Goal: Information Seeking & Learning: Learn about a topic

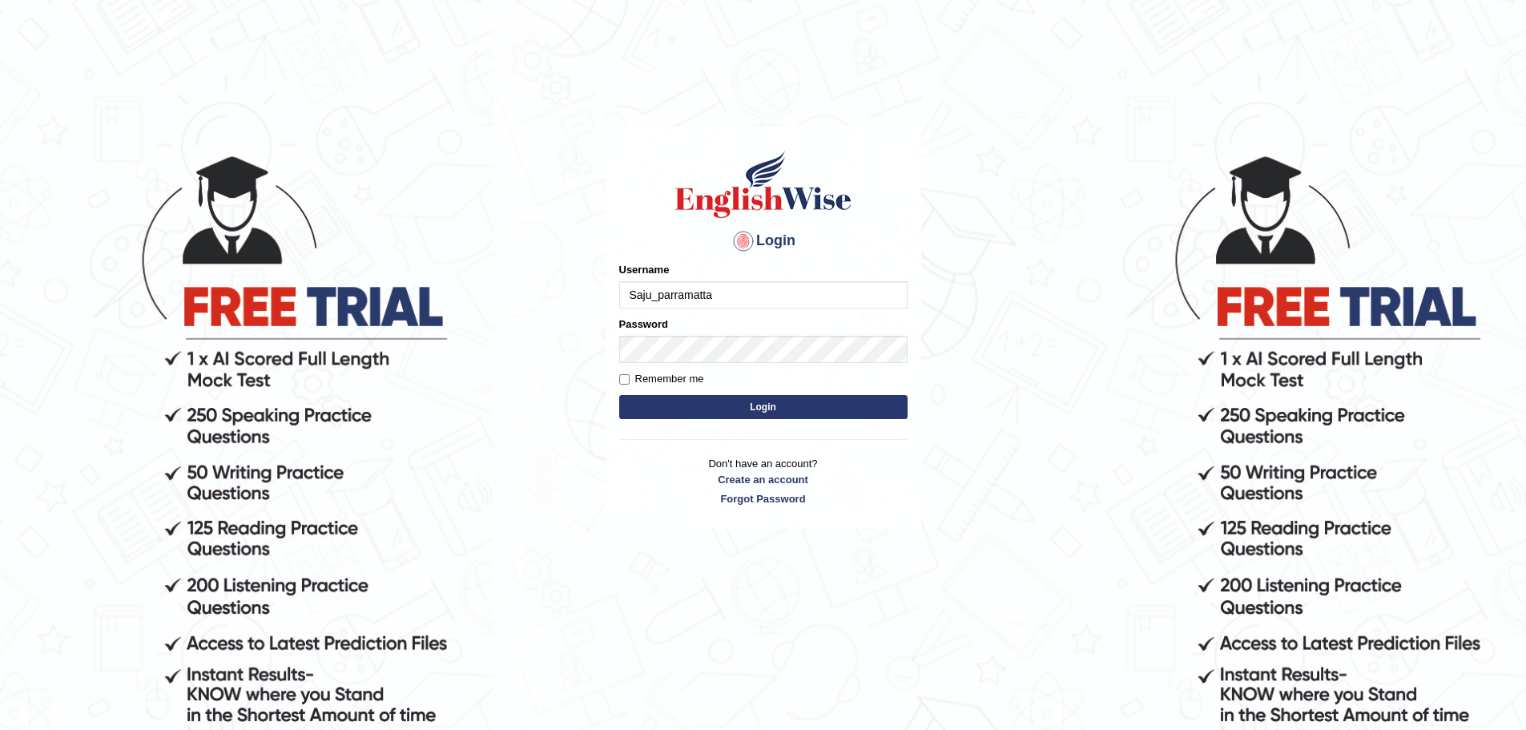
type input "Saju_parramatta"
click at [686, 409] on button "Login" at bounding box center [763, 407] width 288 height 24
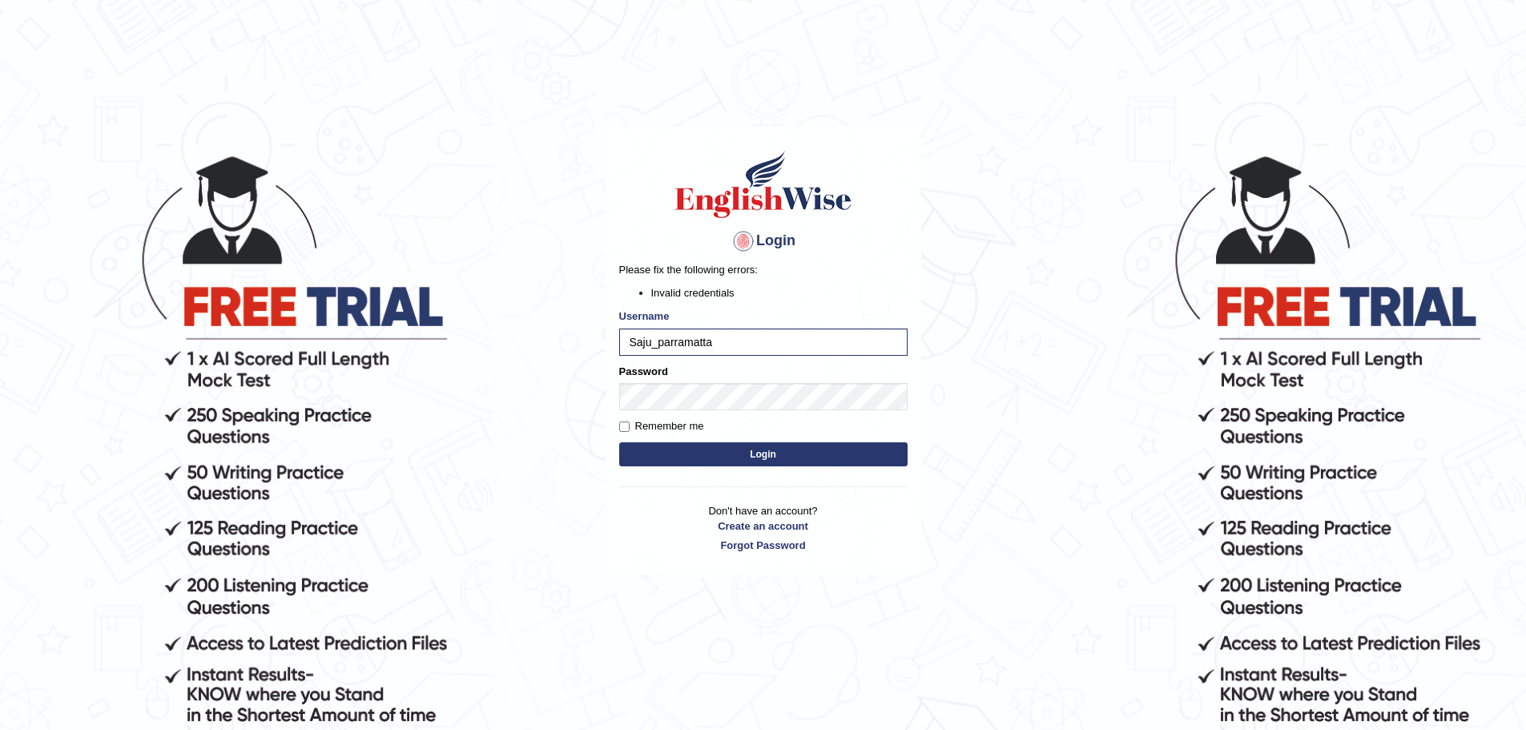
click at [661, 452] on button "Login" at bounding box center [763, 454] width 288 height 24
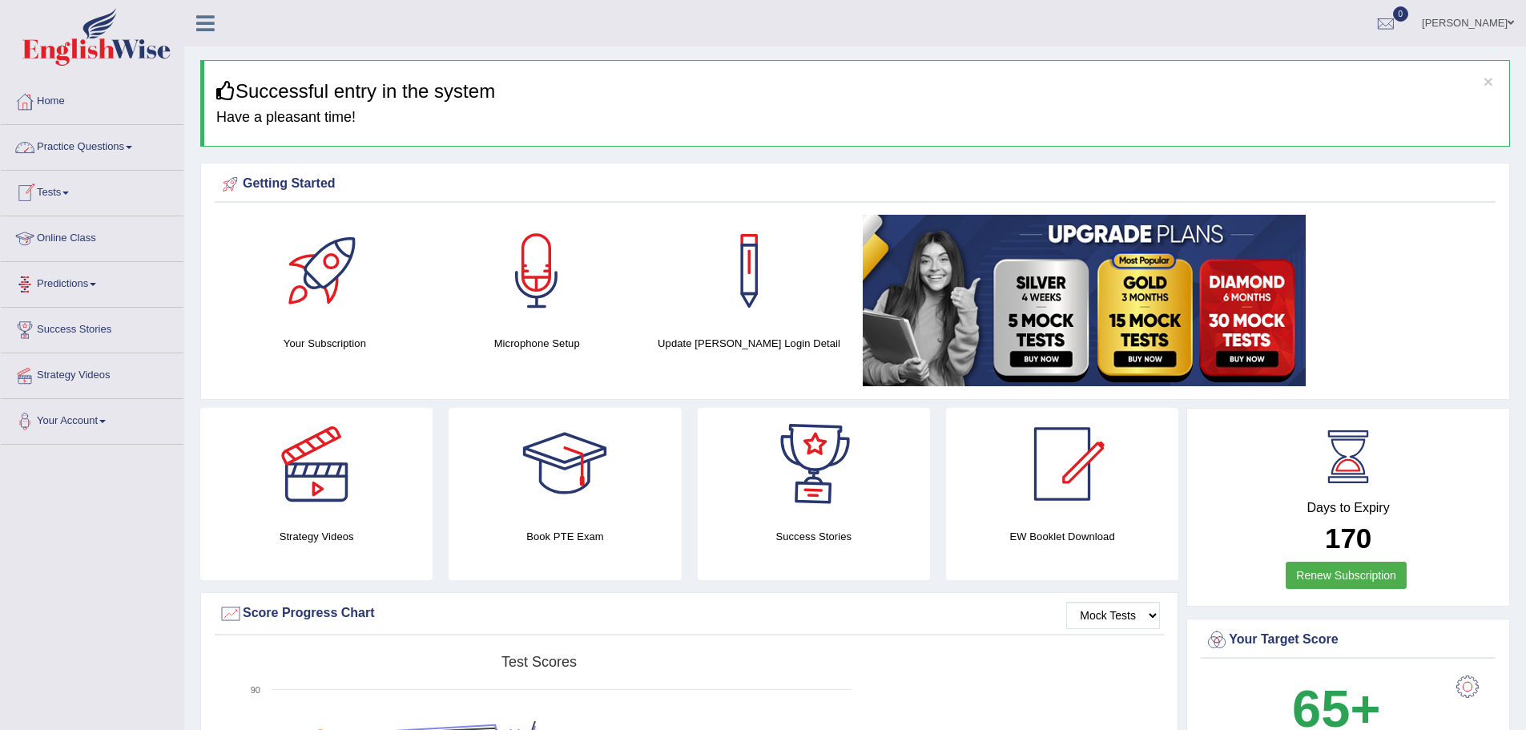
click at [84, 150] on link "Practice Questions" at bounding box center [92, 145] width 183 height 40
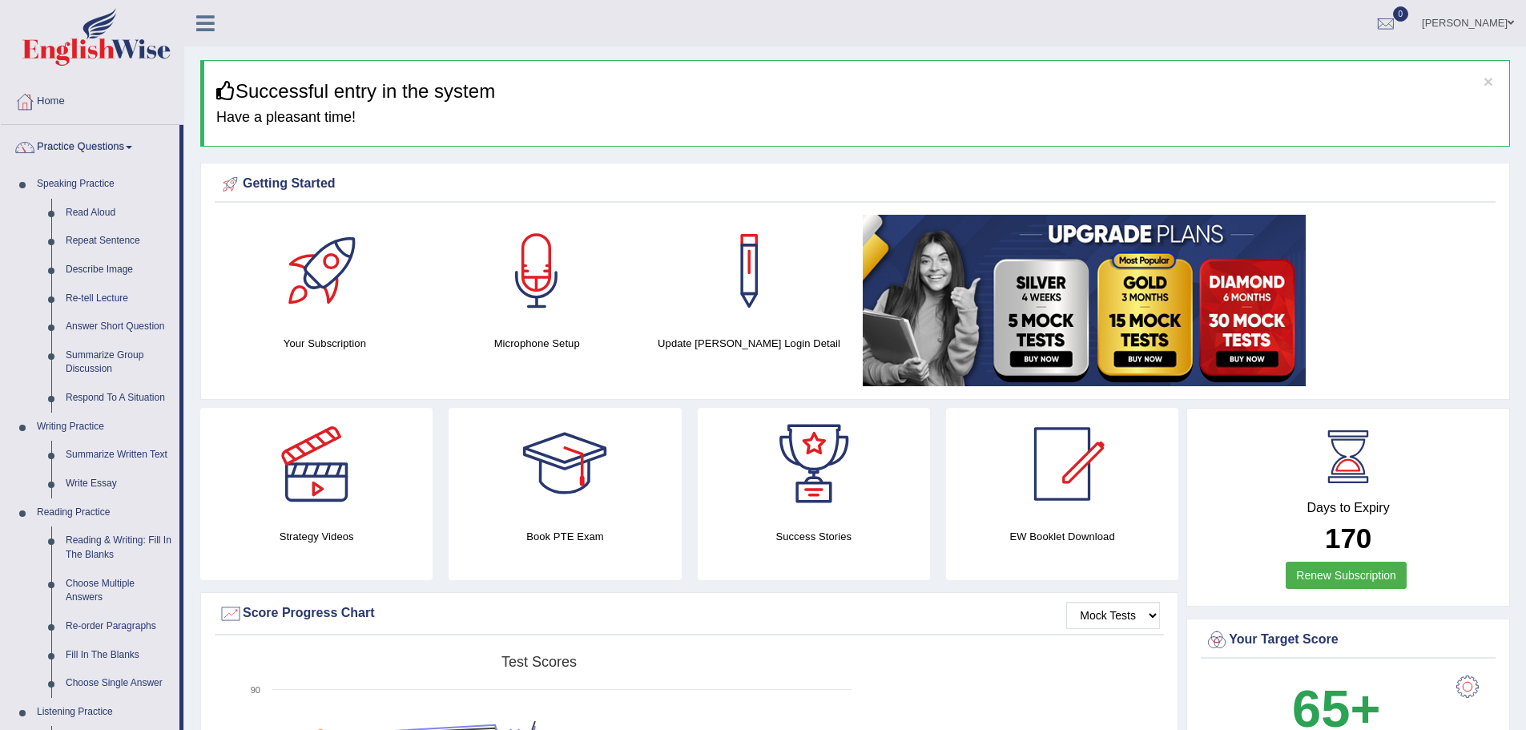
click at [1457, 27] on link "[PERSON_NAME]" at bounding box center [1468, 21] width 116 height 42
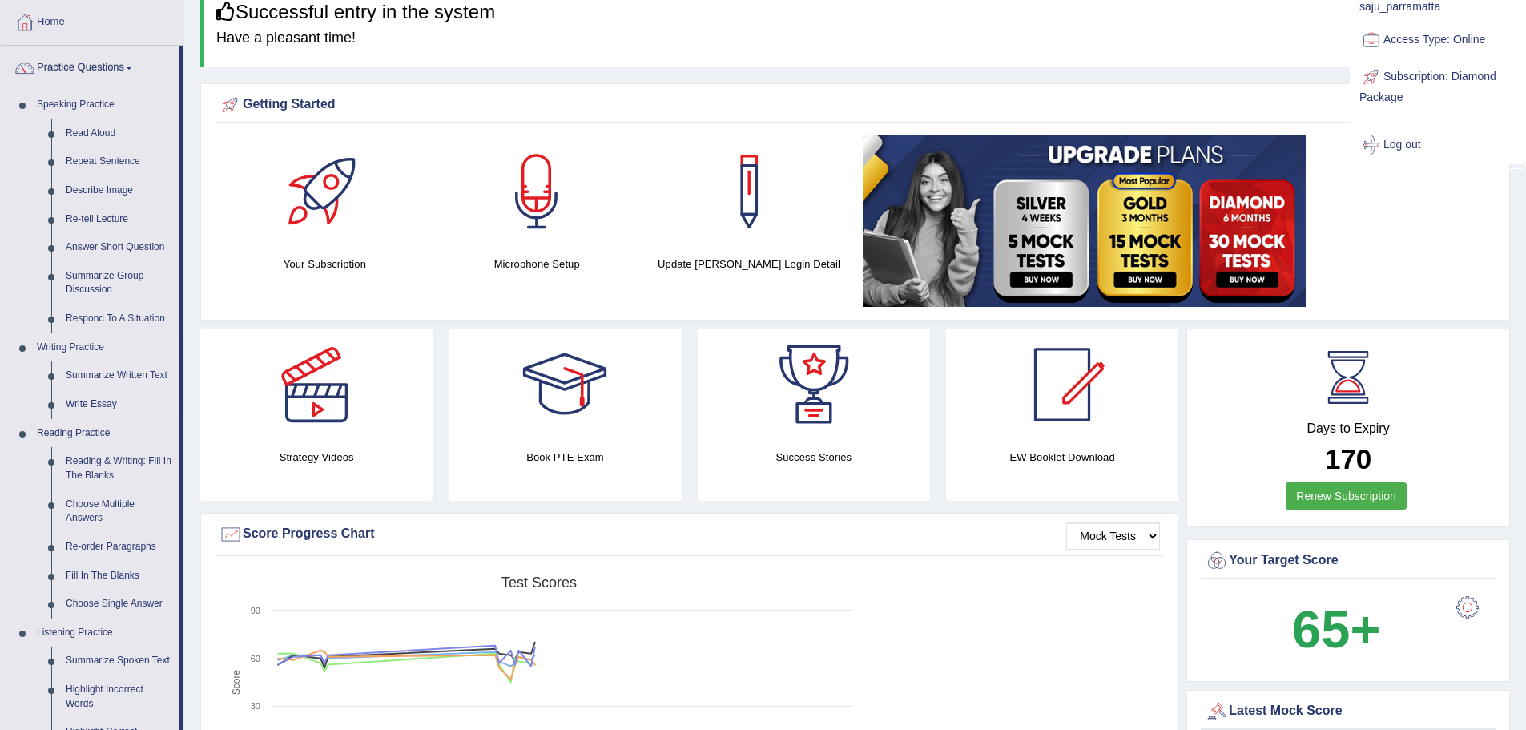
scroll to position [80, 0]
click at [96, 408] on link "Write Essay" at bounding box center [118, 403] width 121 height 29
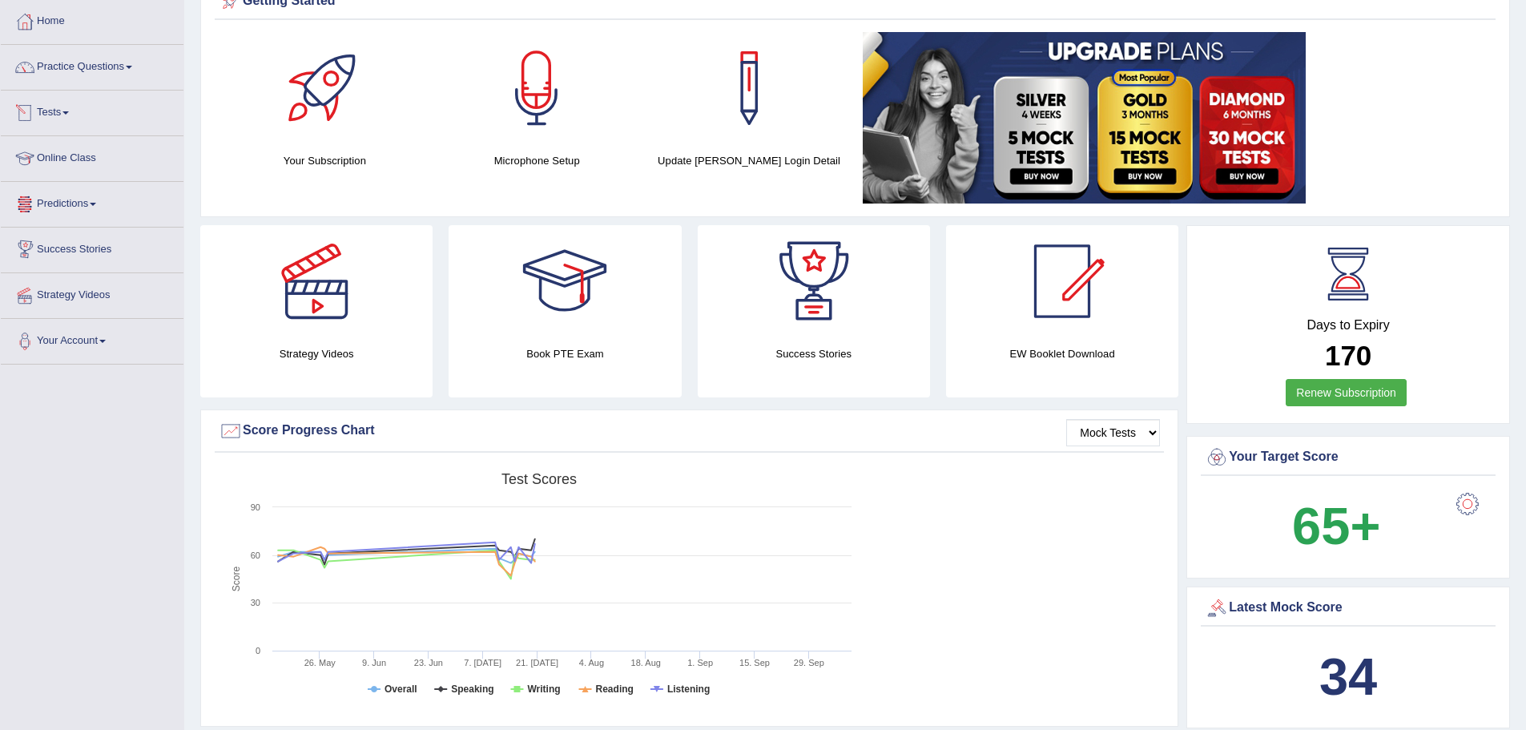
click at [43, 108] on link "Tests" at bounding box center [92, 111] width 183 height 40
click at [49, 200] on link "History" at bounding box center [105, 206] width 150 height 29
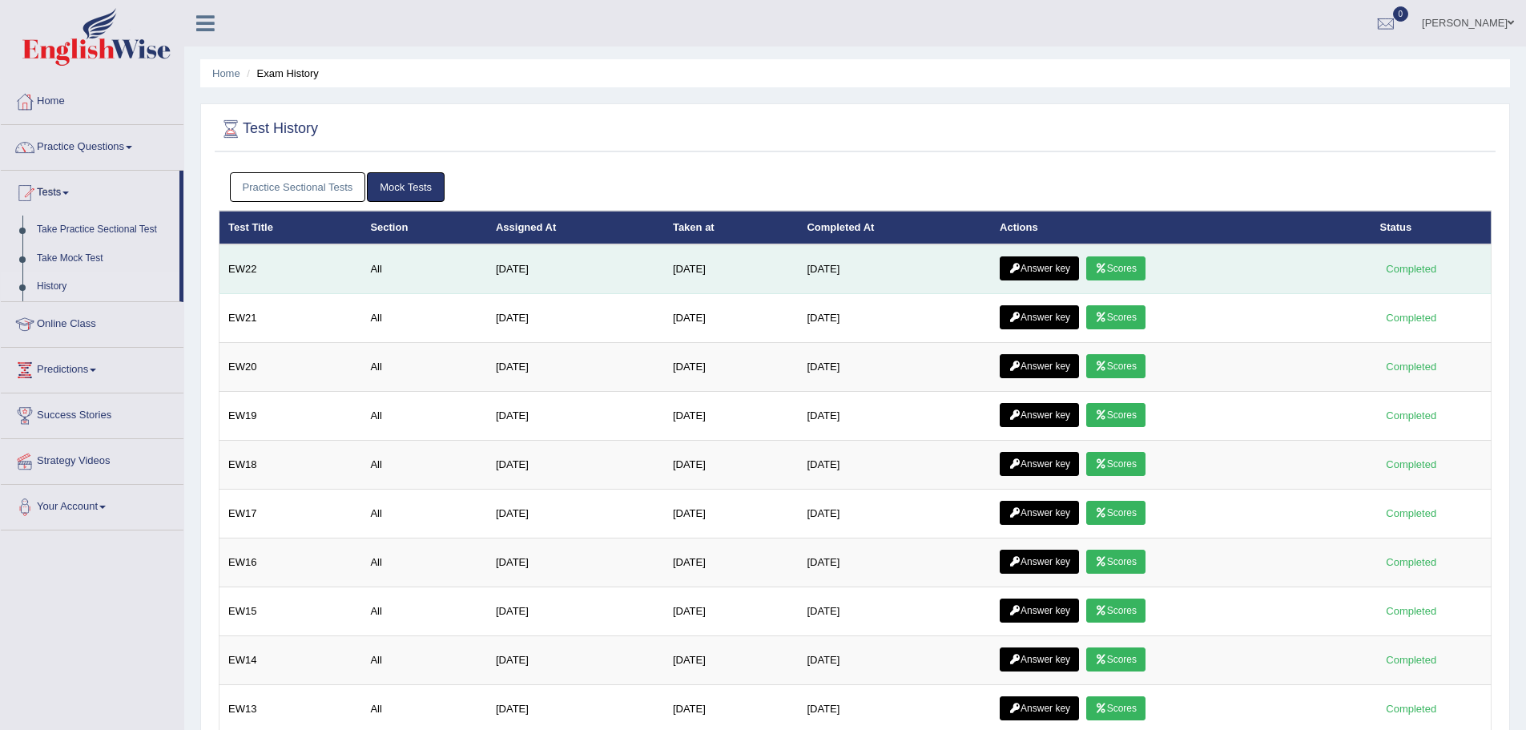
click at [1103, 271] on link "Scores" at bounding box center [1115, 268] width 59 height 24
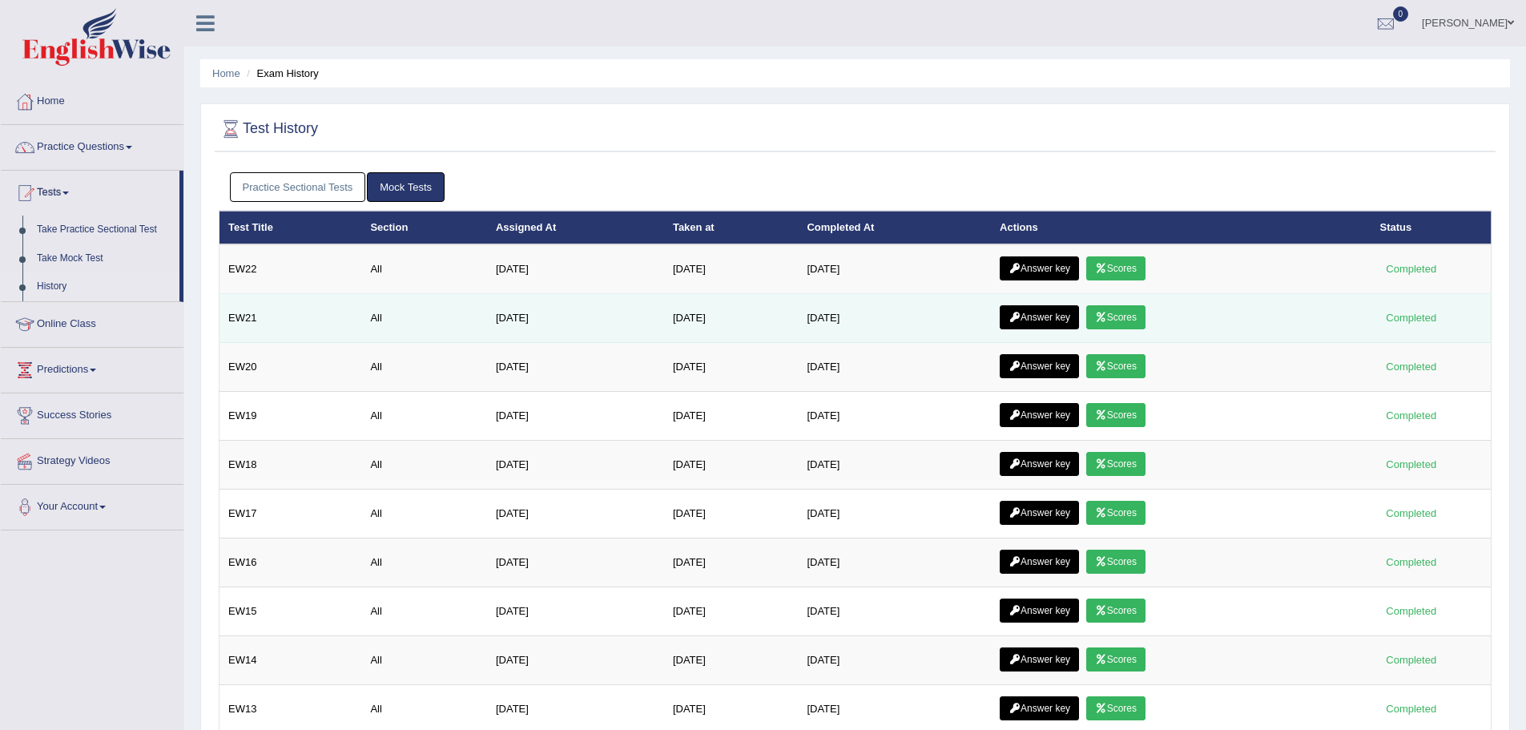
click at [1116, 309] on link "Scores" at bounding box center [1115, 317] width 59 height 24
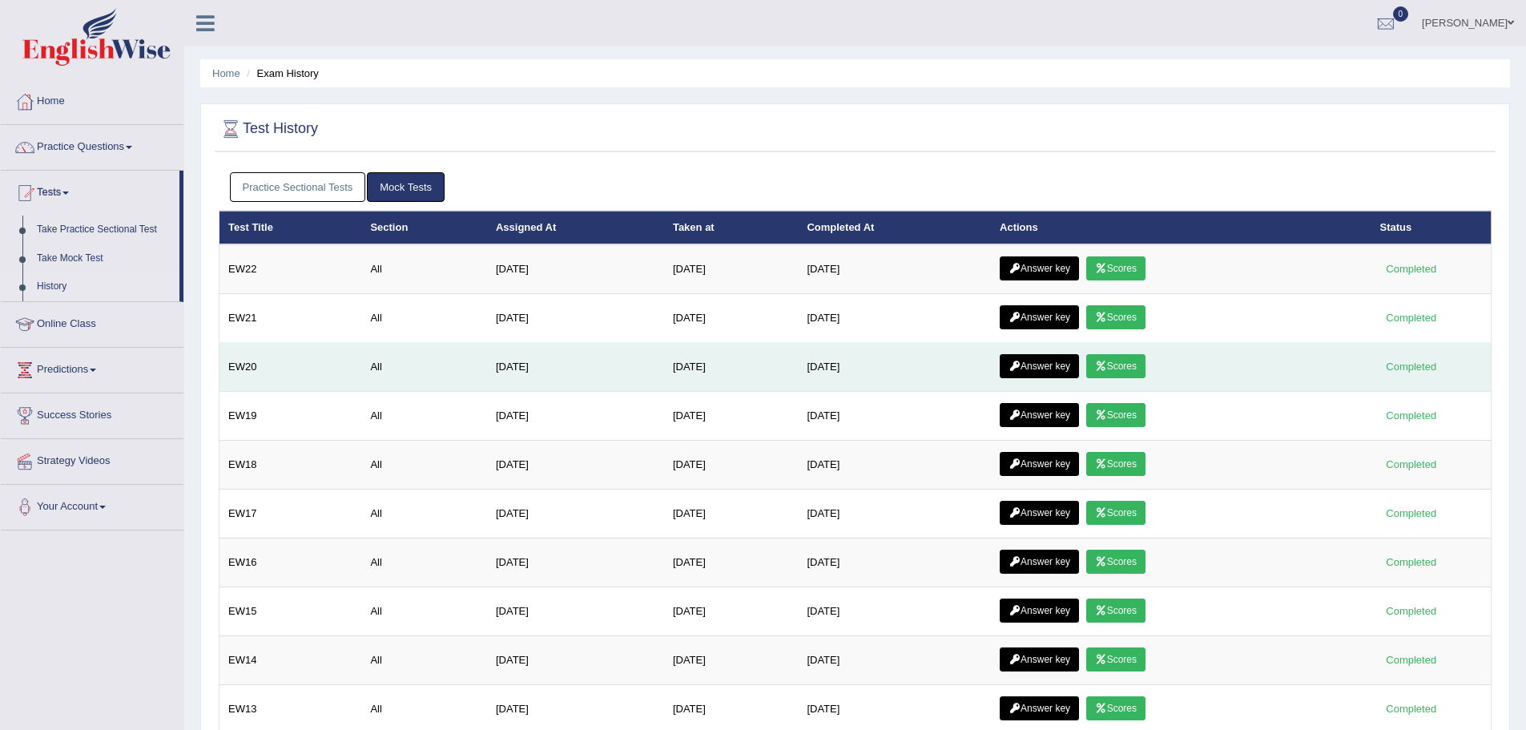
click at [1138, 371] on link "Scores" at bounding box center [1115, 366] width 59 height 24
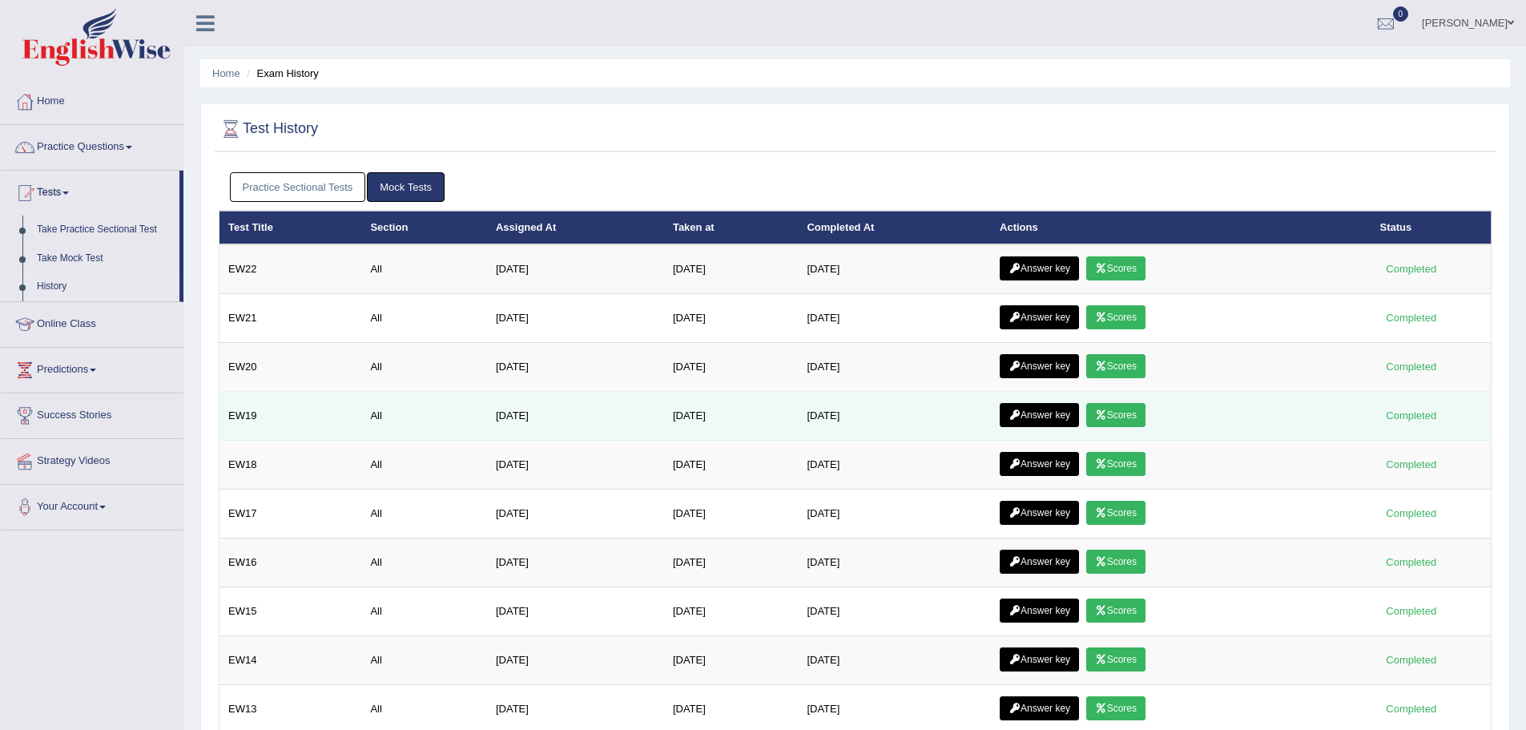
click at [1127, 419] on link "Scores" at bounding box center [1115, 415] width 59 height 24
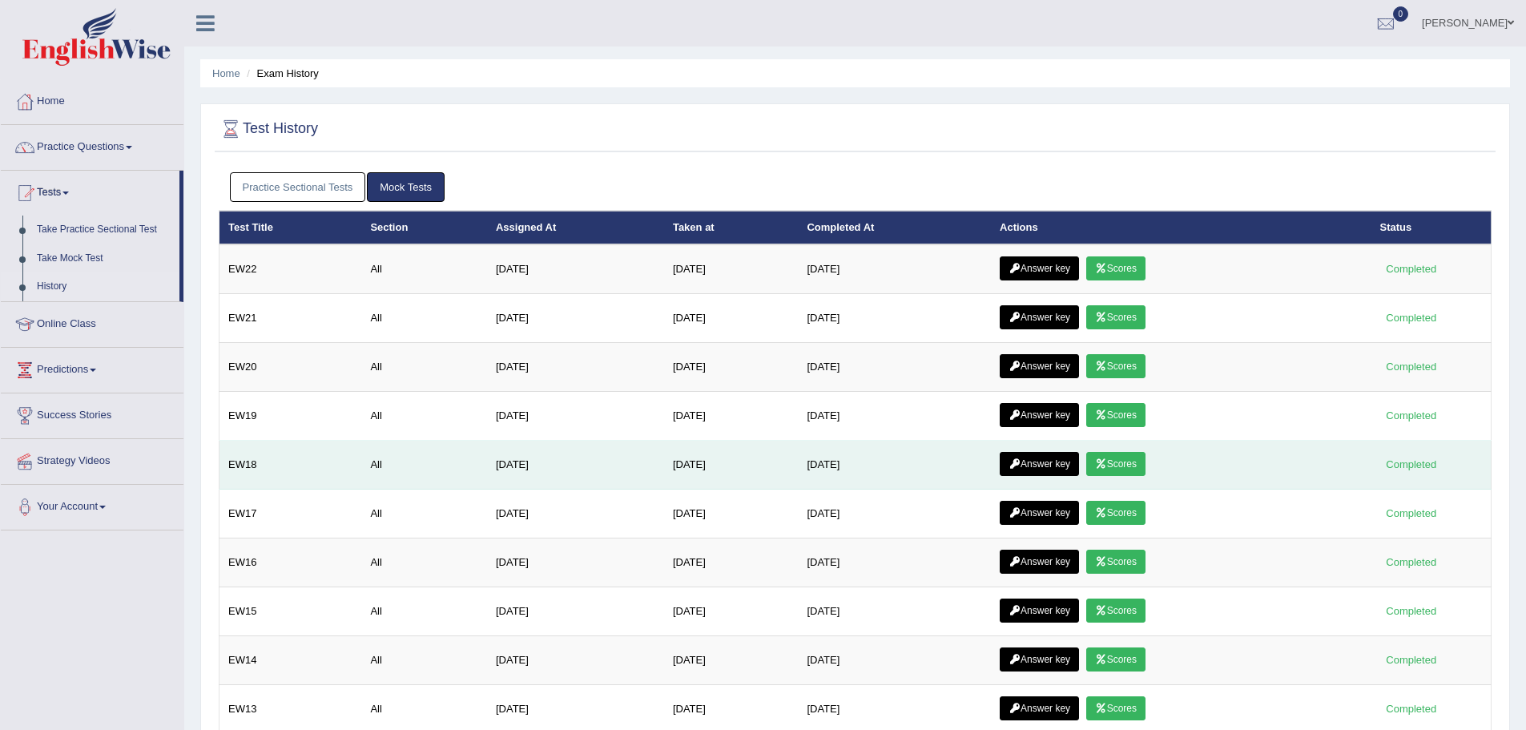
click at [1121, 467] on link "Scores" at bounding box center [1115, 464] width 59 height 24
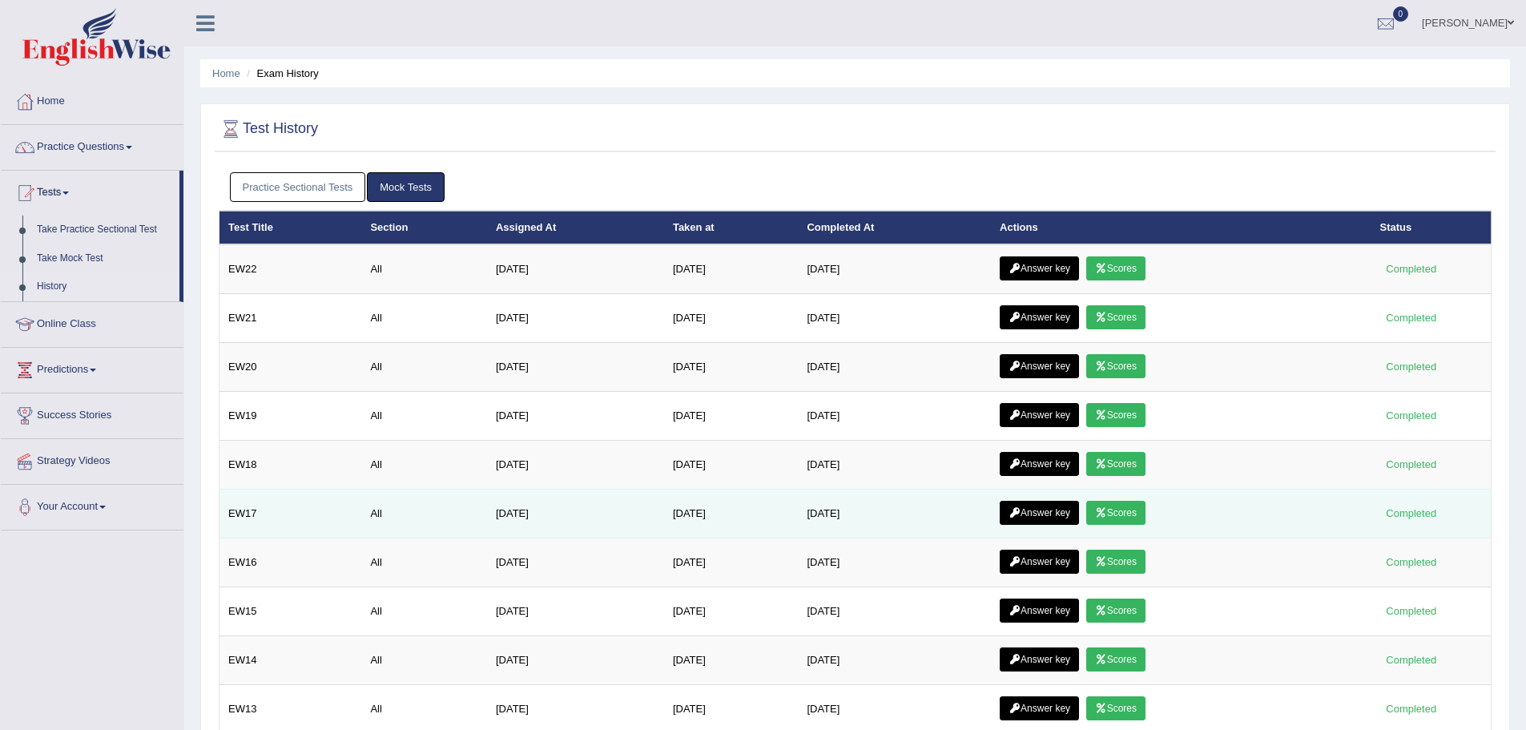
click at [1107, 508] on icon at bounding box center [1101, 513] width 12 height 10
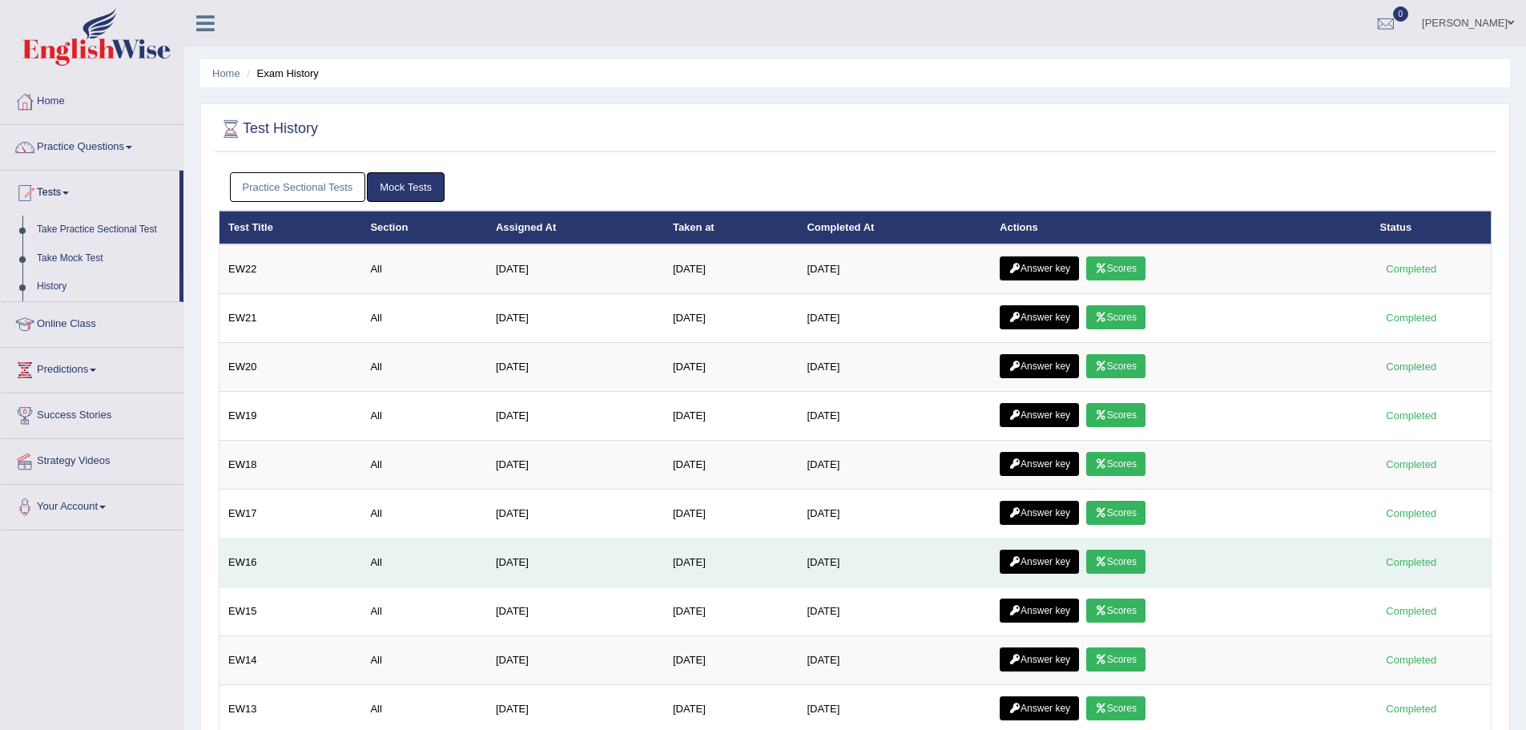
click at [1131, 552] on link "Scores" at bounding box center [1115, 562] width 59 height 24
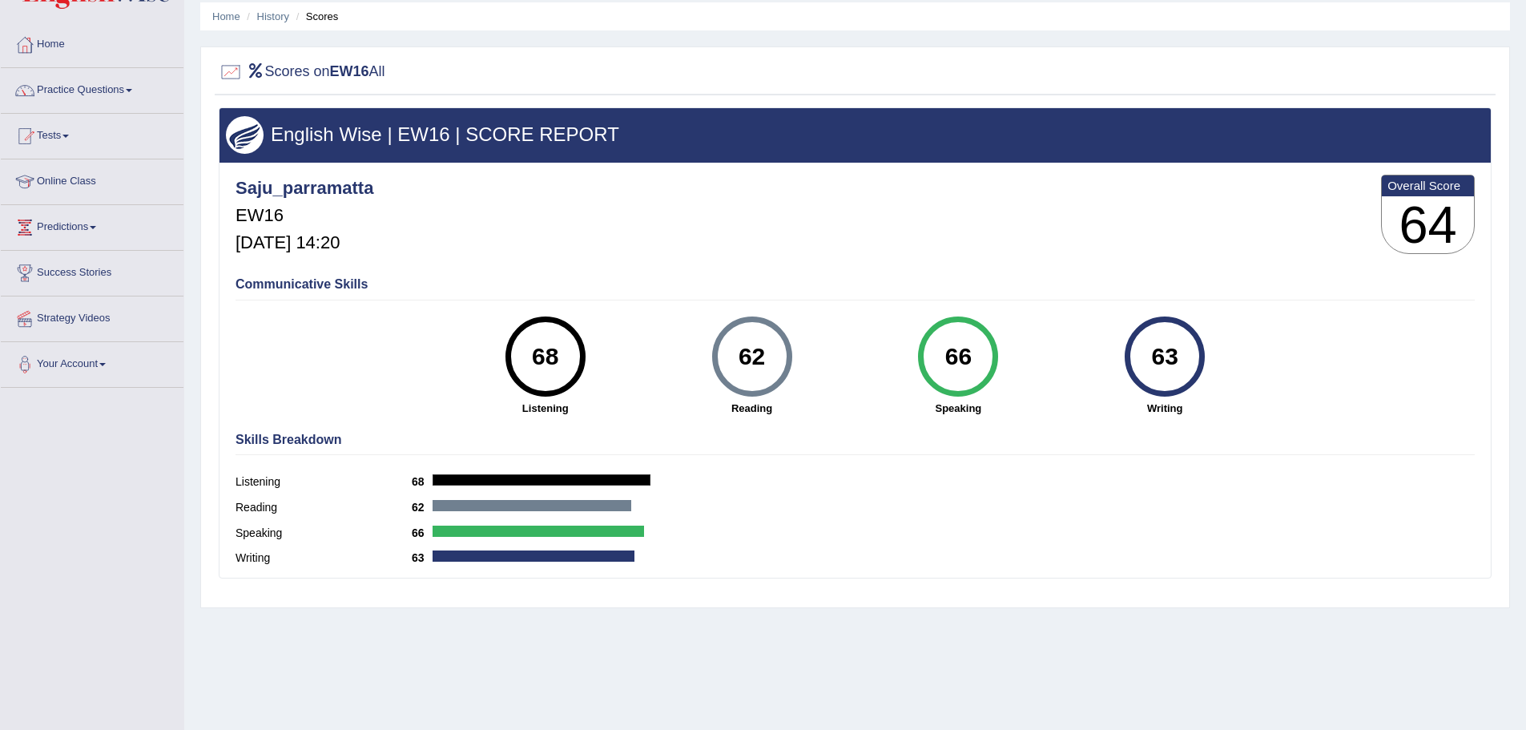
scroll to position [31, 0]
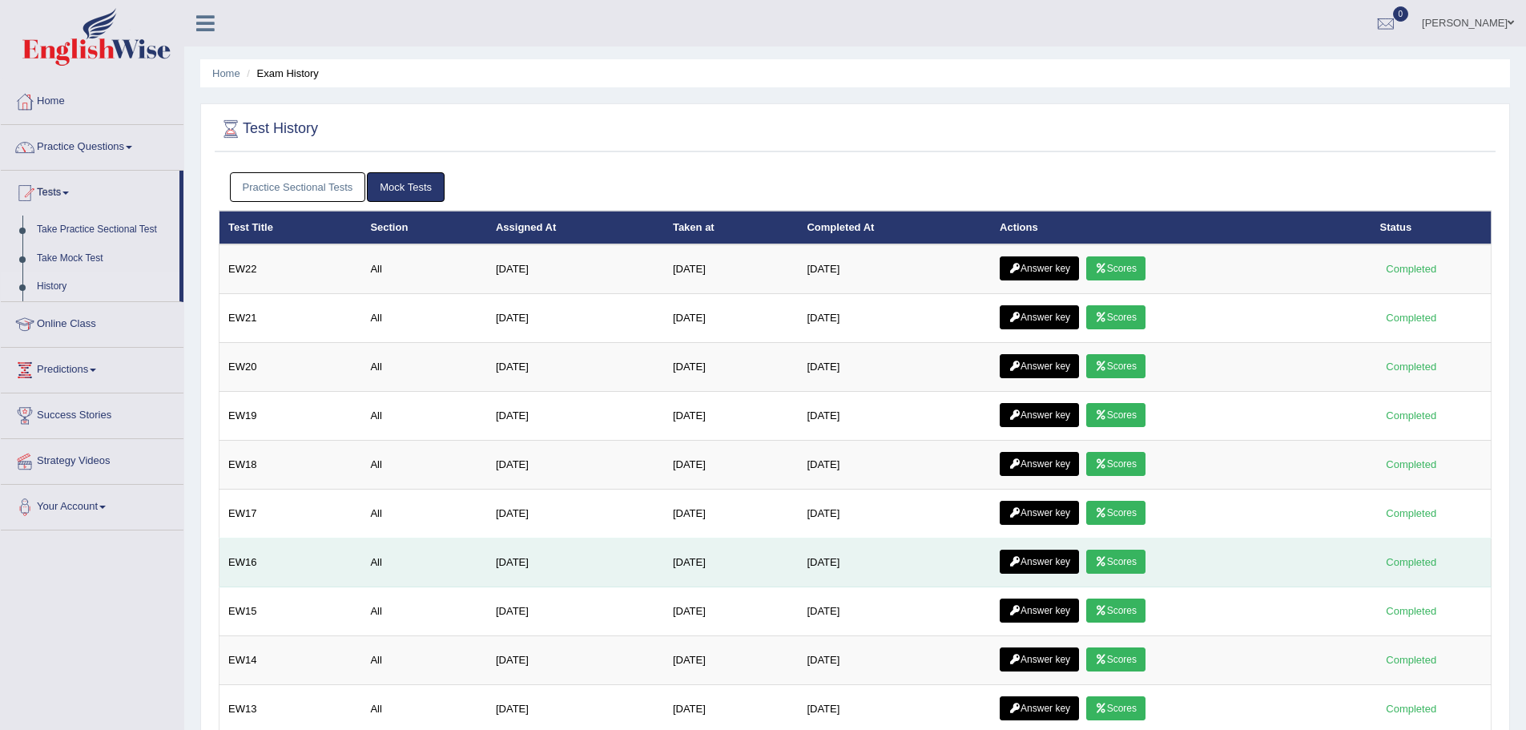
click at [1107, 560] on icon at bounding box center [1101, 562] width 12 height 10
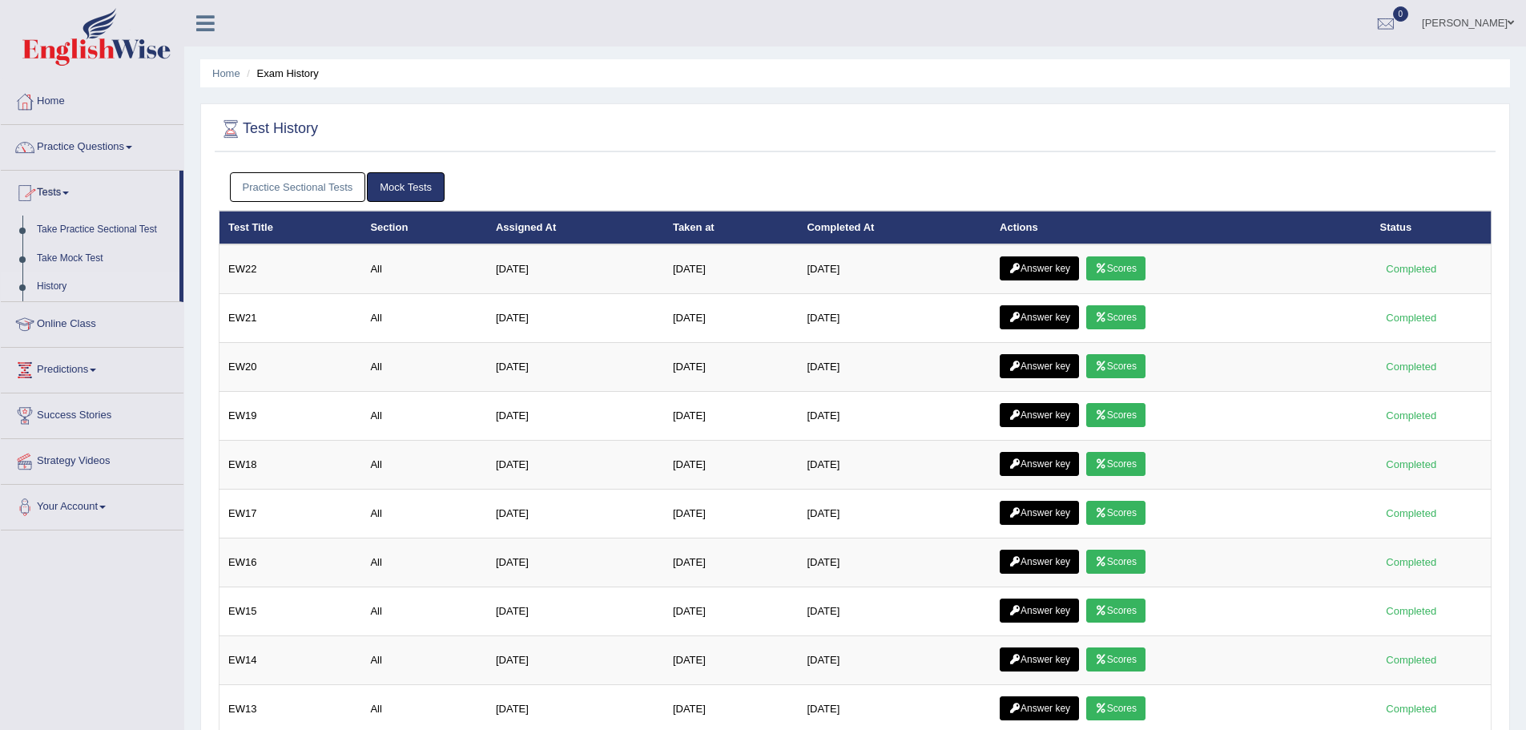
click at [255, 186] on link "Practice Sectional Tests" at bounding box center [298, 187] width 136 height 30
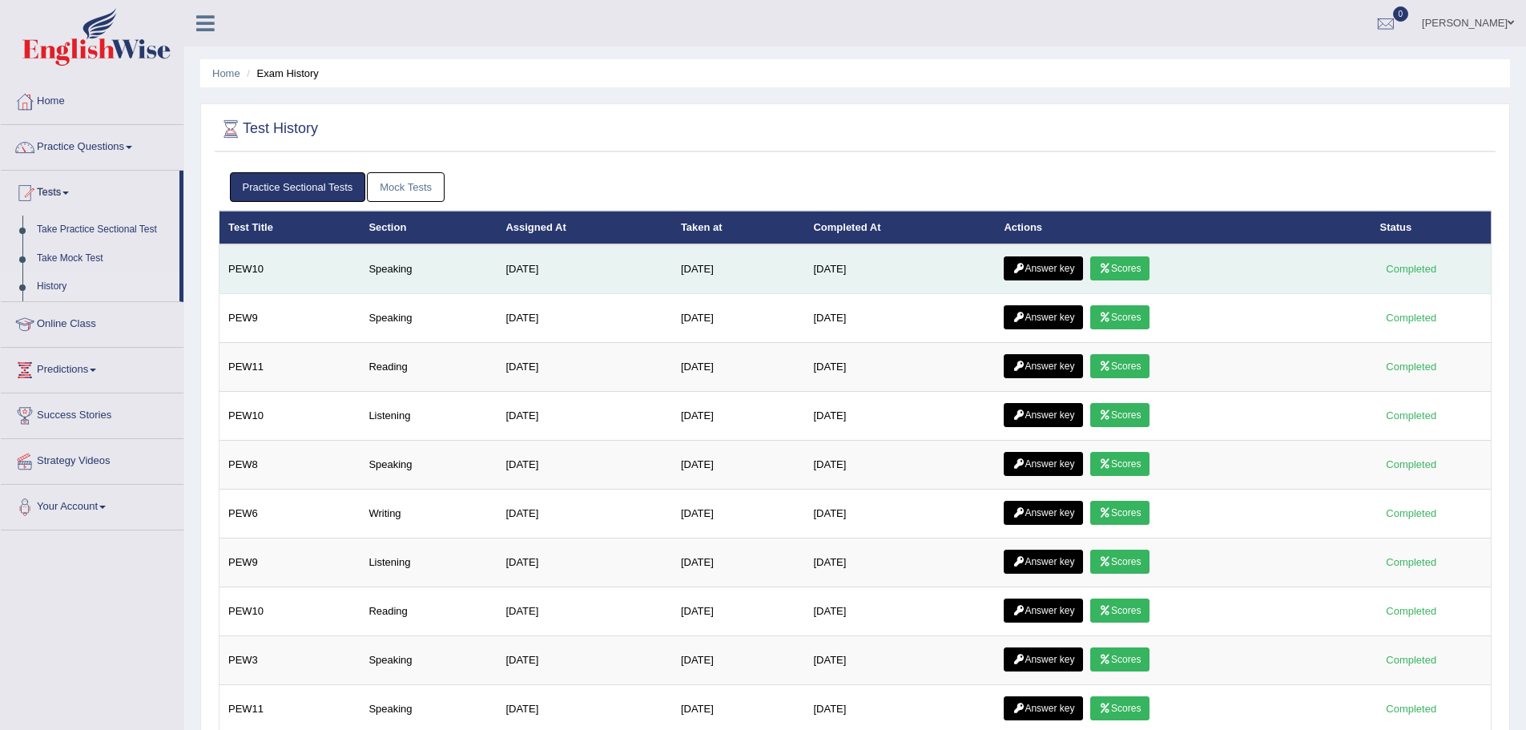
click at [1130, 271] on link "Scores" at bounding box center [1119, 268] width 59 height 24
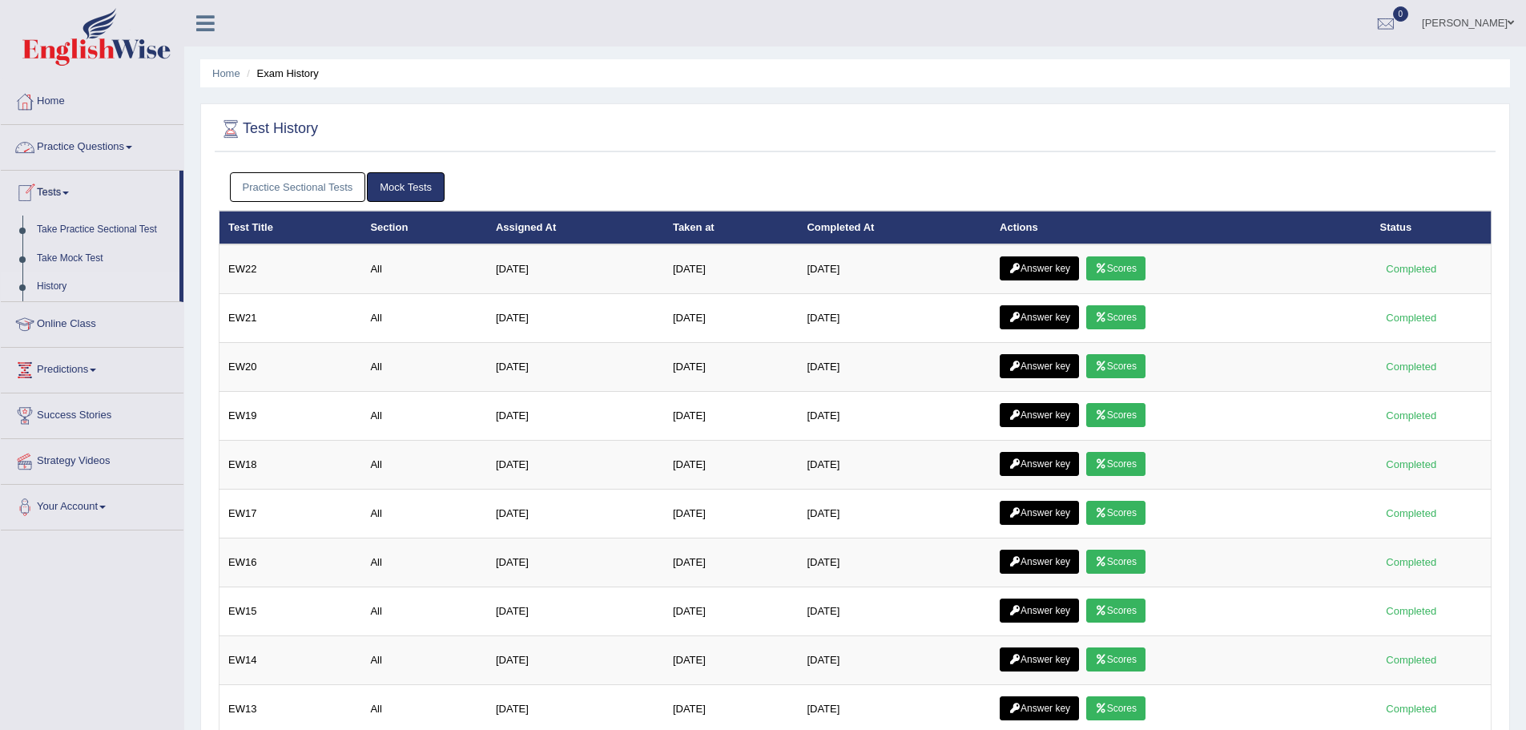
click at [310, 191] on link "Practice Sectional Tests" at bounding box center [298, 187] width 136 height 30
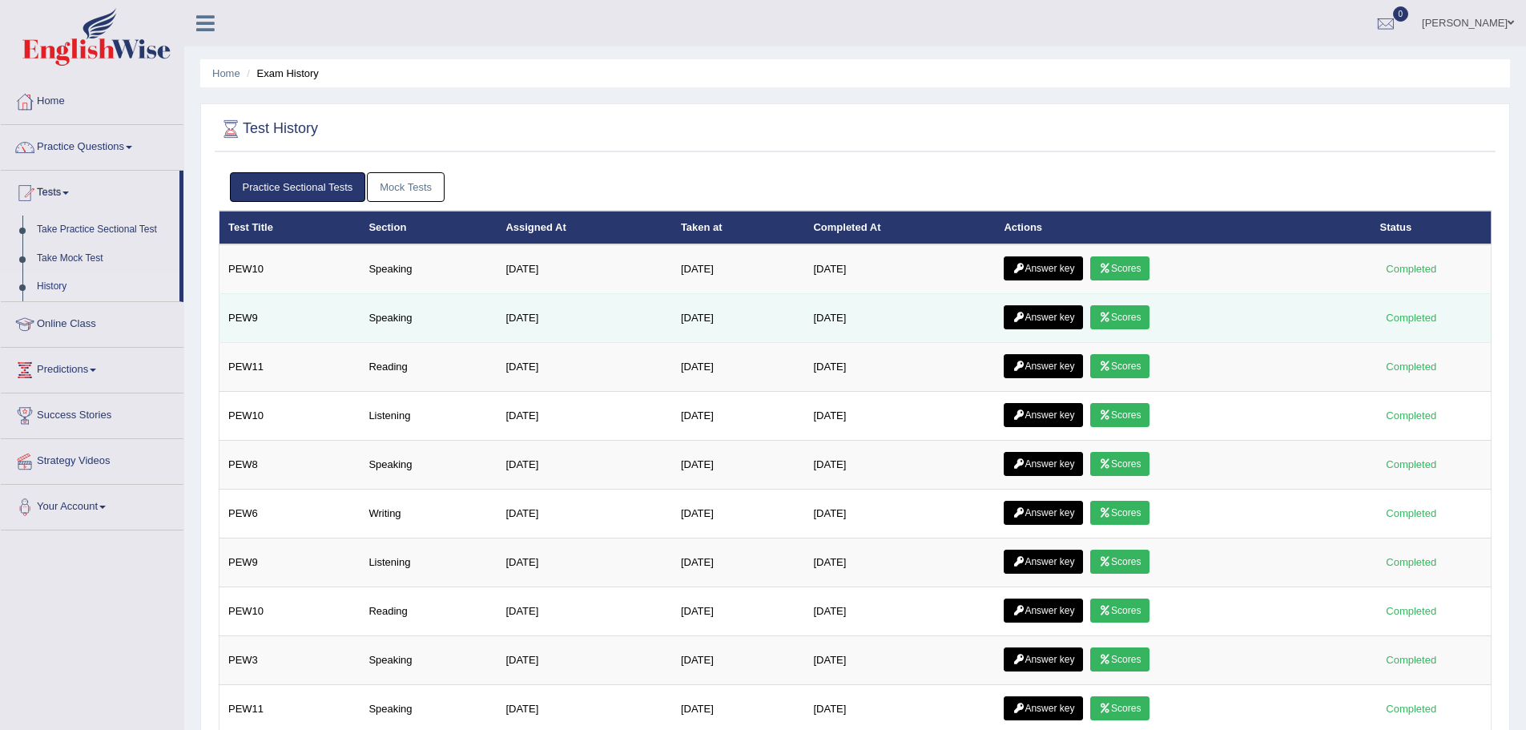
click at [1111, 315] on icon at bounding box center [1105, 317] width 12 height 10
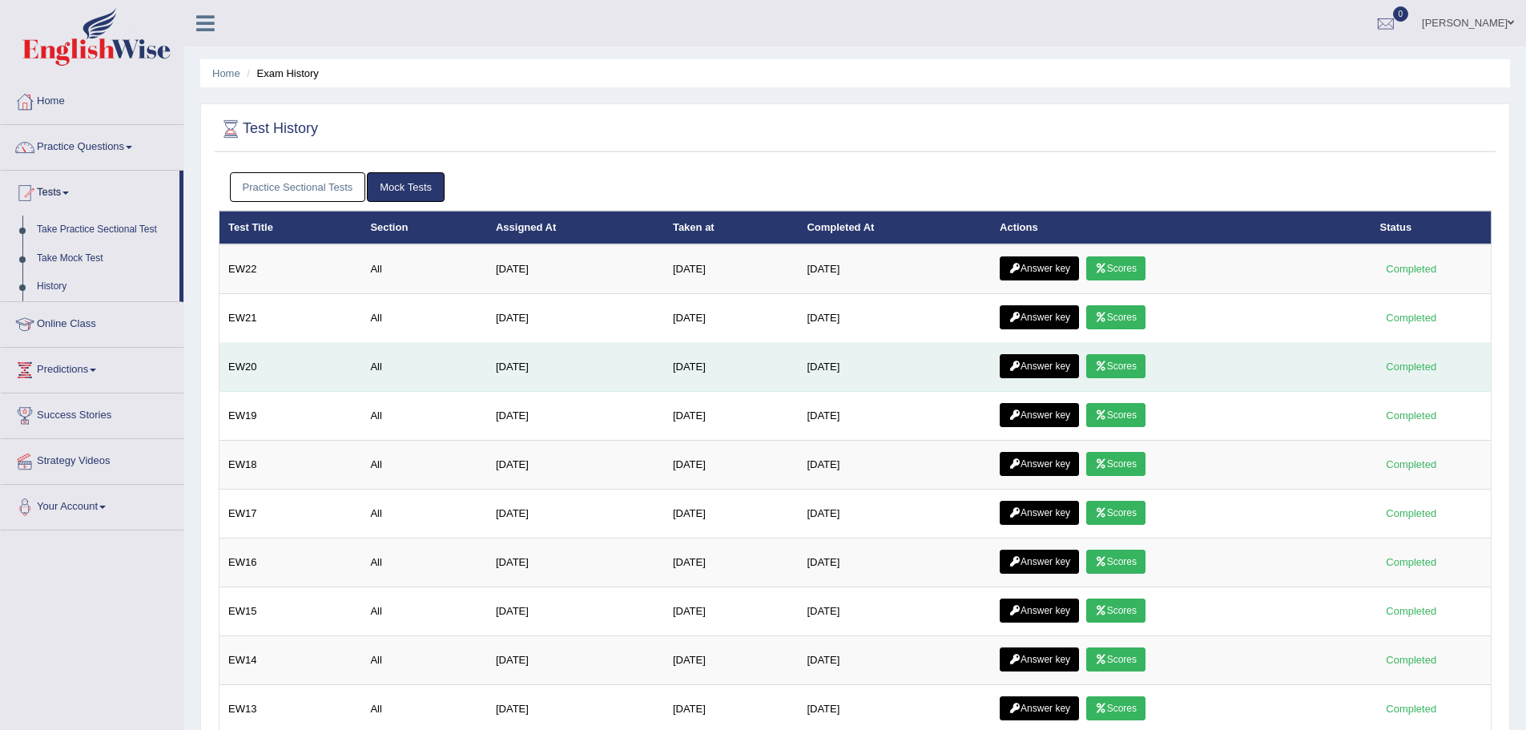
click at [1135, 368] on link "Scores" at bounding box center [1115, 366] width 59 height 24
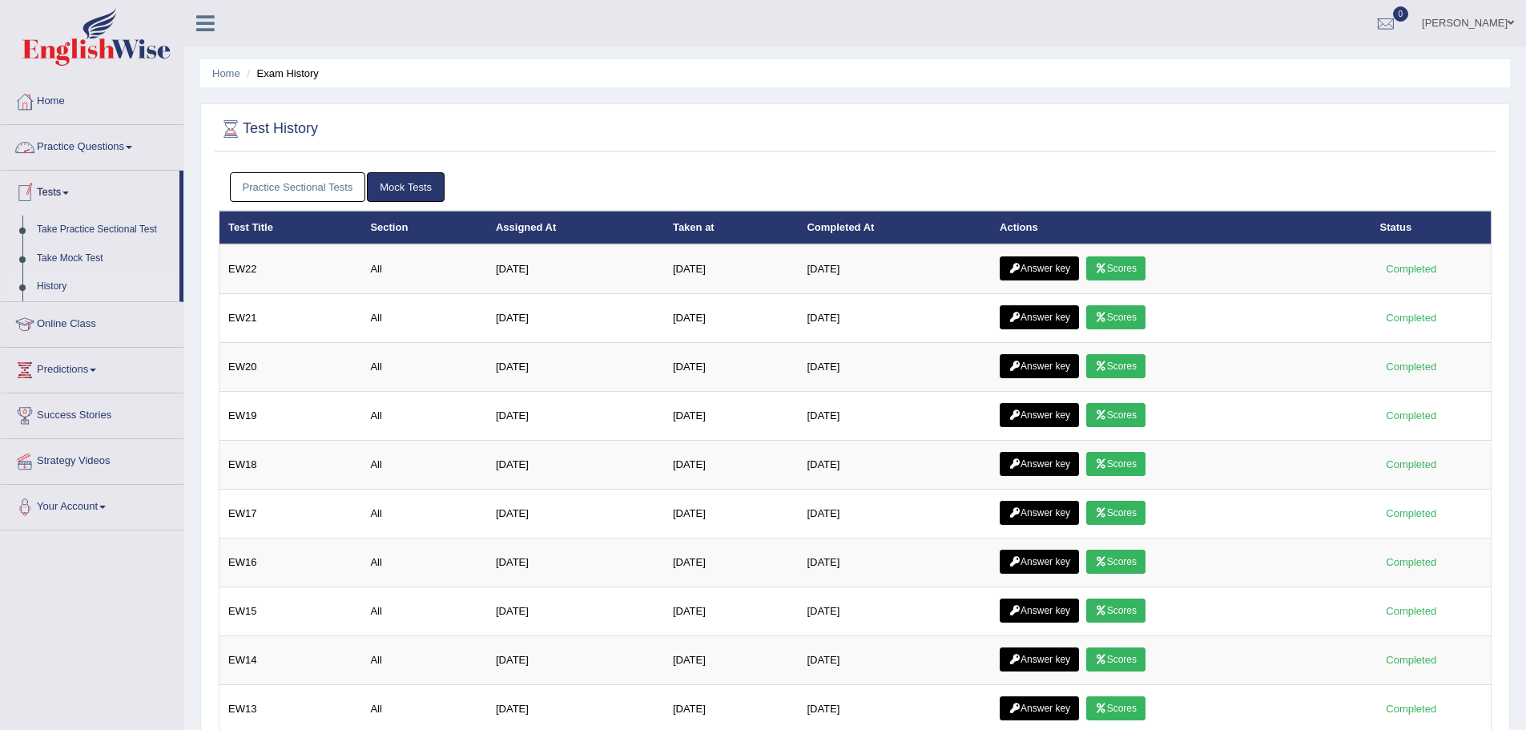
click at [277, 188] on link "Practice Sectional Tests" at bounding box center [298, 187] width 136 height 30
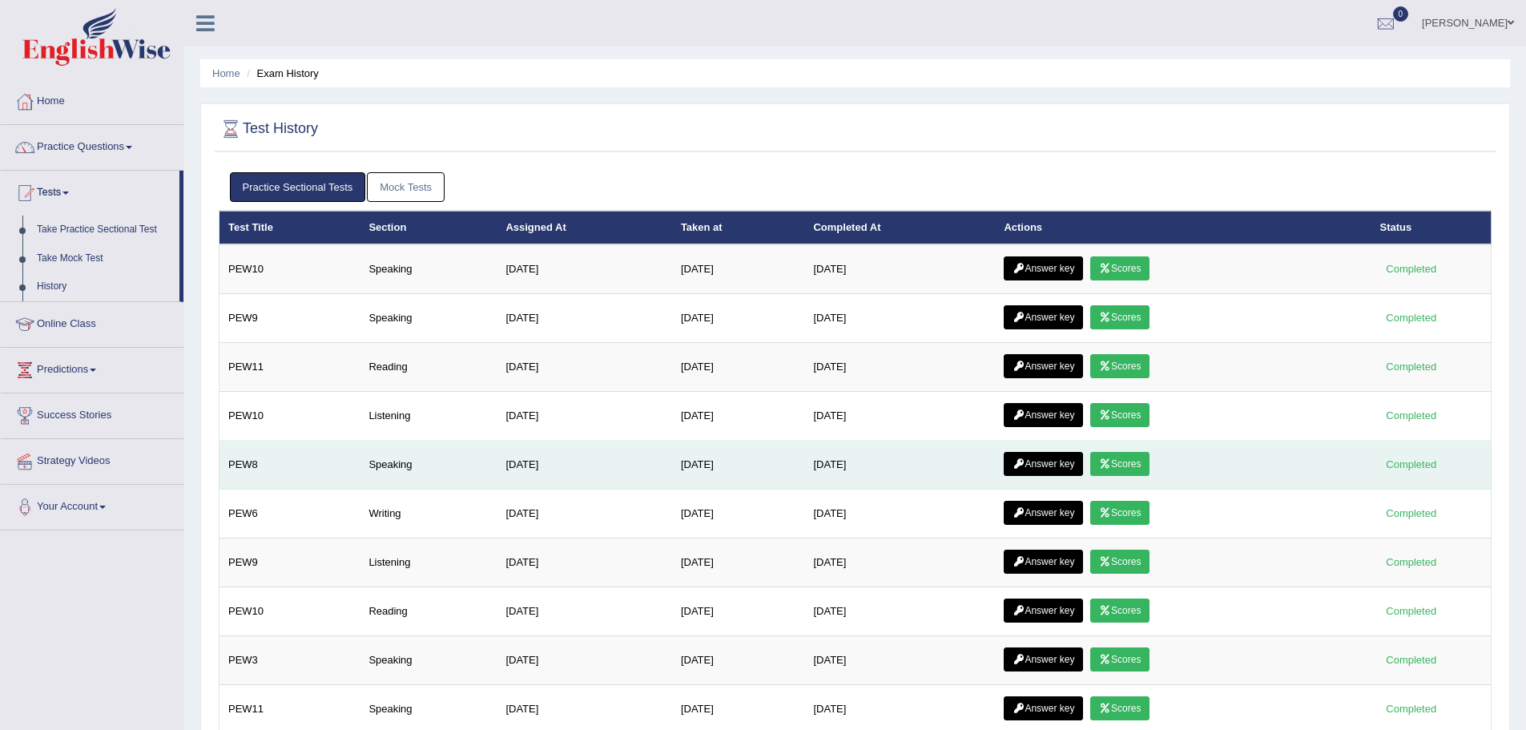
click at [1131, 457] on link "Scores" at bounding box center [1119, 464] width 59 height 24
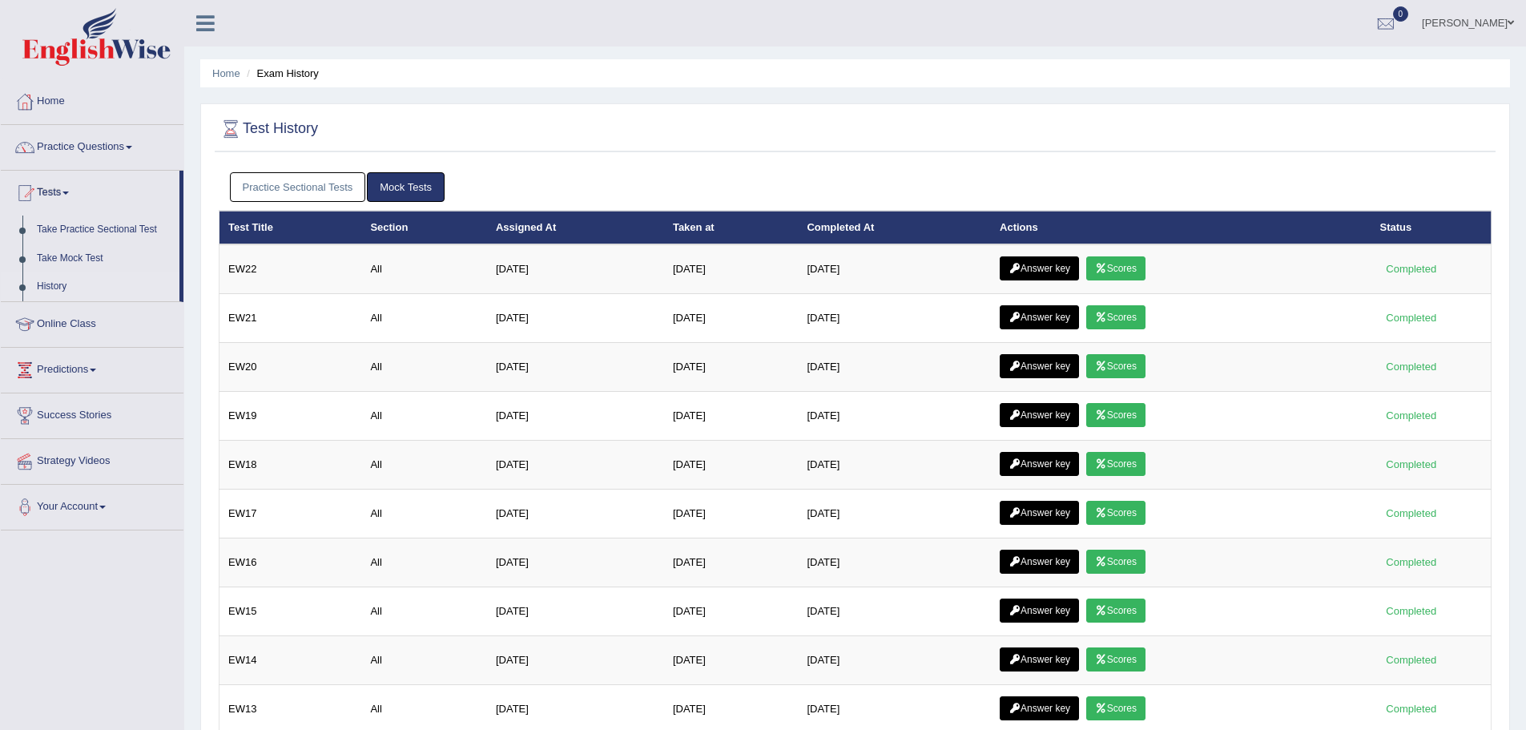
click at [115, 144] on link "Practice Questions" at bounding box center [92, 145] width 183 height 40
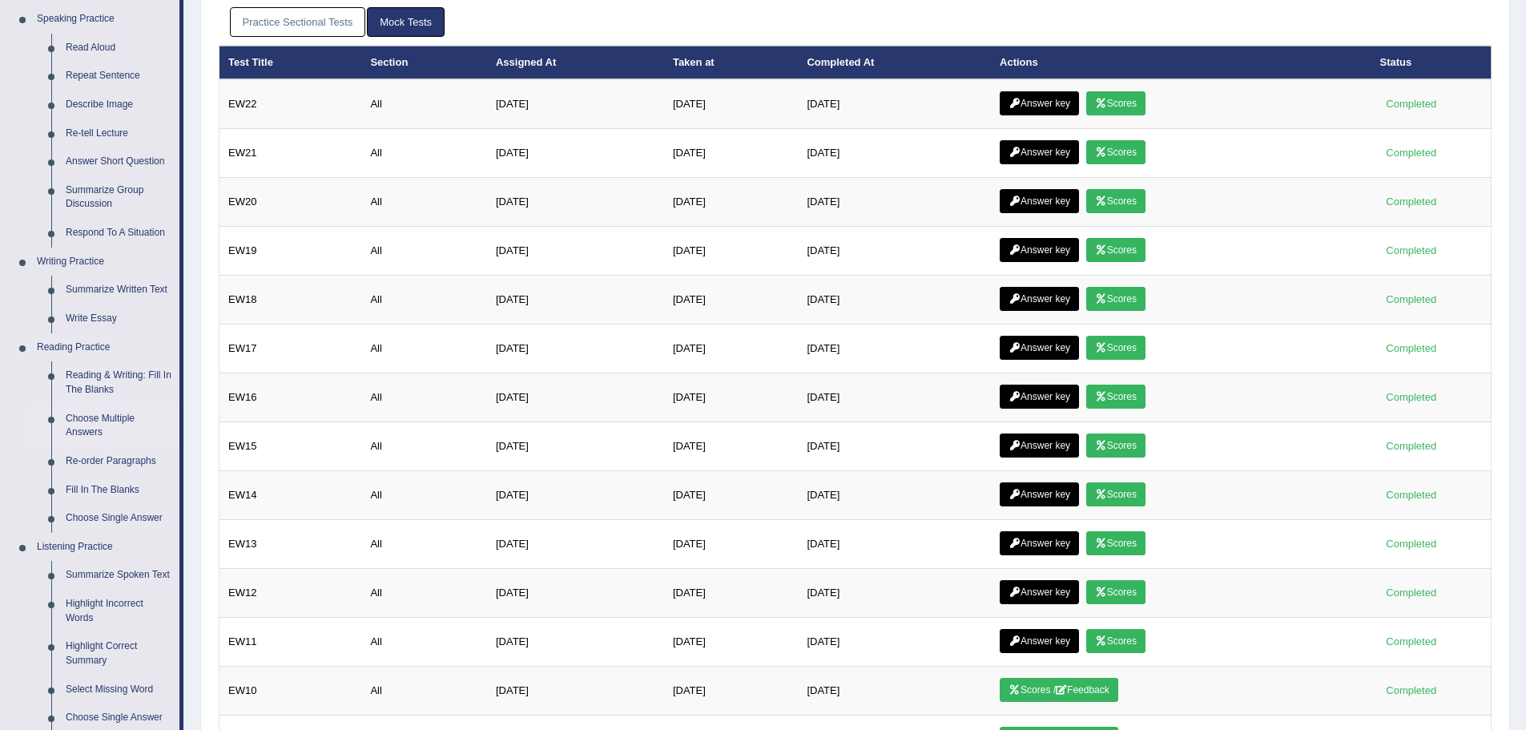
scroll to position [240, 0]
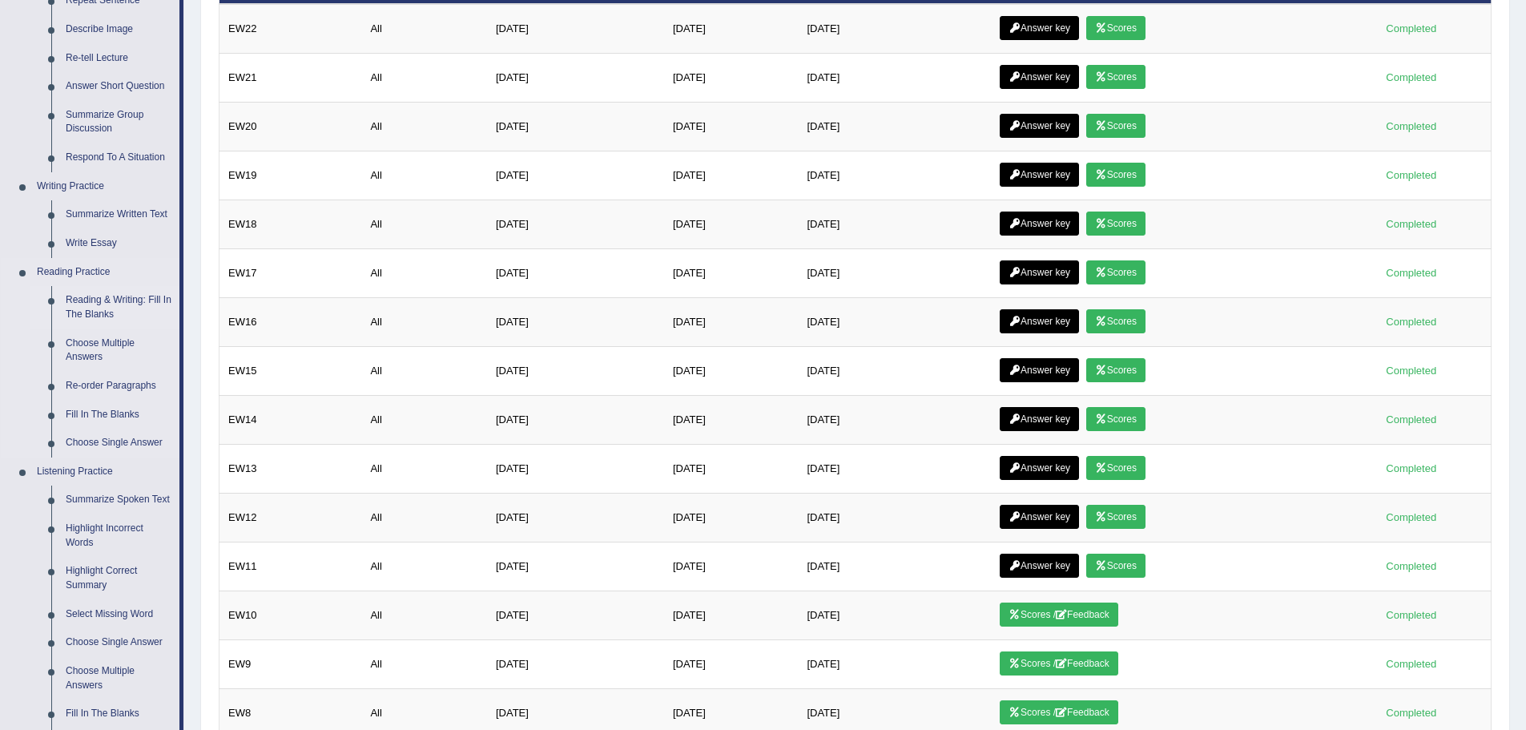
click at [82, 300] on link "Reading & Writing: Fill In The Blanks" at bounding box center [118, 307] width 121 height 42
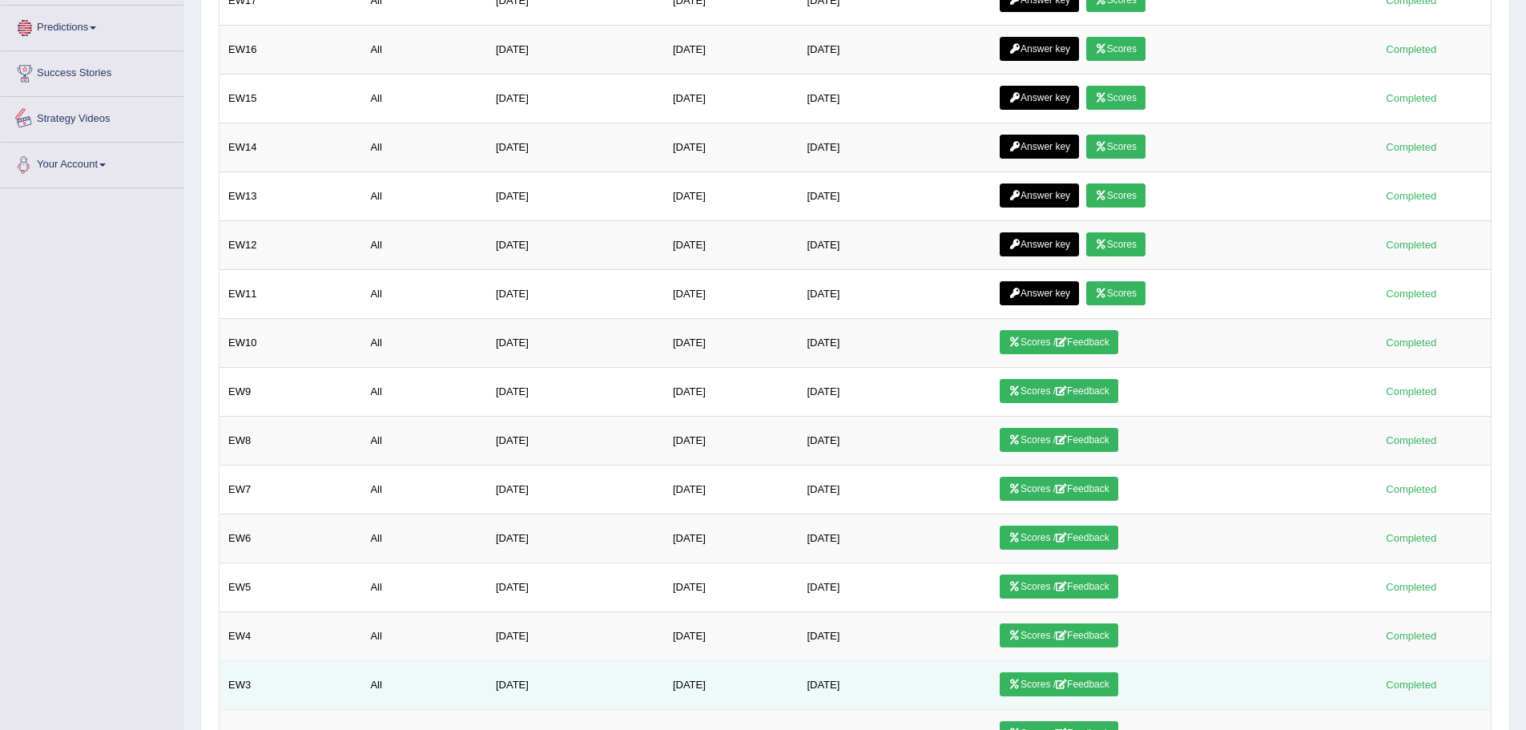
scroll to position [668, 0]
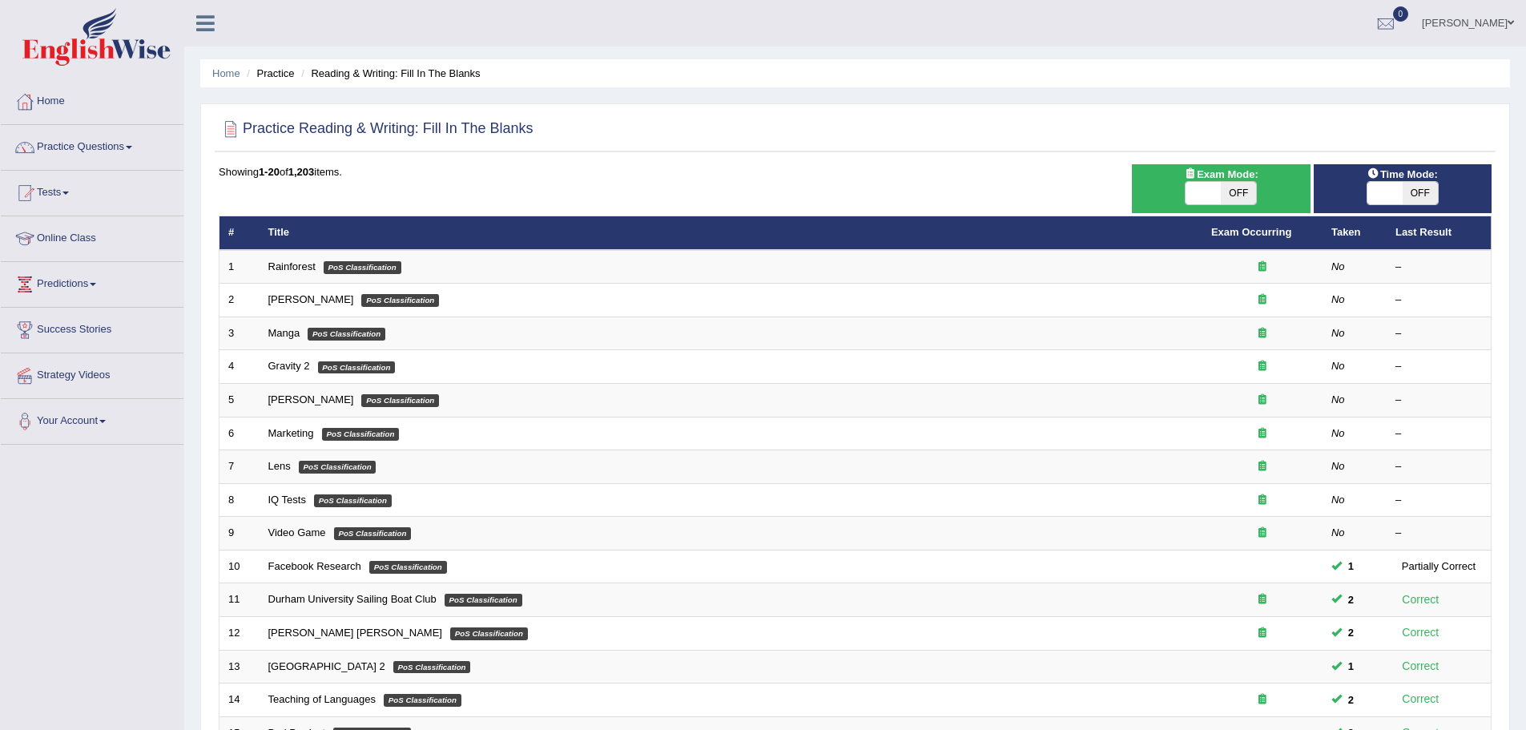
click at [1234, 186] on span "OFF" at bounding box center [1238, 193] width 35 height 22
checkbox input "true"
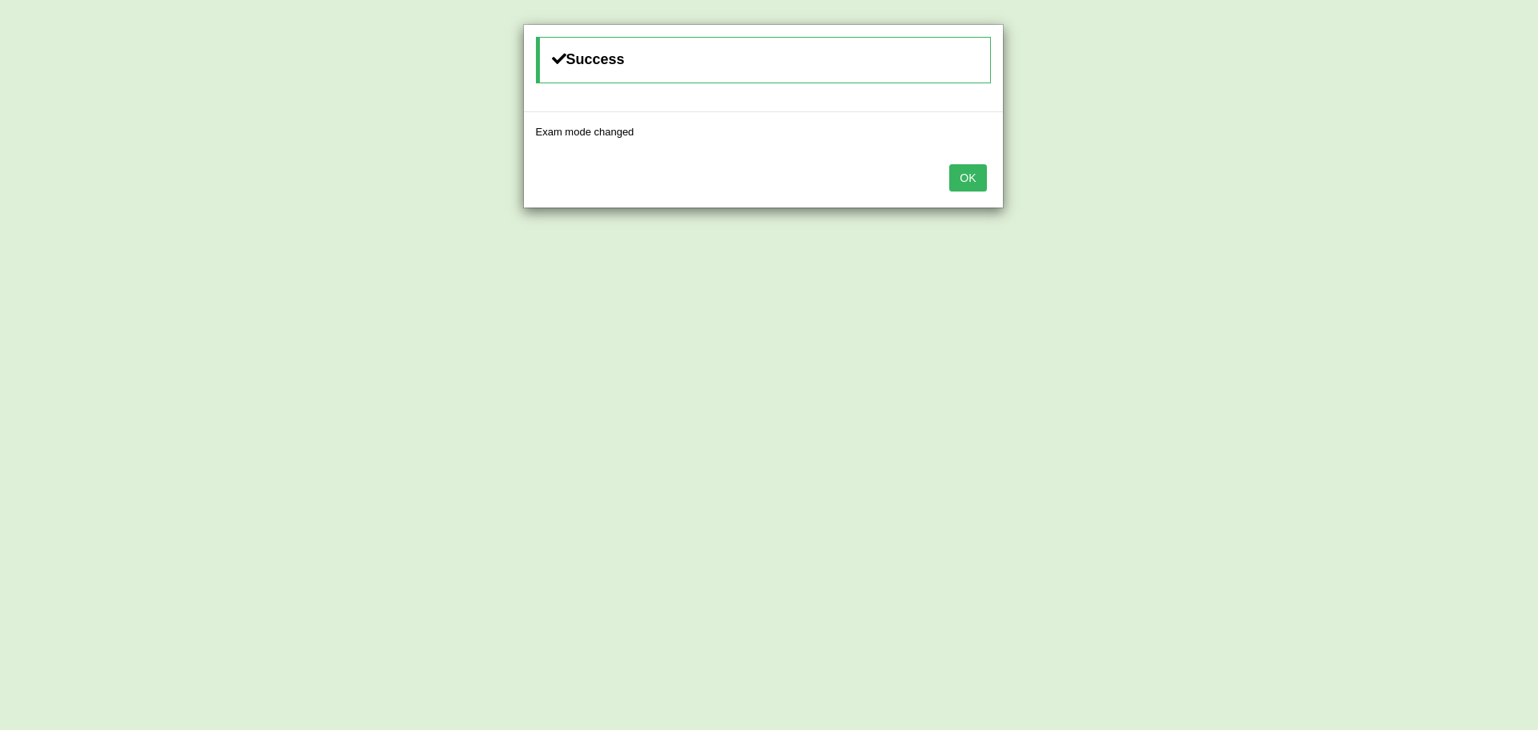
click at [975, 183] on button "OK" at bounding box center [967, 177] width 37 height 27
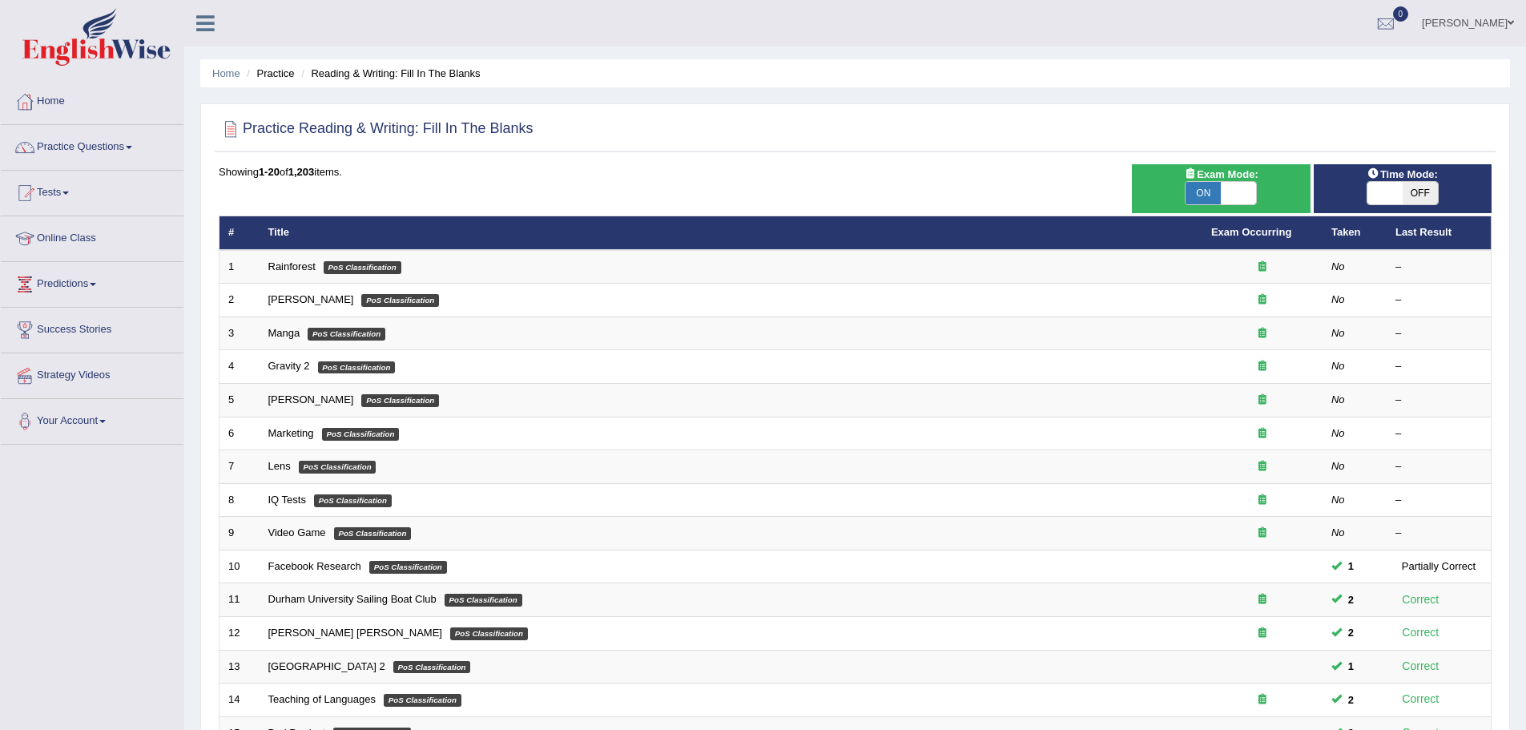
click at [1431, 192] on span "OFF" at bounding box center [1420, 193] width 35 height 22
checkbox input "true"
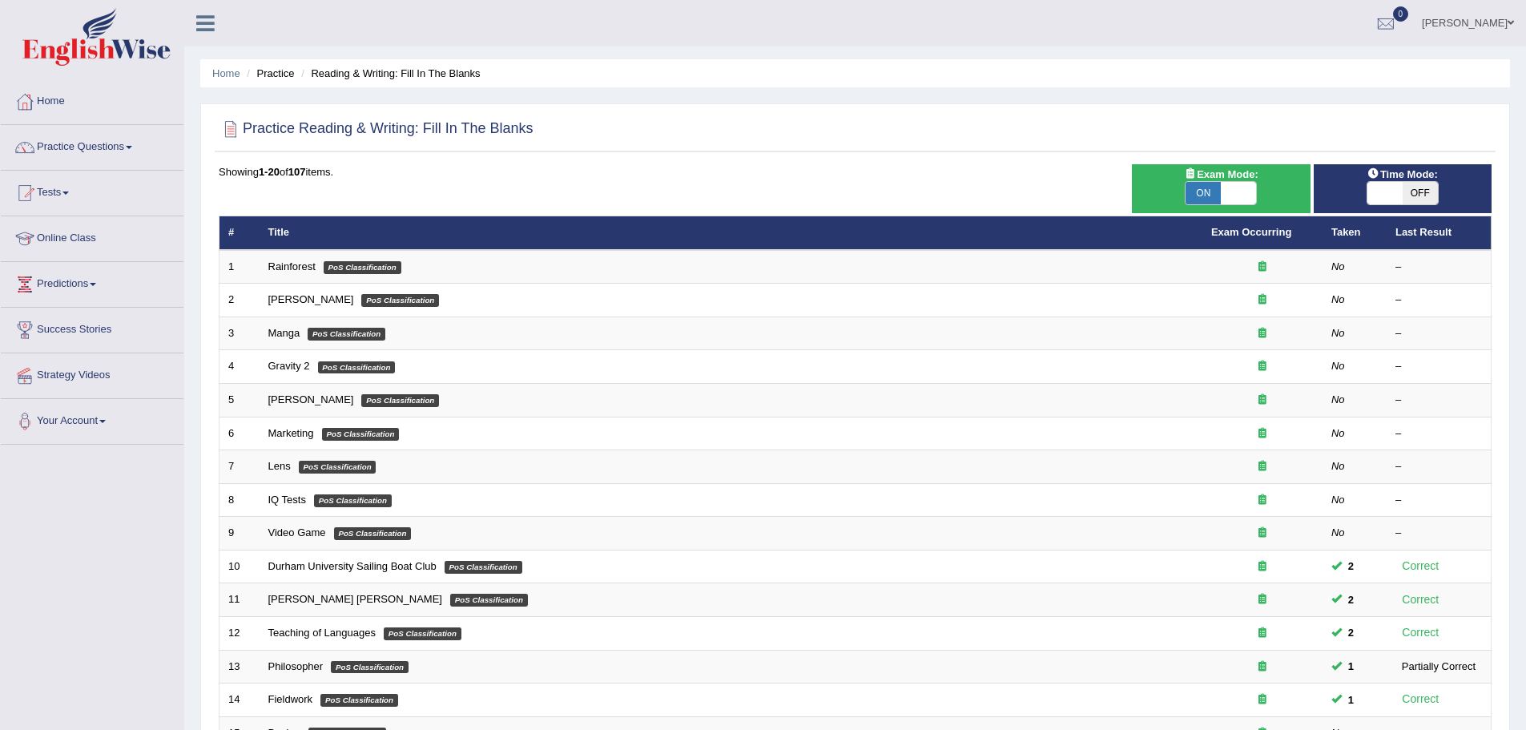
click at [1429, 194] on span "OFF" at bounding box center [1420, 193] width 35 height 22
checkbox input "true"
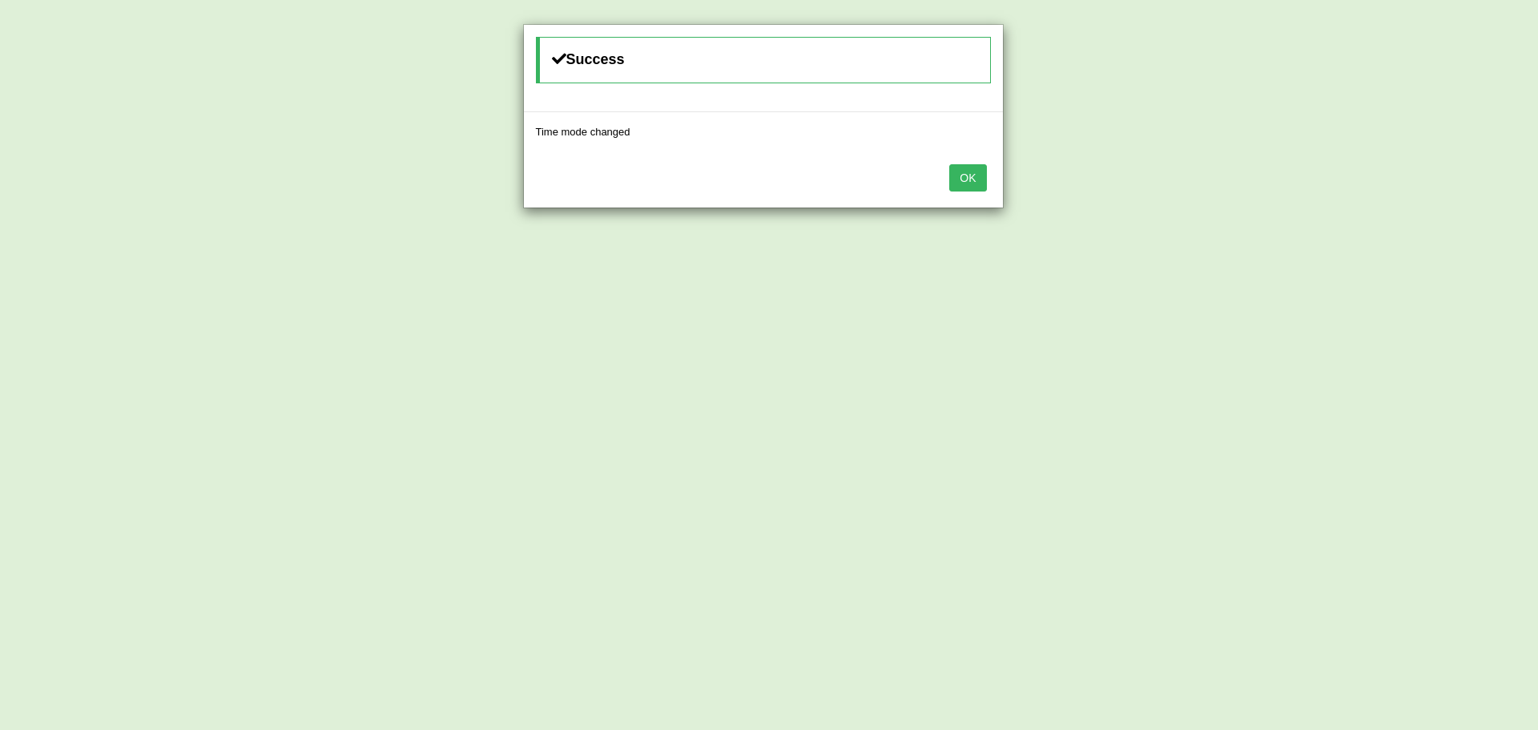
click at [976, 182] on button "OK" at bounding box center [967, 177] width 37 height 27
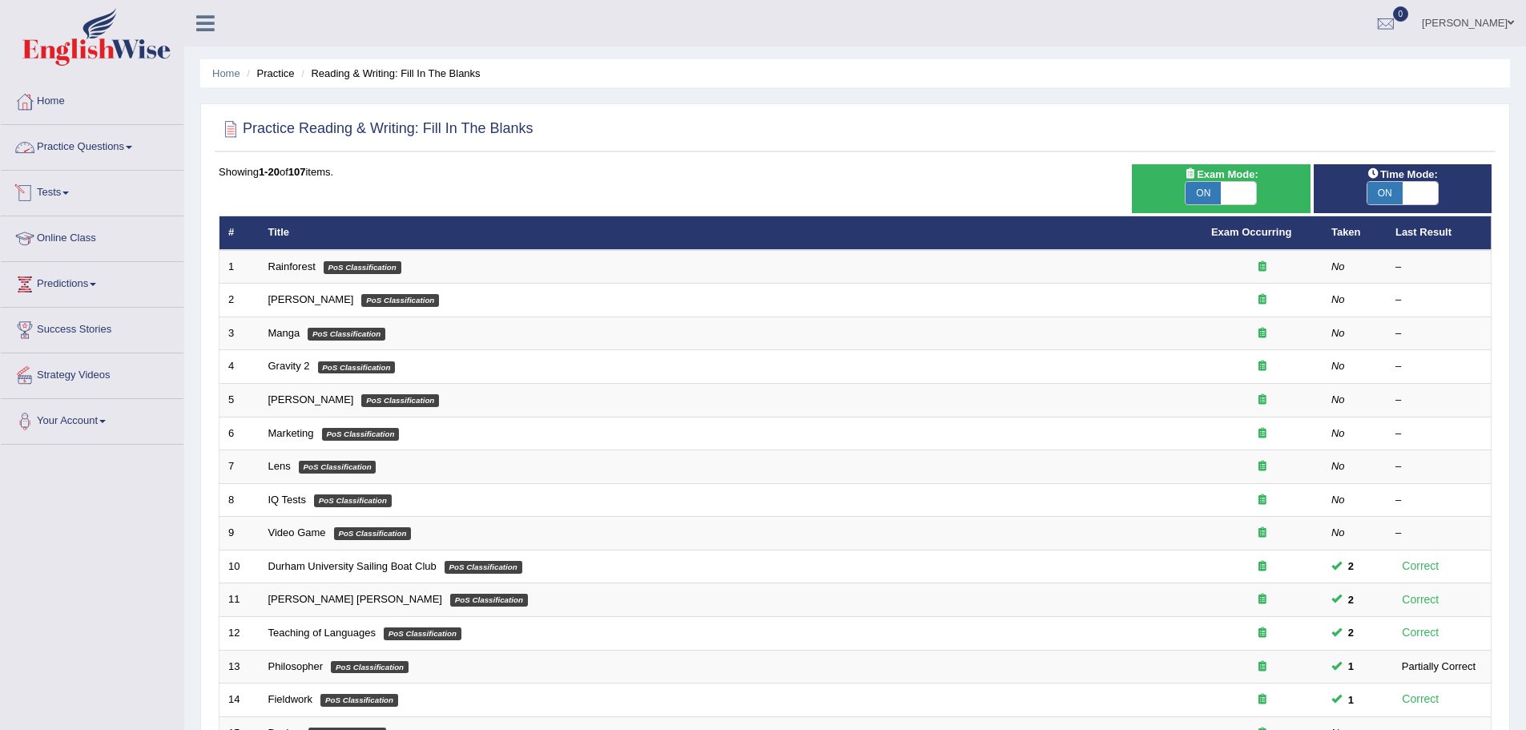
click at [93, 147] on link "Practice Questions" at bounding box center [92, 145] width 183 height 40
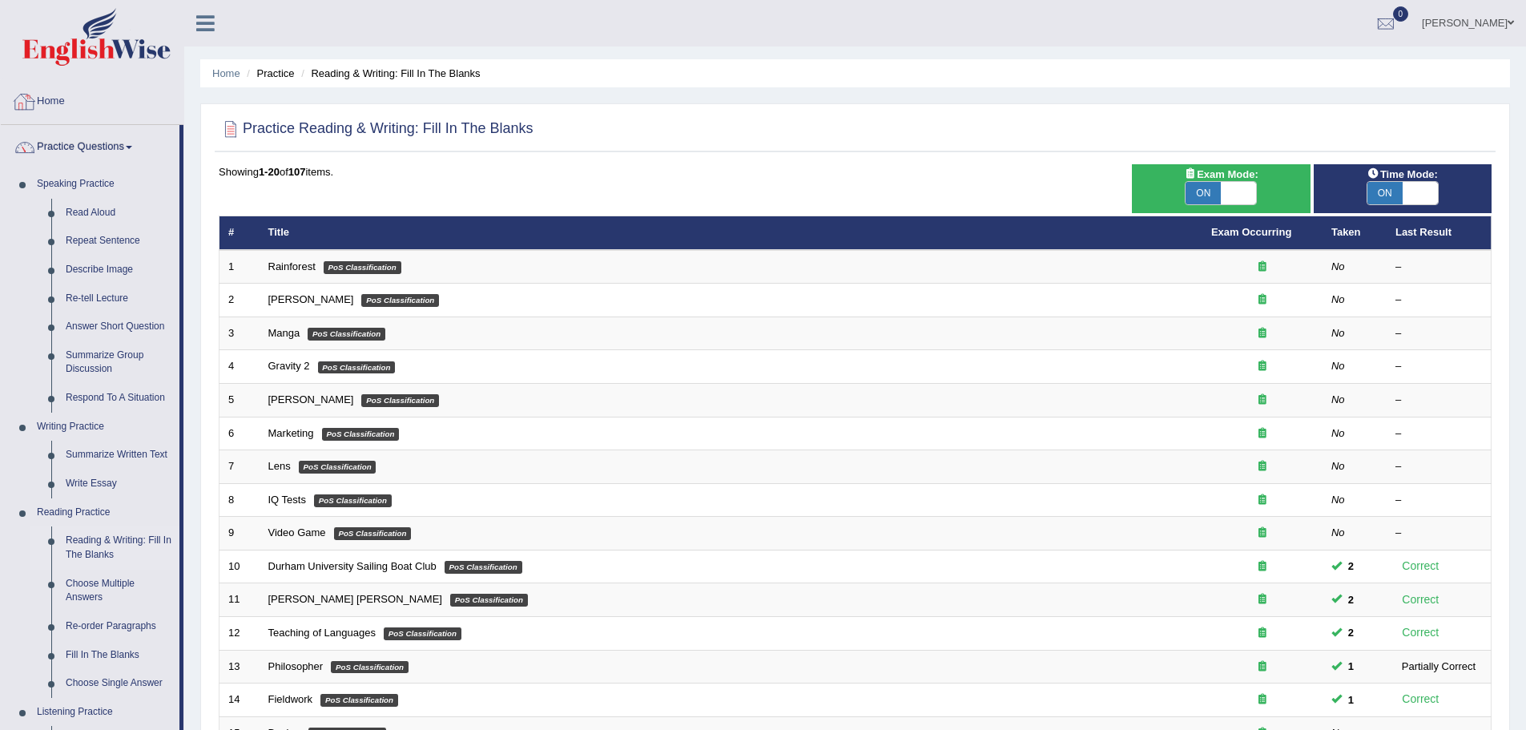
click at [50, 96] on link "Home" at bounding box center [92, 99] width 183 height 40
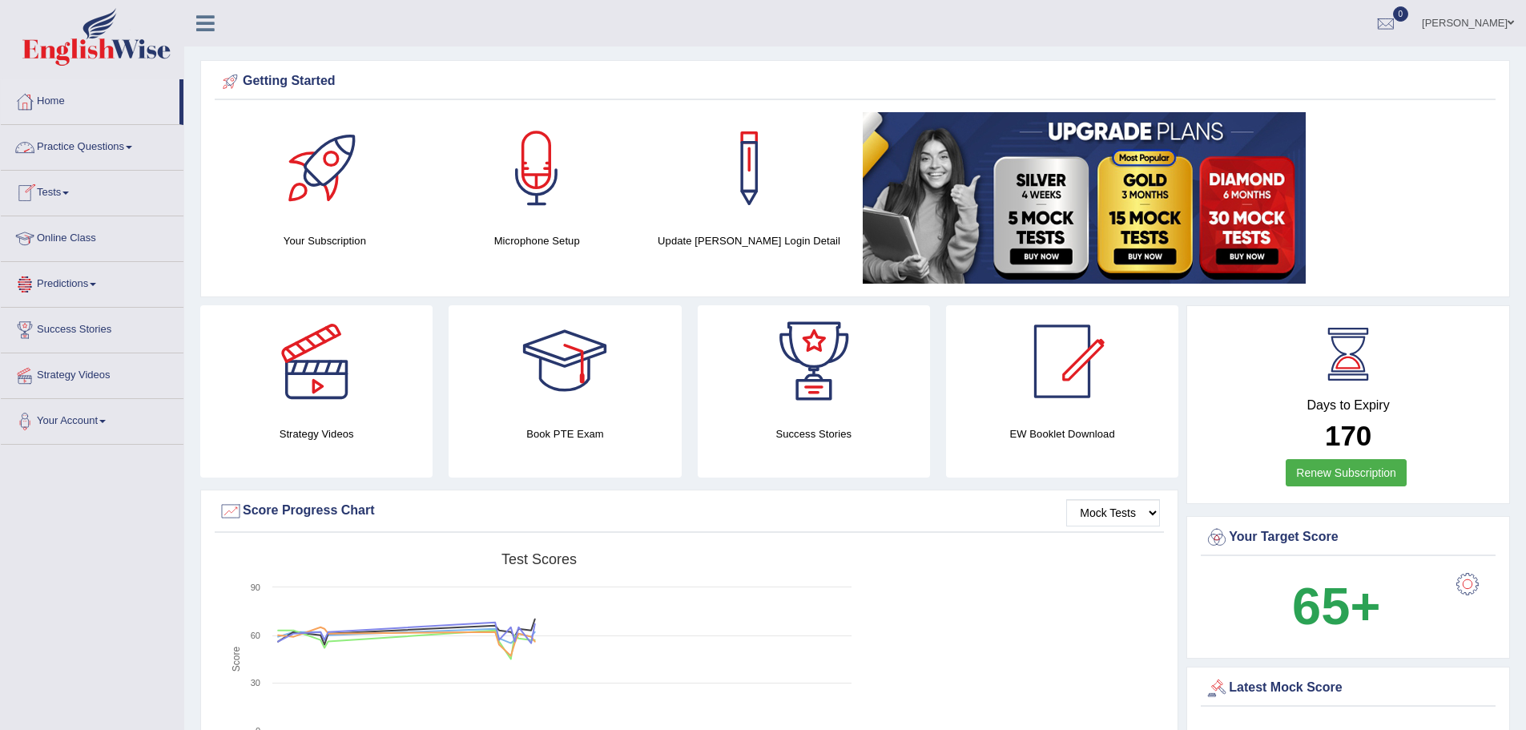
click at [89, 143] on link "Practice Questions" at bounding box center [92, 145] width 183 height 40
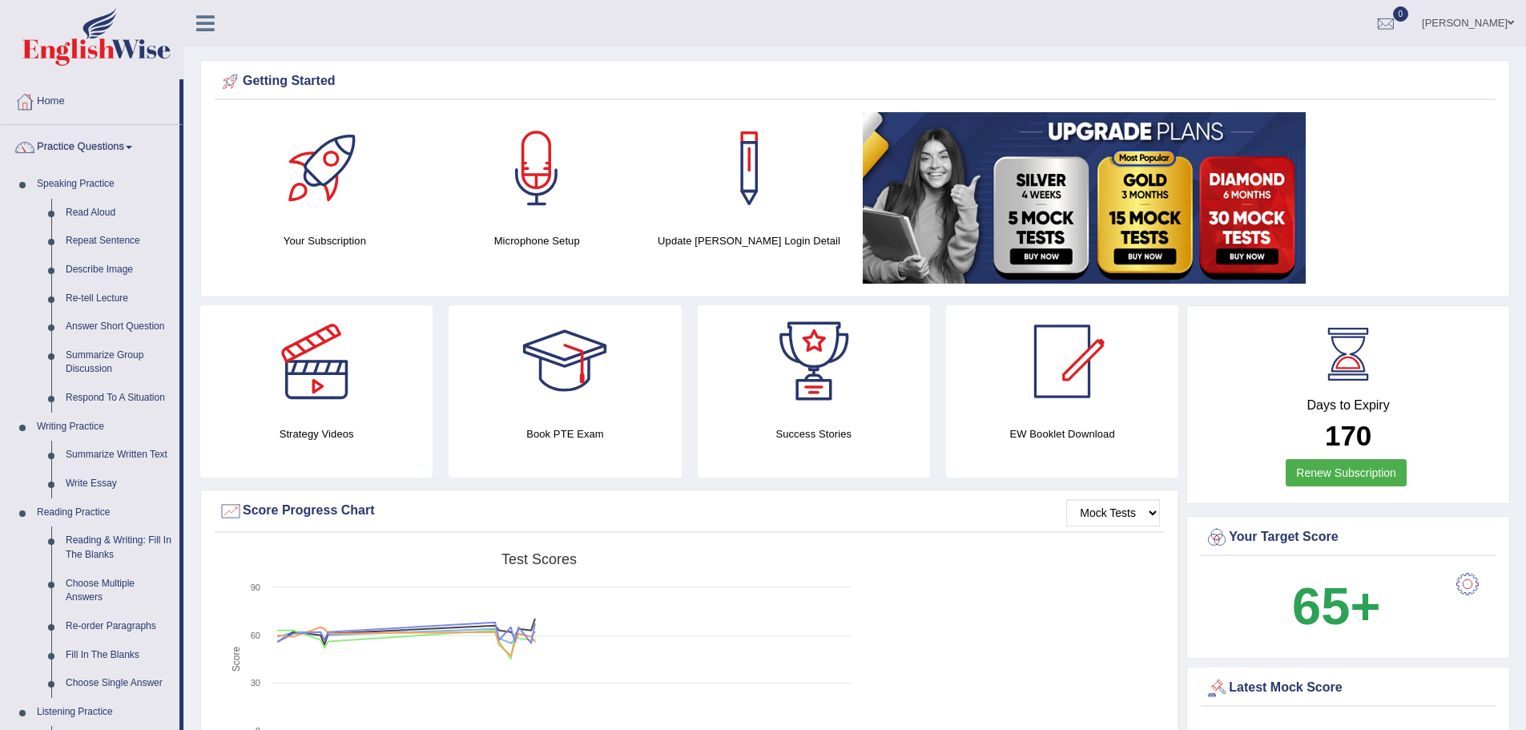
click at [89, 143] on link "Practice Questions" at bounding box center [90, 145] width 179 height 40
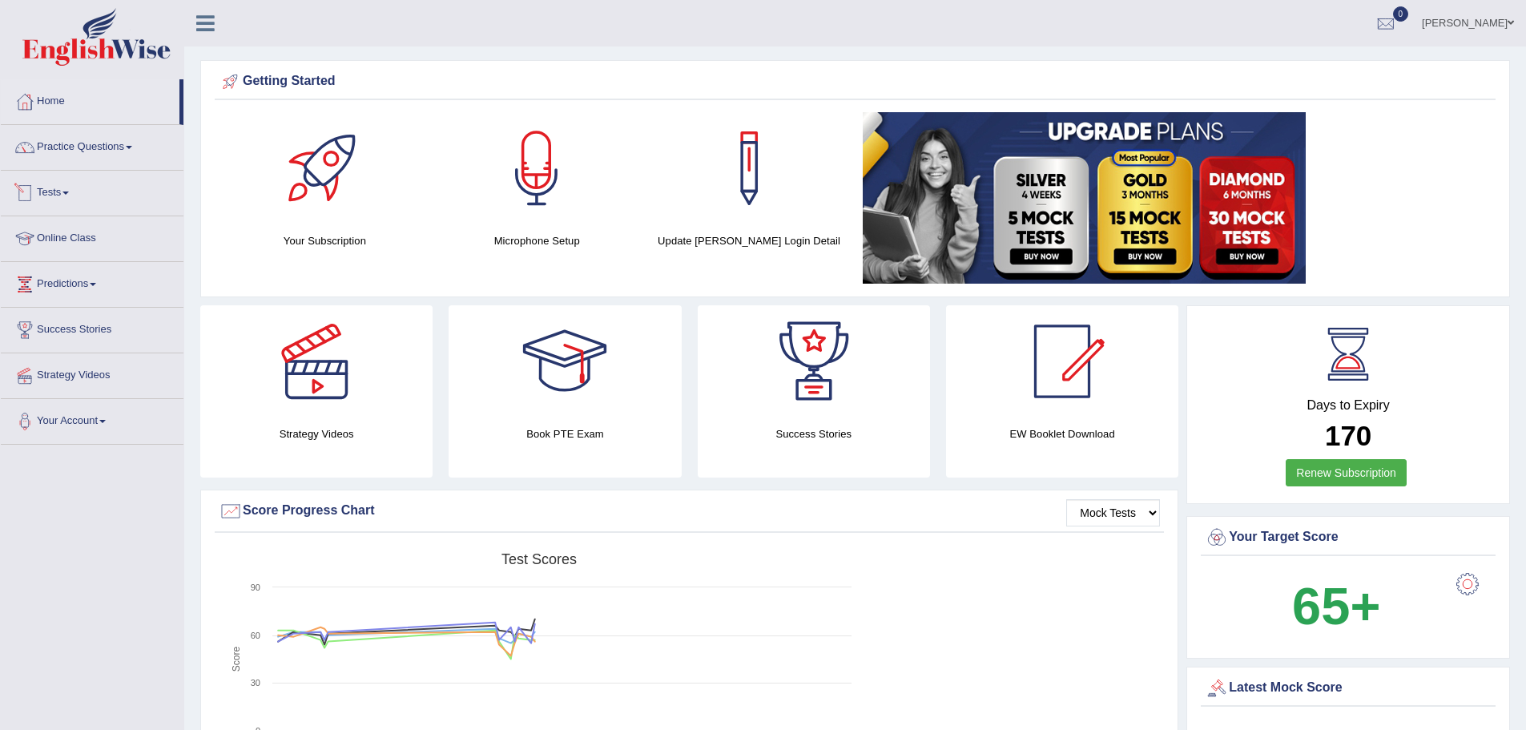
click at [63, 187] on link "Tests" at bounding box center [92, 191] width 183 height 40
click at [84, 256] on link "Take Mock Test" at bounding box center [105, 258] width 150 height 29
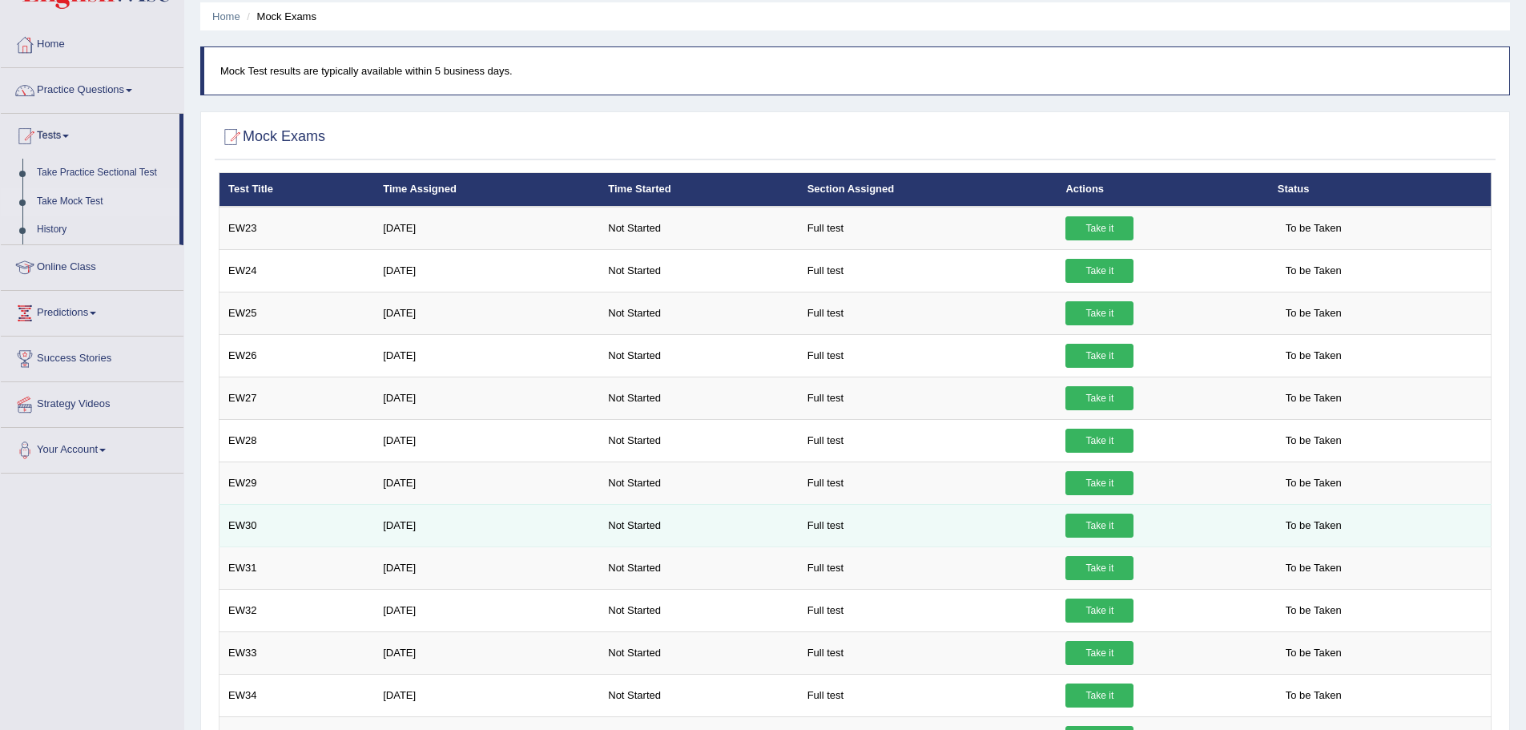
scroll to position [8, 0]
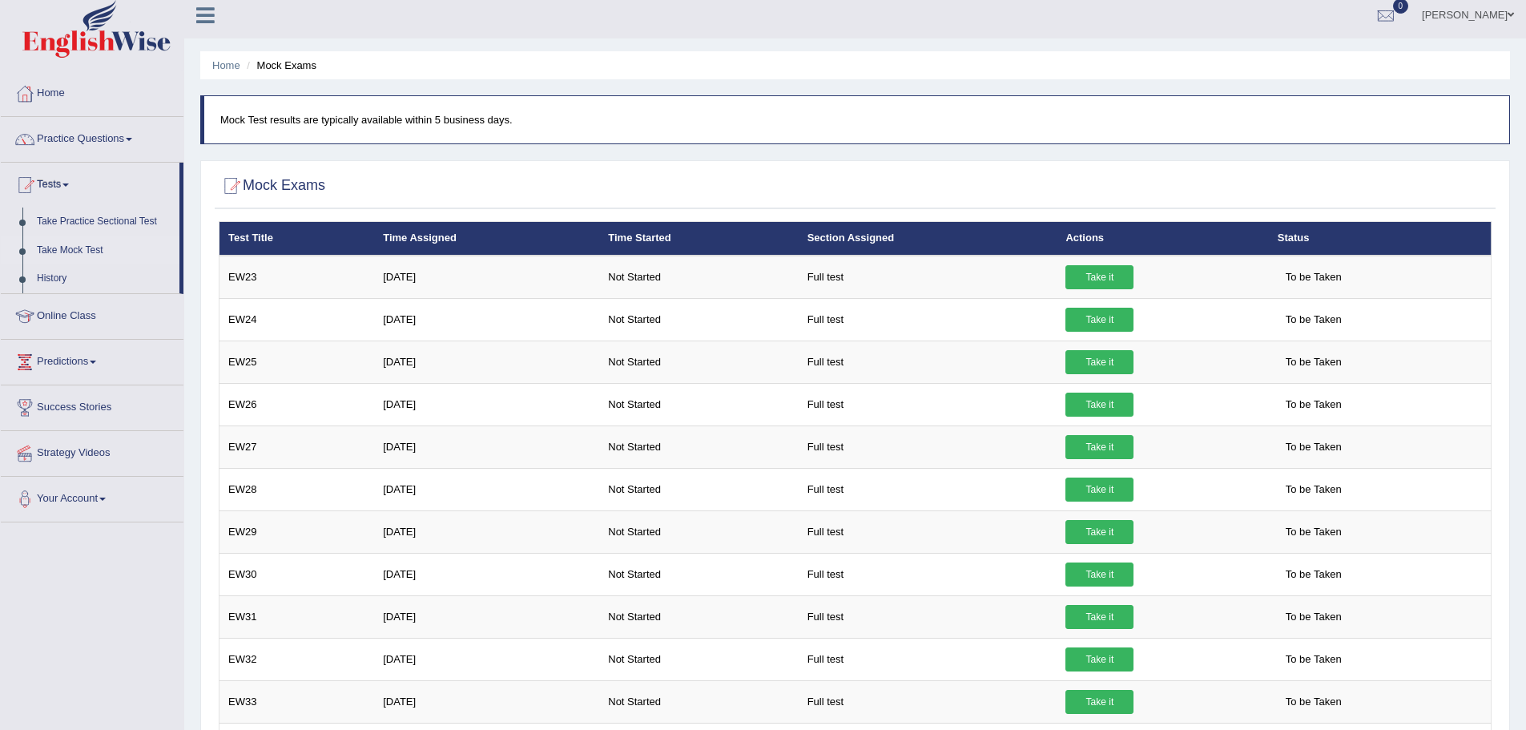
click at [62, 247] on link "Take Mock Test" at bounding box center [105, 250] width 150 height 29
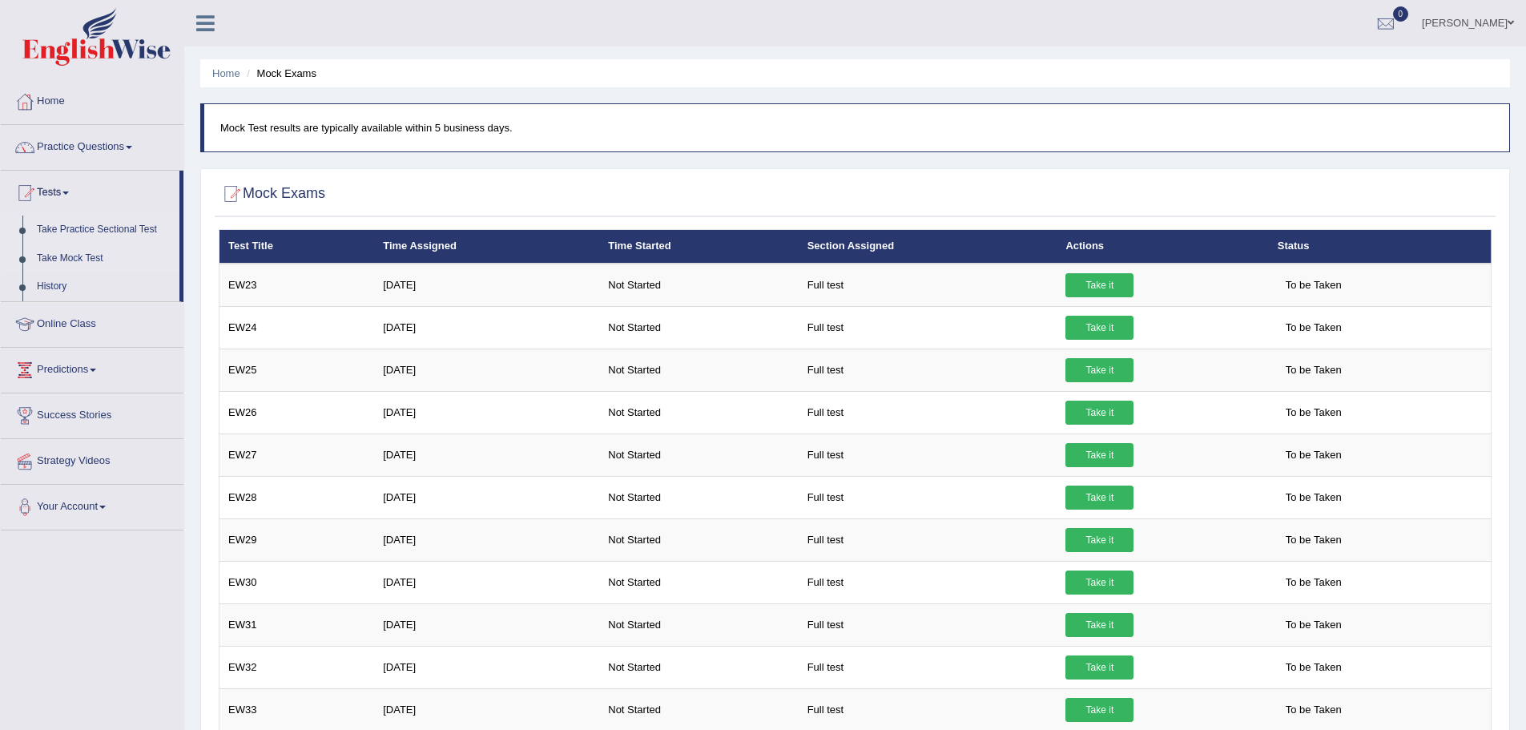
click at [98, 226] on link "Take Practice Sectional Test" at bounding box center [105, 229] width 150 height 29
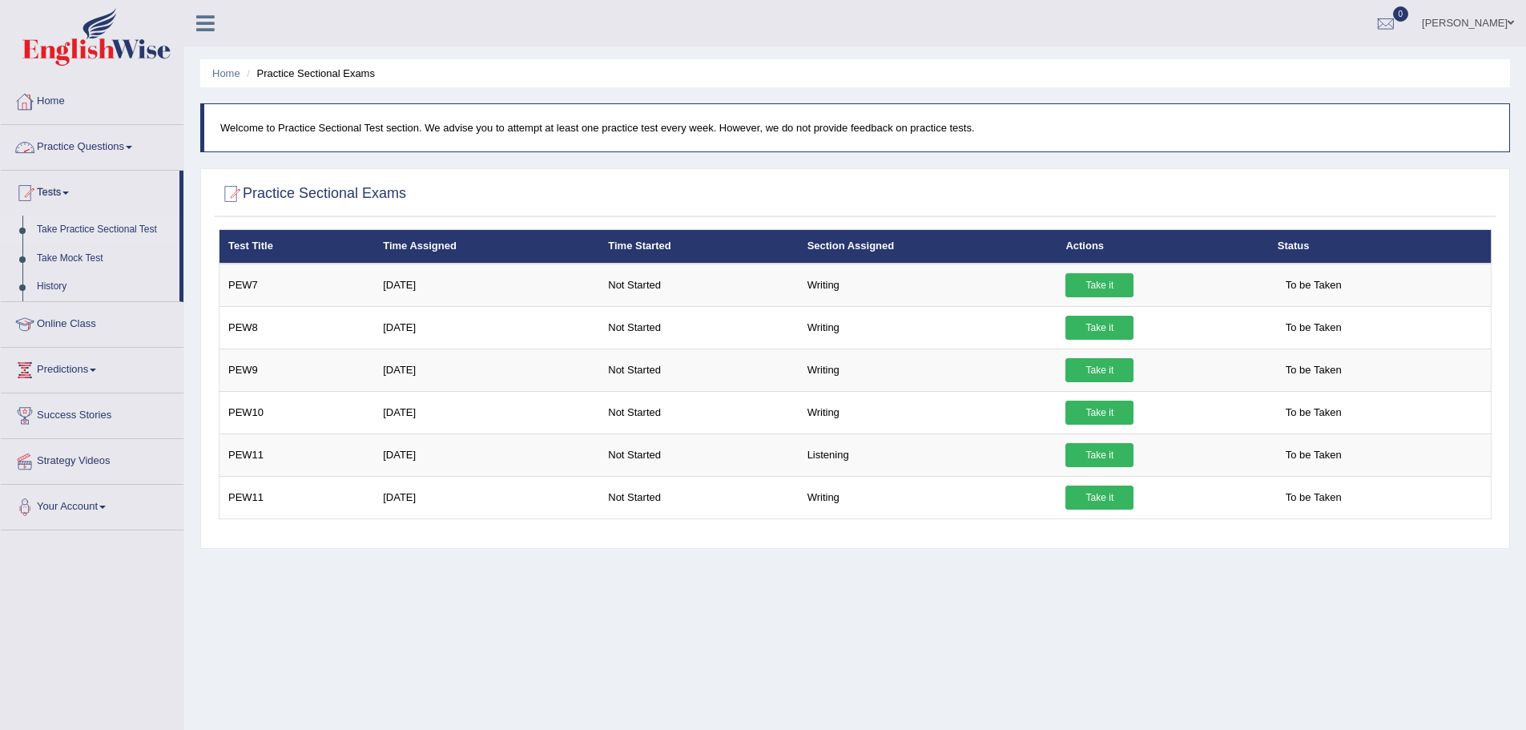
click at [65, 148] on link "Practice Questions" at bounding box center [92, 145] width 183 height 40
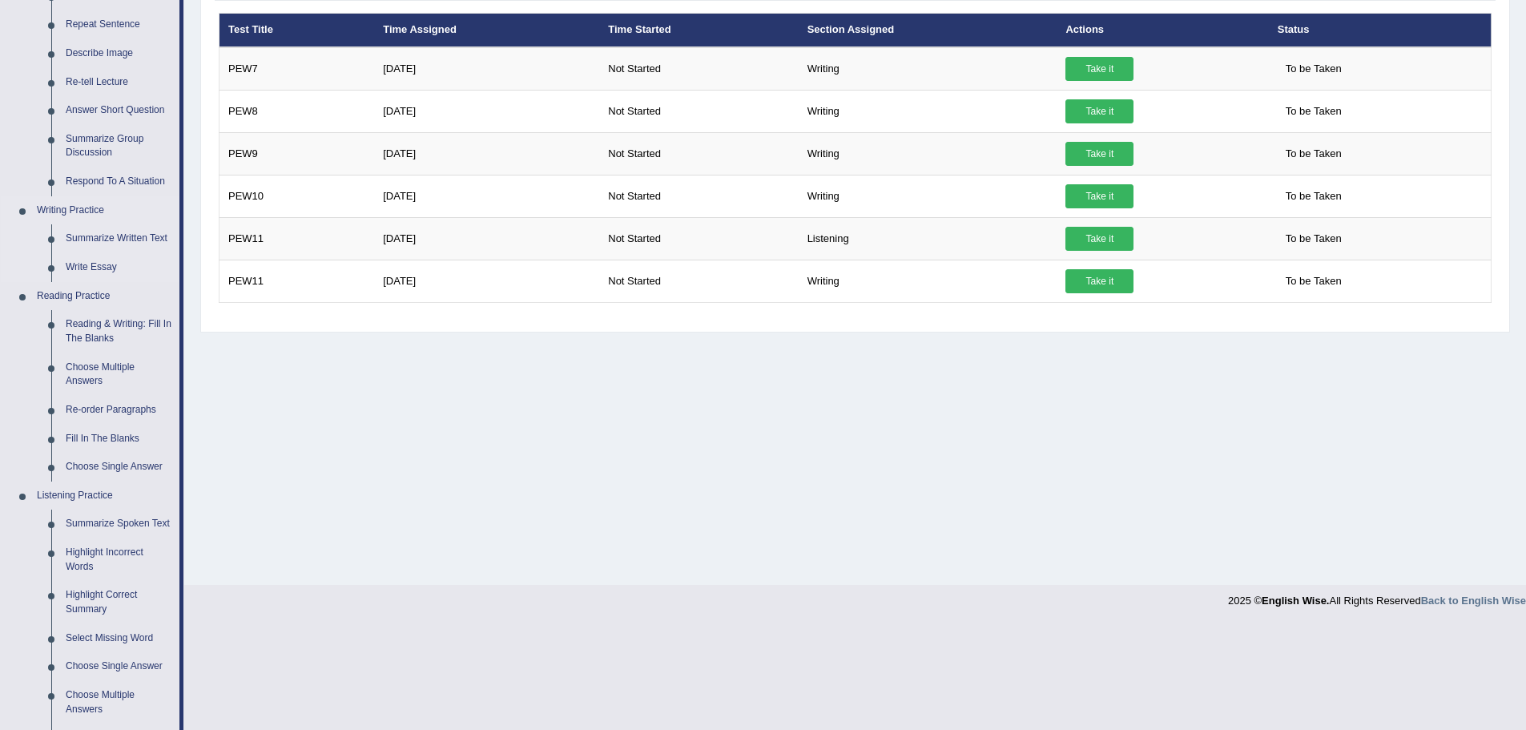
scroll to position [240, 0]
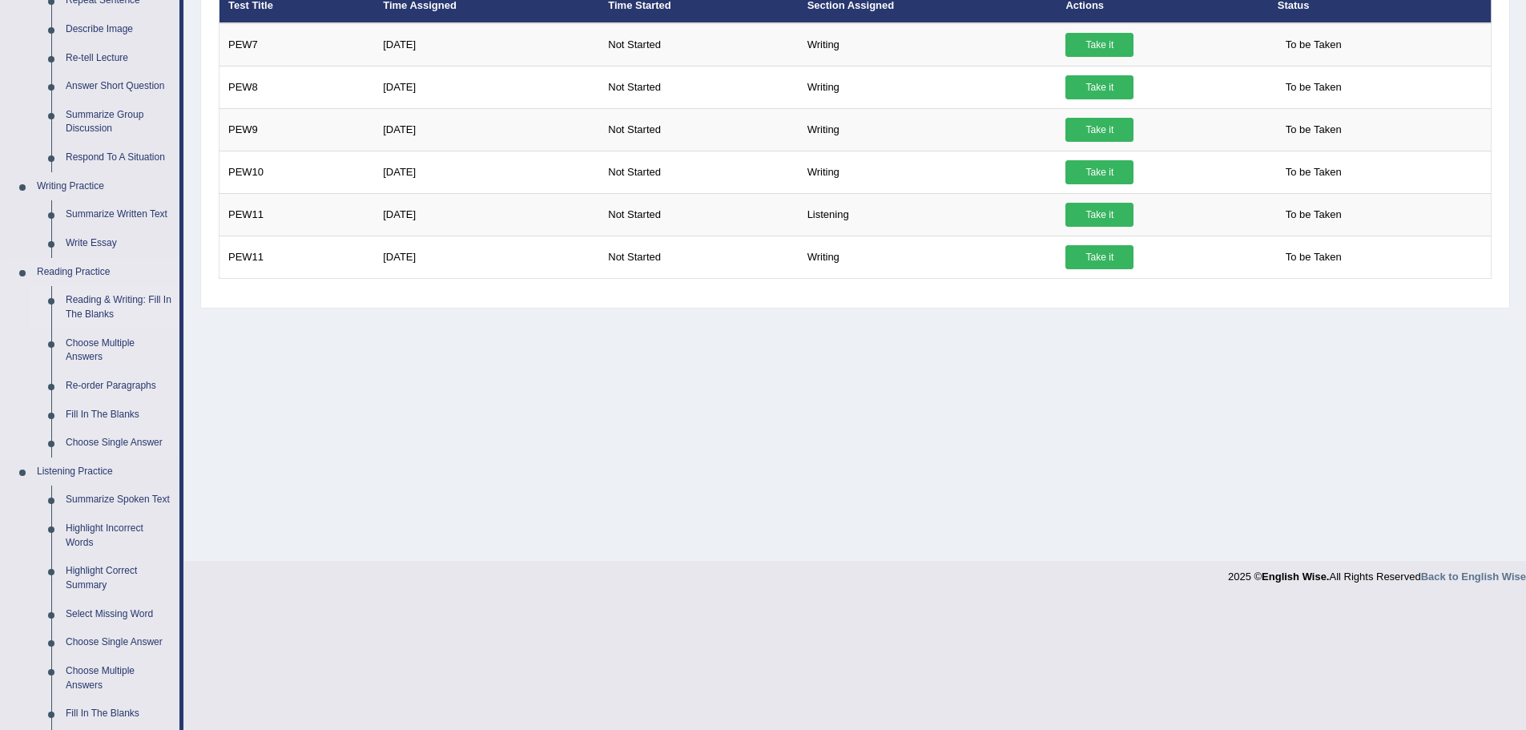
click at [108, 310] on link "Reading & Writing: Fill In The Blanks" at bounding box center [118, 307] width 121 height 42
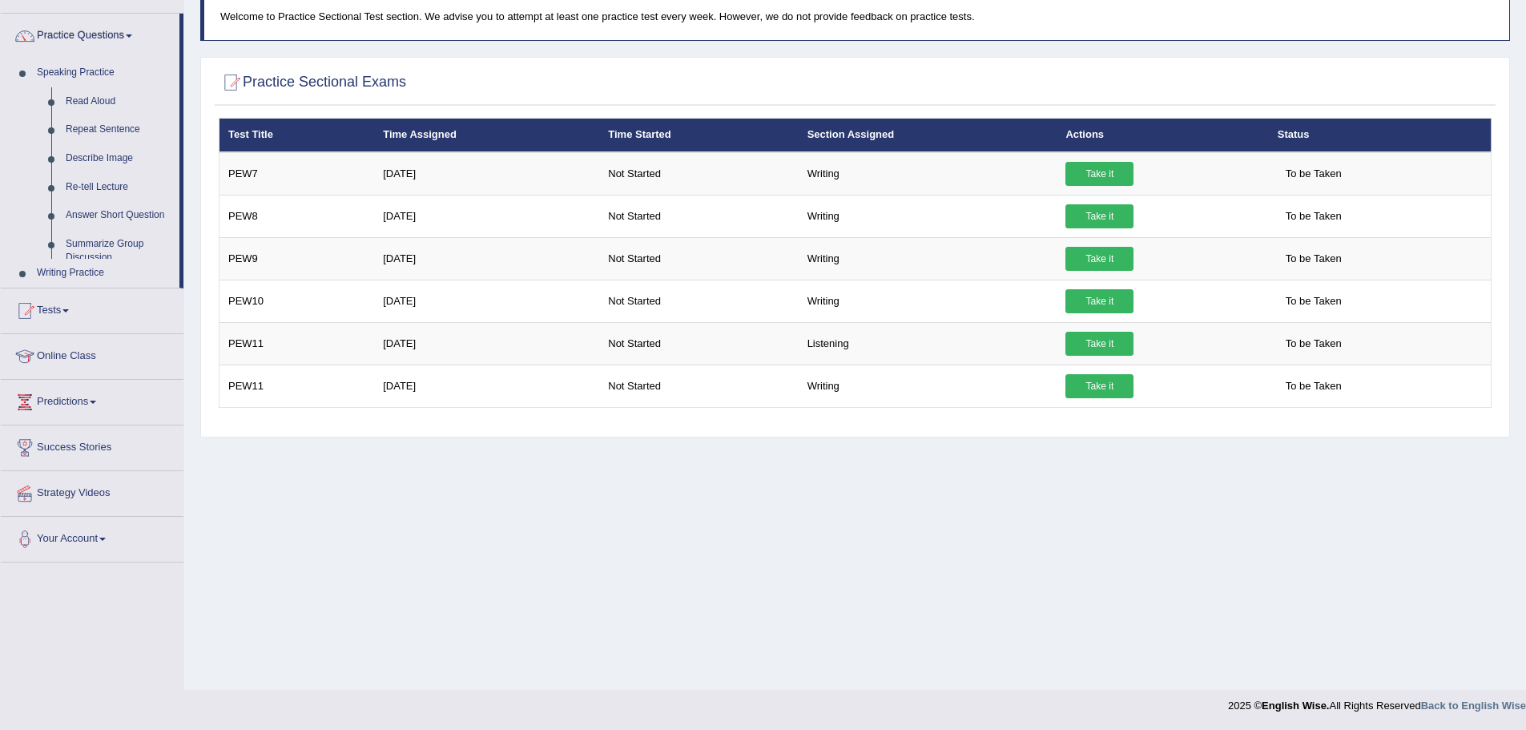
scroll to position [143, 0]
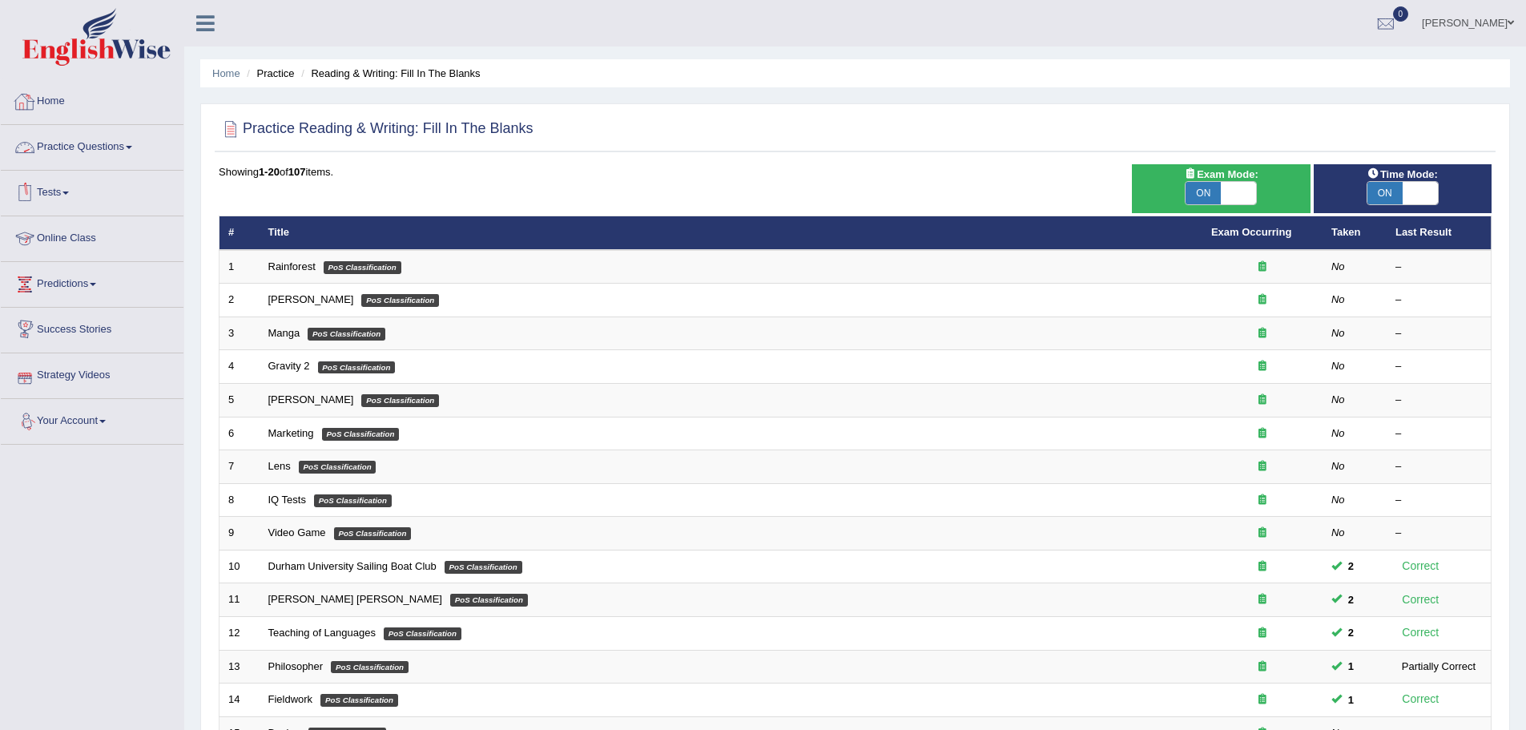
click at [74, 148] on link "Practice Questions" at bounding box center [92, 145] width 183 height 40
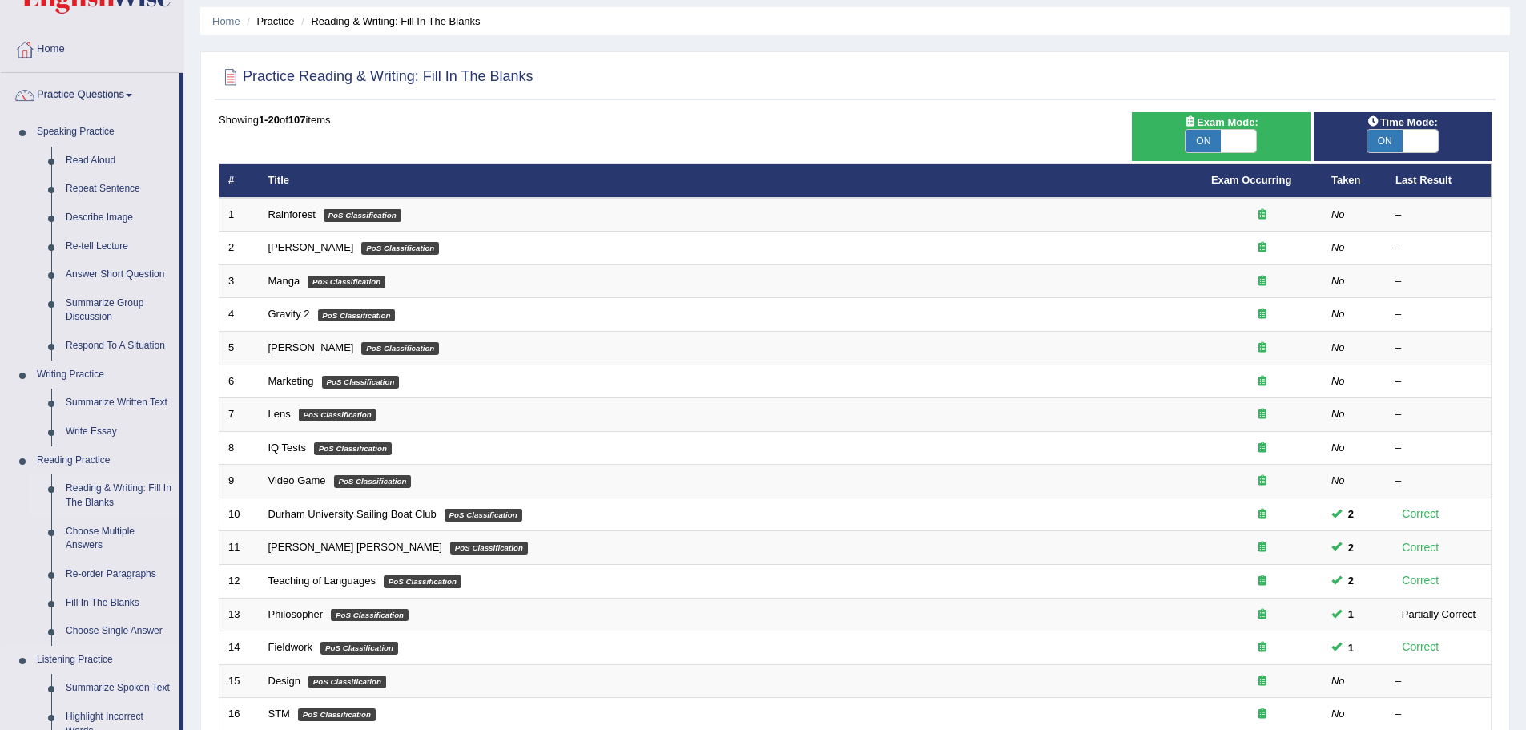
scroll to position [80, 0]
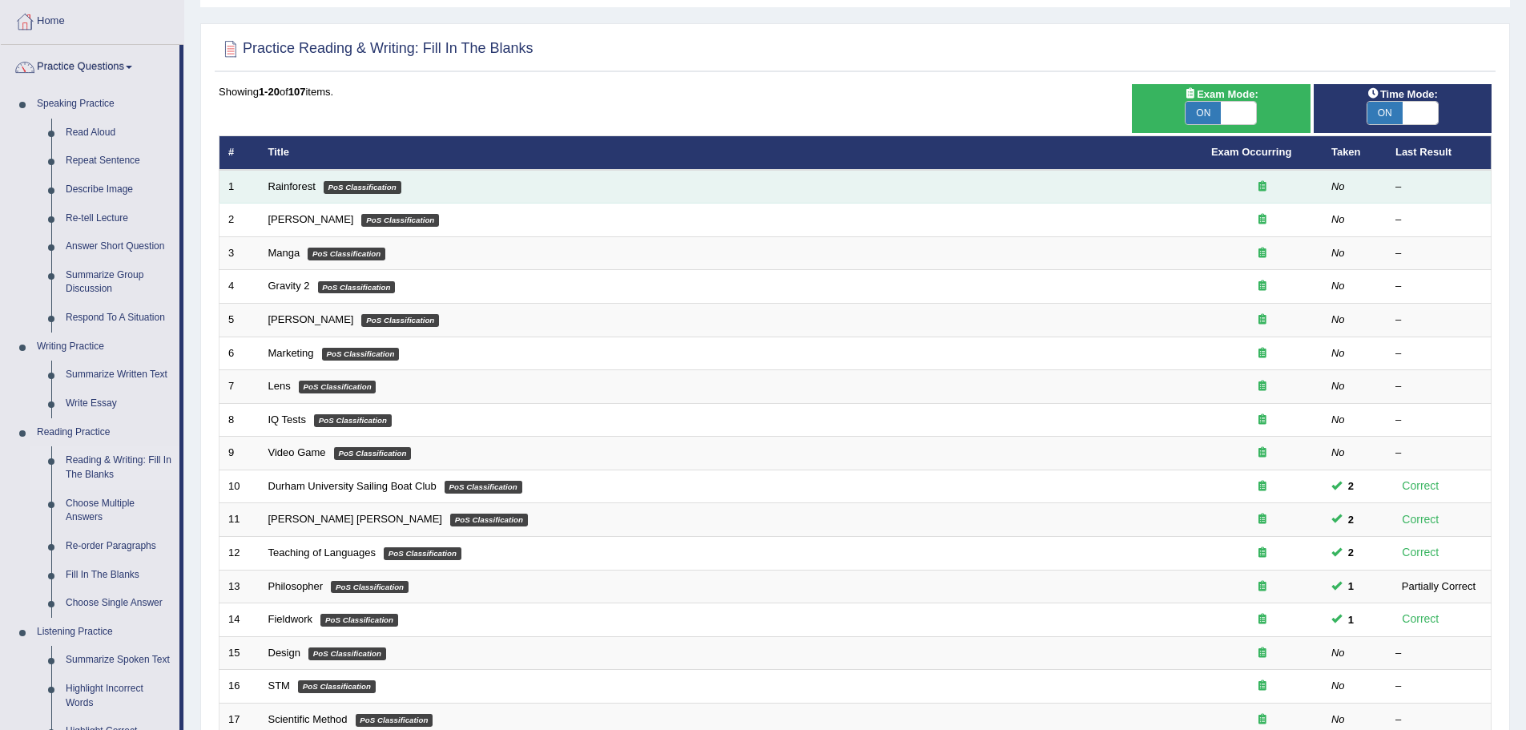
click at [267, 187] on td "Rainforest PoS Classification" at bounding box center [731, 187] width 943 height 34
click at [304, 183] on link "Rainforest" at bounding box center [291, 186] width 47 height 12
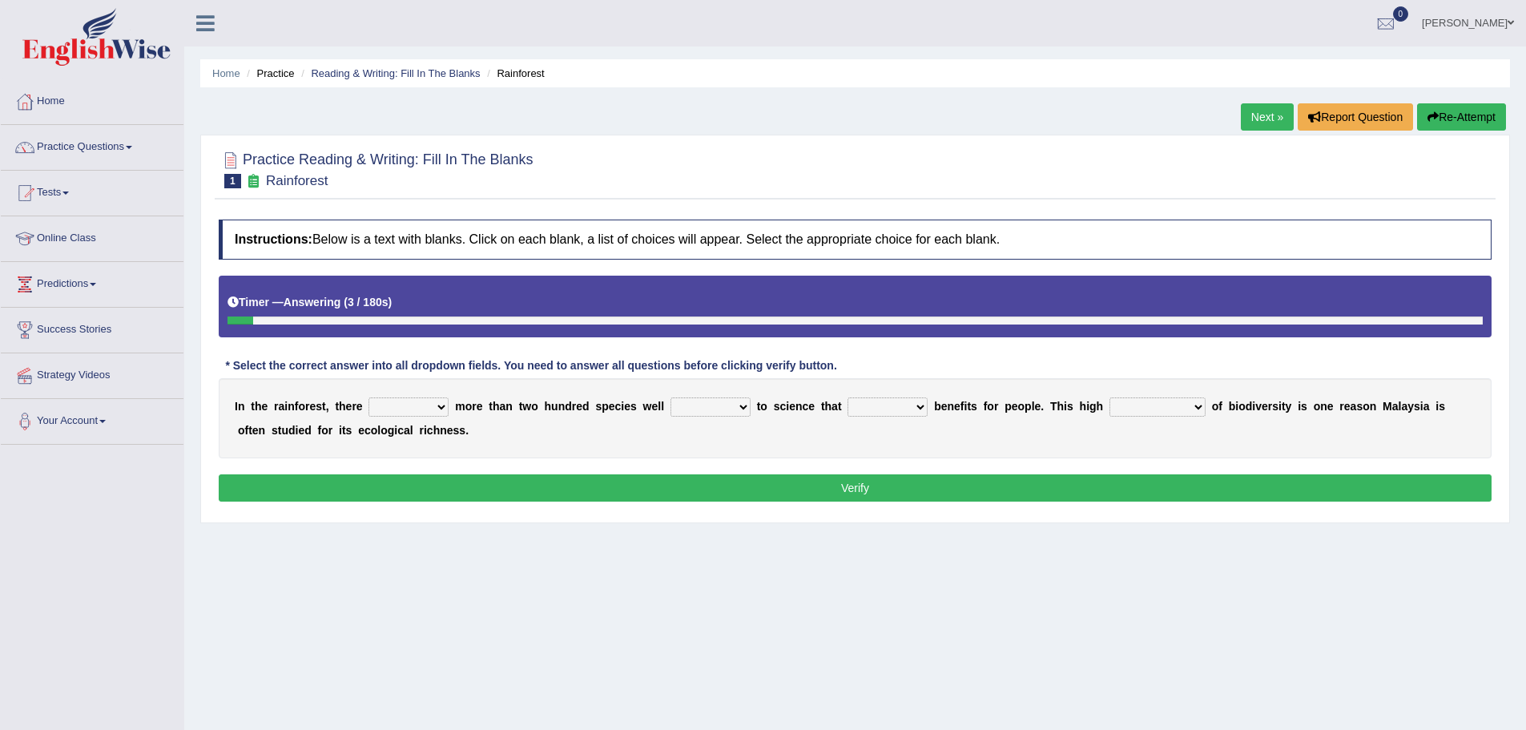
click at [439, 407] on select "have can be has is" at bounding box center [408, 406] width 80 height 19
select select "can be"
click at [368, 397] on select "have can be has is" at bounding box center [408, 406] width 80 height 19
click at [747, 408] on select "knowing known knew know" at bounding box center [710, 406] width 80 height 19
select select "known"
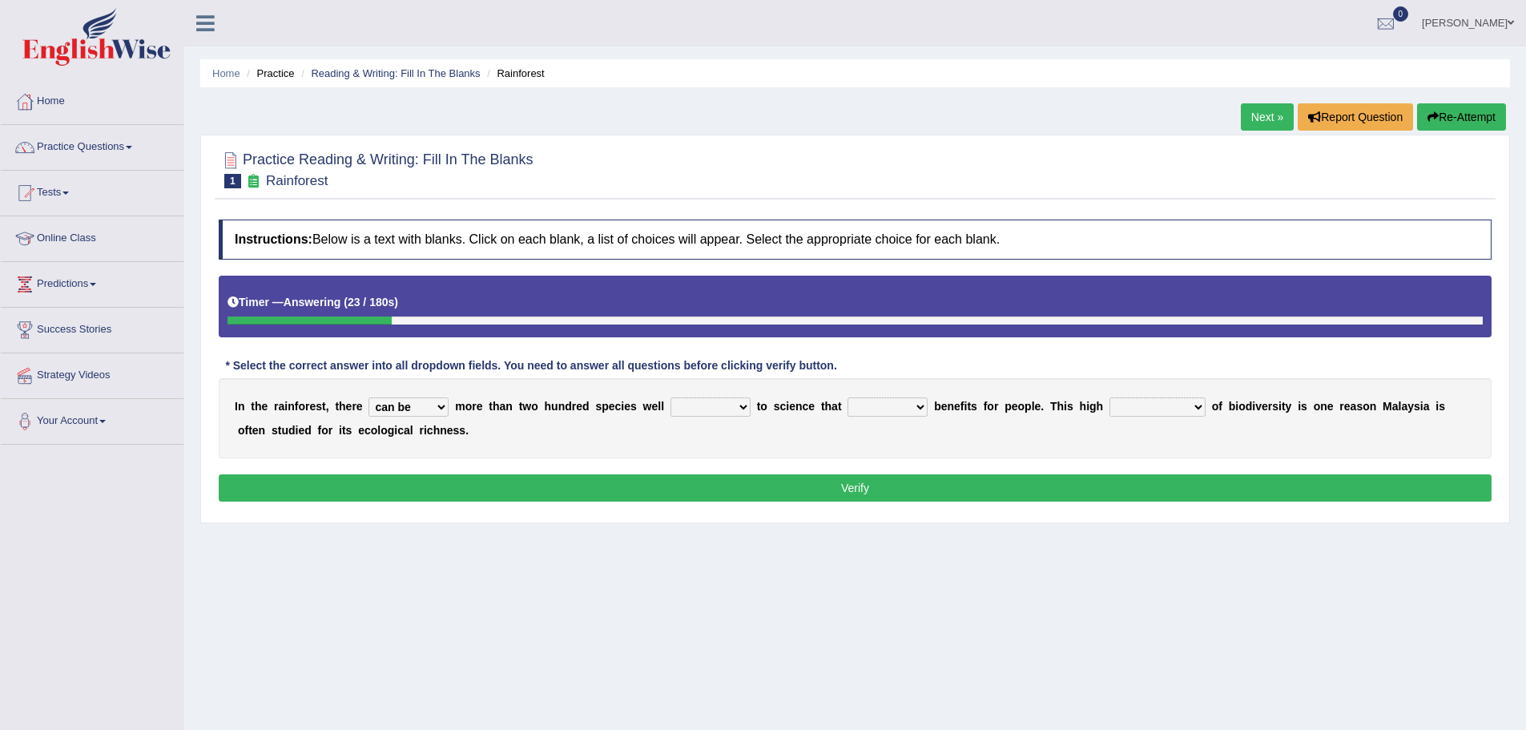
click at [670, 397] on select "knowing known knew know" at bounding box center [710, 406] width 80 height 19
click at [913, 403] on select "contain contained containing contains" at bounding box center [887, 406] width 80 height 19
click at [847, 397] on select "contain contained containing contains" at bounding box center [887, 406] width 80 height 19
click at [916, 405] on select "contain contained containing contains" at bounding box center [887, 406] width 80 height 19
select select "contain"
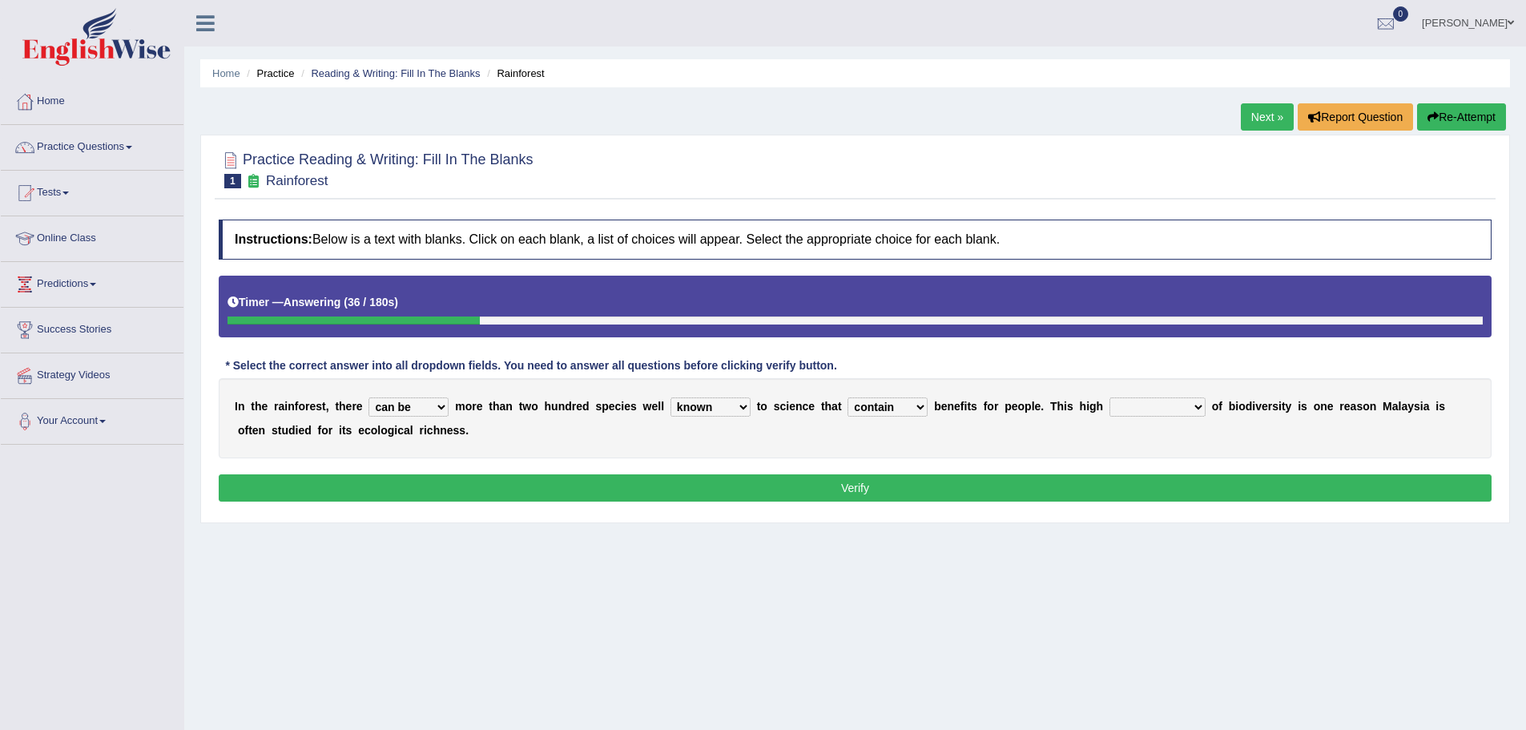
click at [847, 397] on select "contain contained containing contains" at bounding box center [887, 406] width 80 height 19
click at [1182, 398] on select "condensation conjunction continuity complexity" at bounding box center [1157, 406] width 96 height 19
select select "complexity"
click at [1109, 397] on select "condensation conjunction continuity complexity" at bounding box center [1157, 406] width 96 height 19
click at [1077, 491] on button "Verify" at bounding box center [855, 487] width 1273 height 27
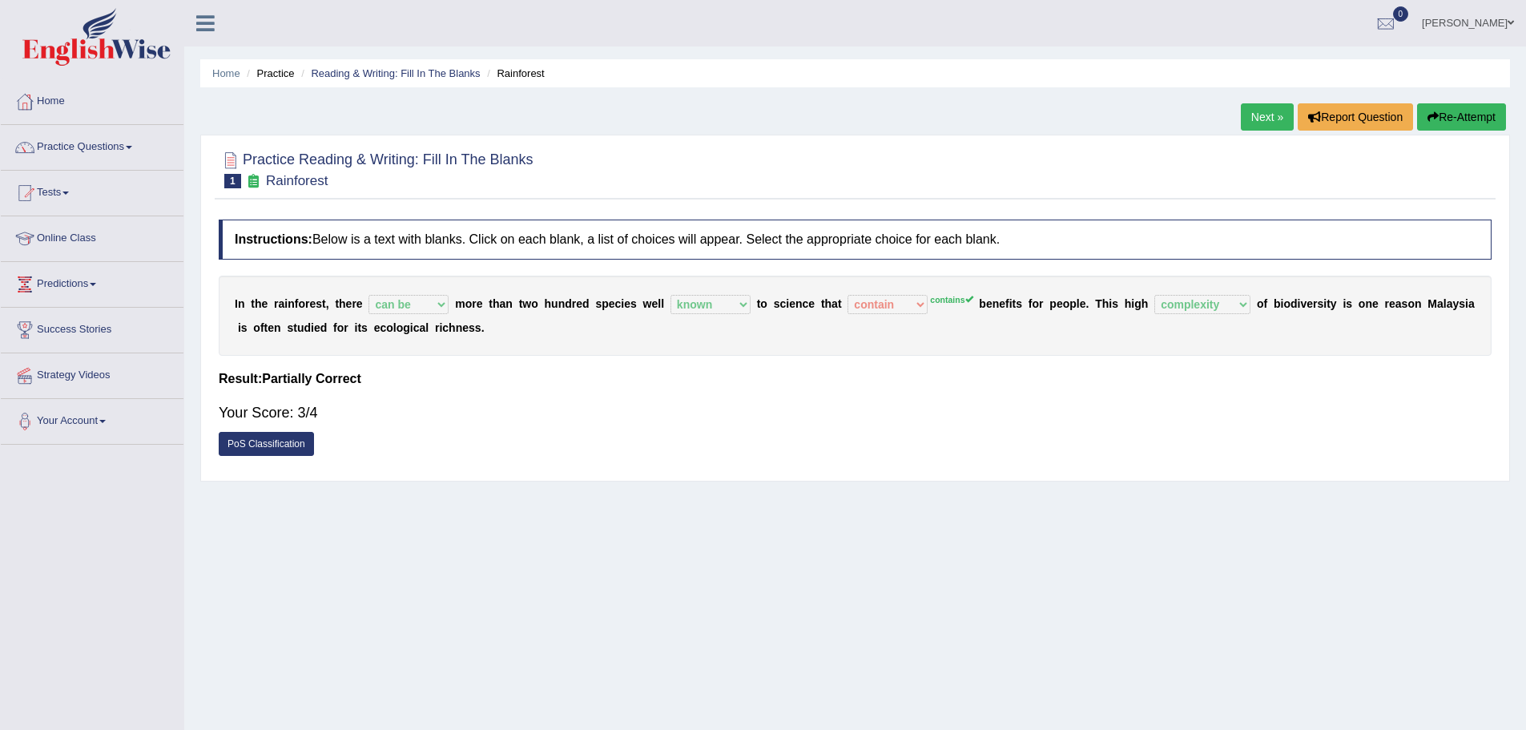
click at [1267, 118] on link "Next »" at bounding box center [1267, 116] width 53 height 27
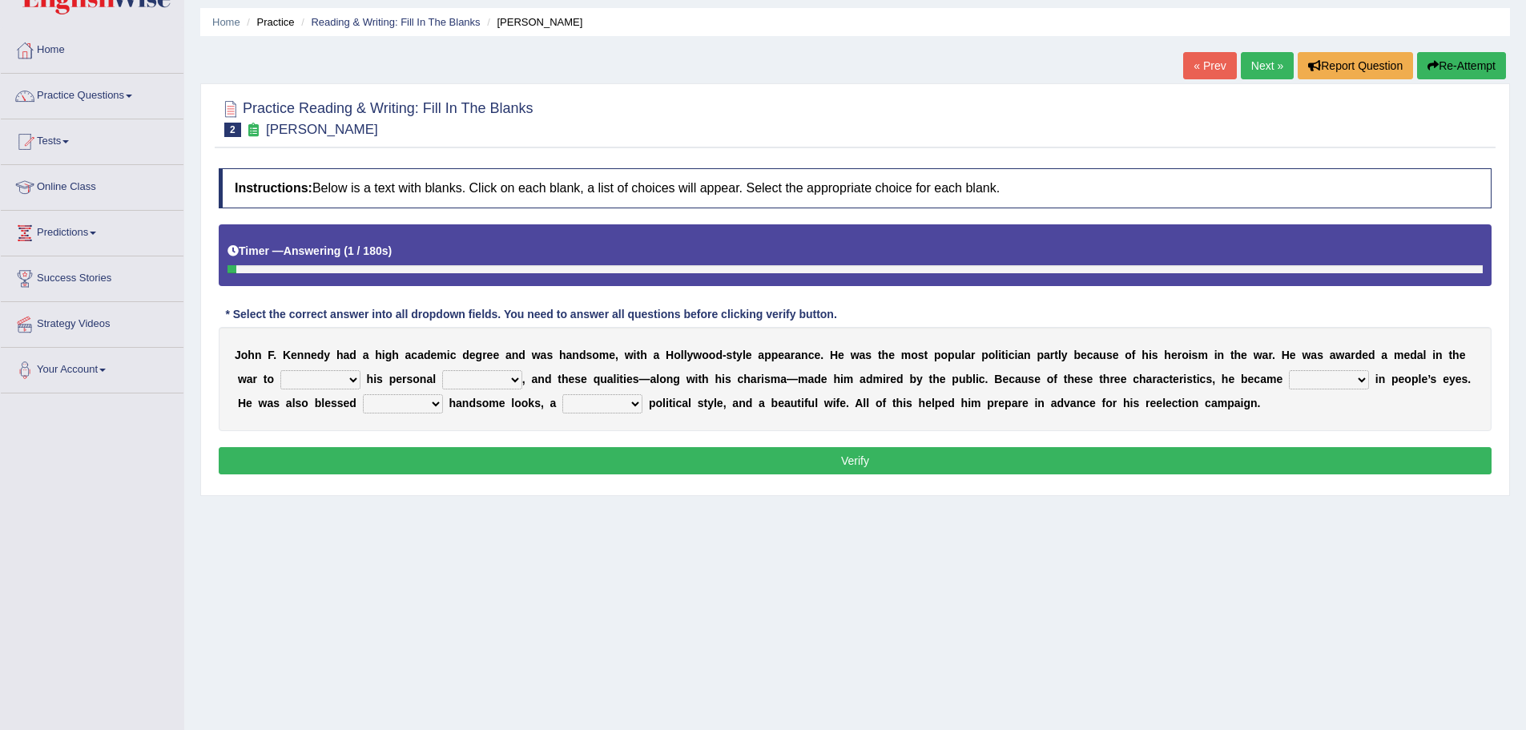
scroll to position [80, 0]
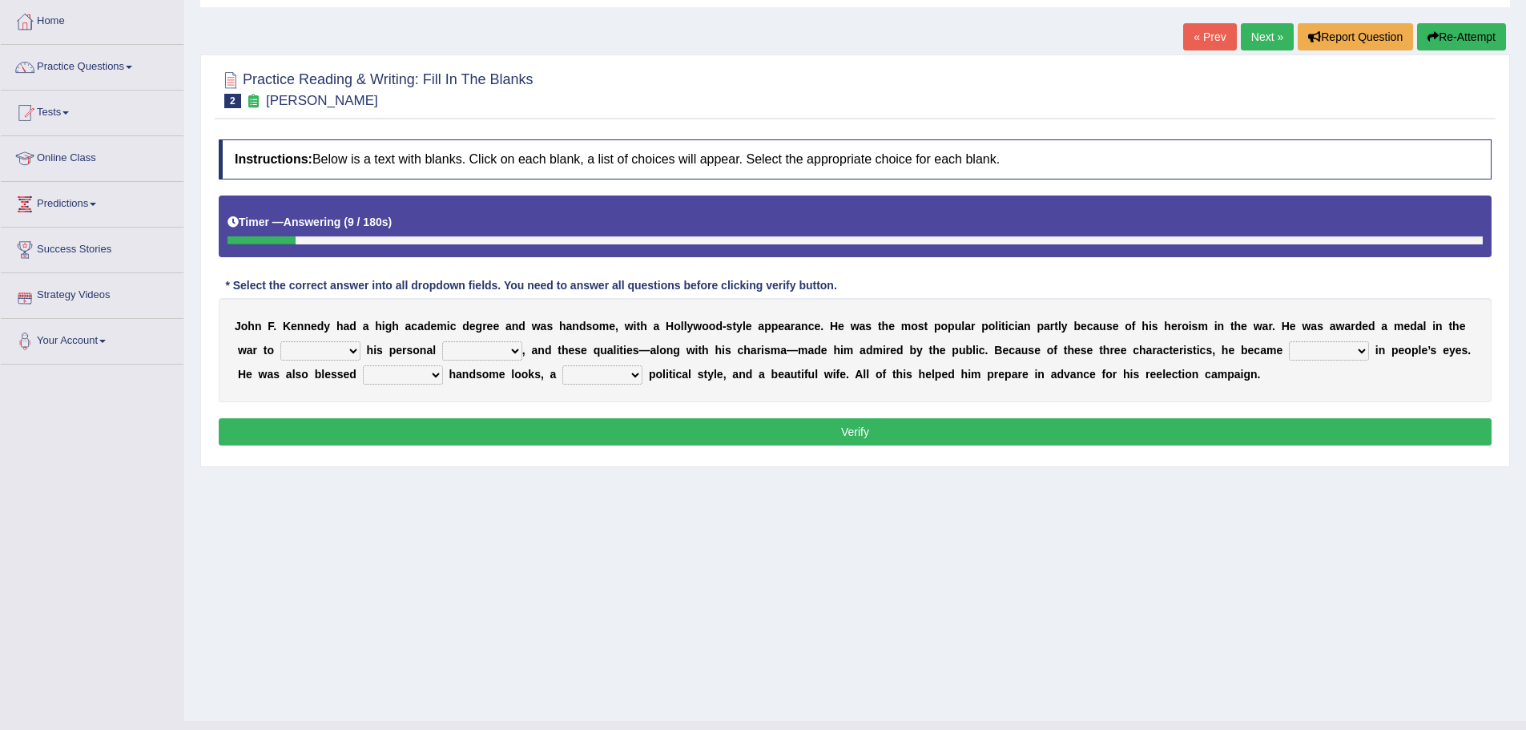
click at [349, 353] on select "prove show evidence upthrow" at bounding box center [320, 350] width 80 height 19
select select "prove"
click at [280, 341] on select "prove show evidence upthrow" at bounding box center [320, 350] width 80 height 19
click at [516, 352] on select "passion courage charm liking" at bounding box center [482, 350] width 80 height 19
select select "courage"
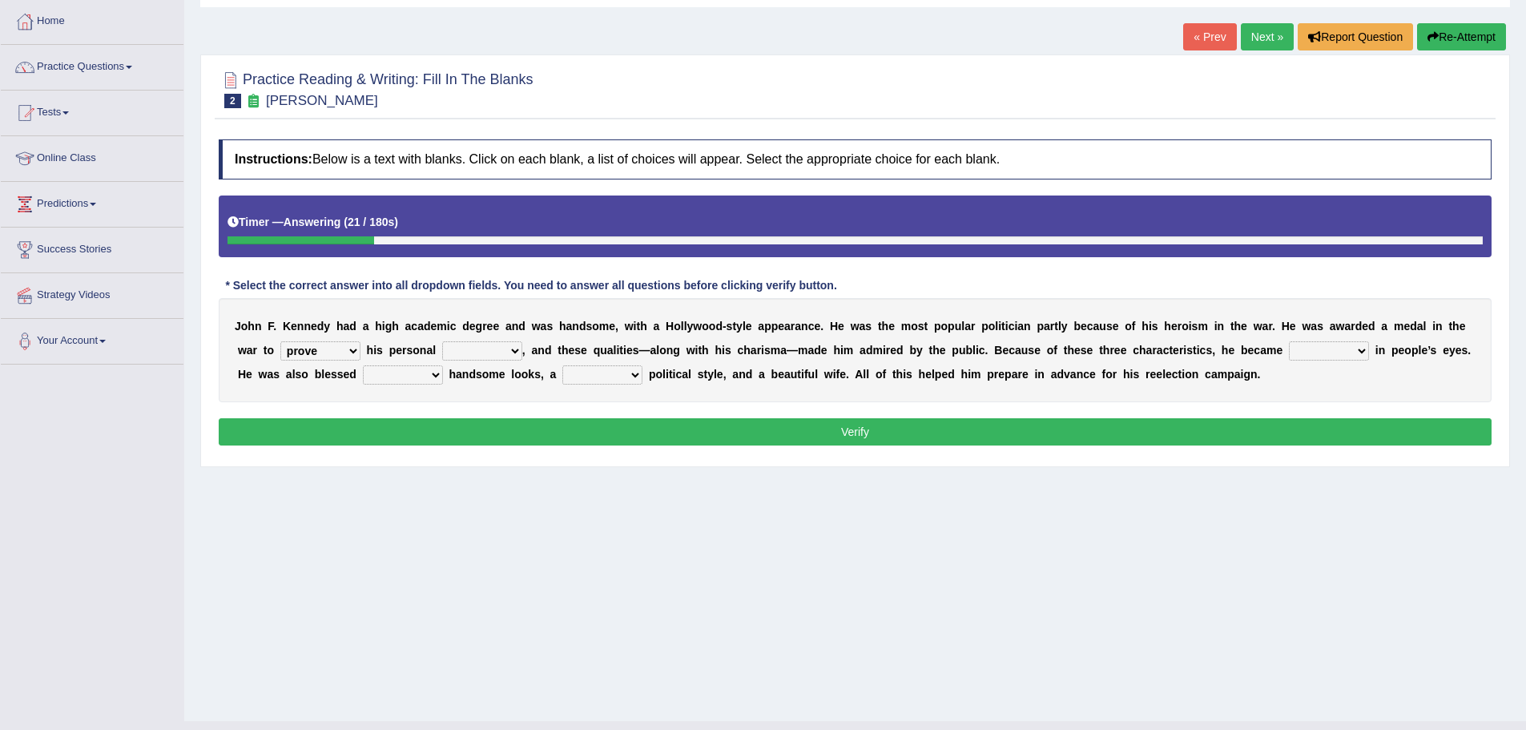
click at [442, 341] on select "passion courage charm liking" at bounding box center [482, 350] width 80 height 19
click at [1364, 349] on select "iconic ironic identical impotent" at bounding box center [1329, 350] width 80 height 19
select select "iconic"
click at [1289, 341] on select "iconic ironic identical impotent" at bounding box center [1329, 350] width 80 height 19
click at [429, 376] on select "with in upon to" at bounding box center [403, 374] width 80 height 19
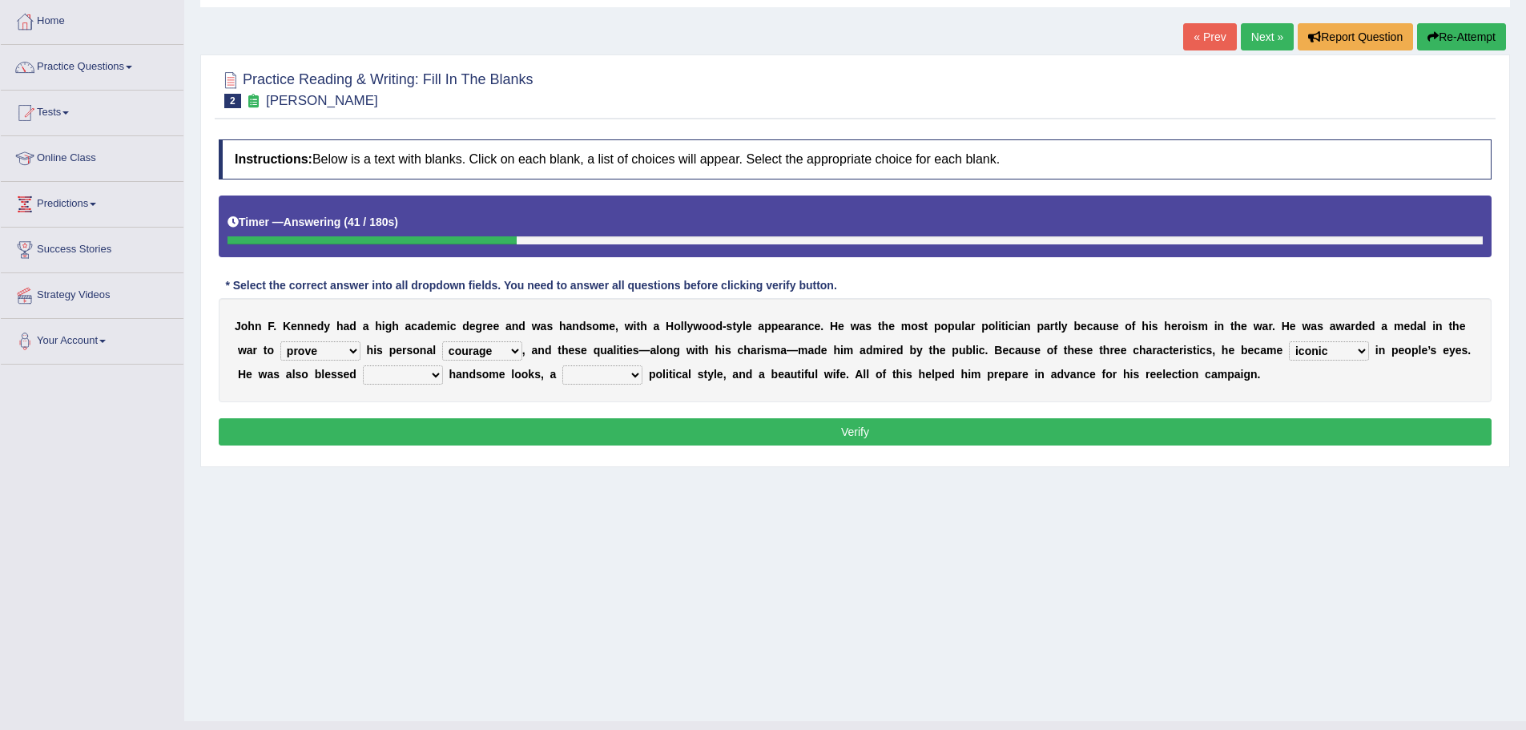
select select "with"
click at [363, 365] on select "with in upon to" at bounding box center [403, 374] width 80 height 19
click at [633, 369] on select "mending mends mended mend" at bounding box center [602, 374] width 80 height 19
select select "mended"
click at [562, 365] on select "mending mends mended mend" at bounding box center [602, 374] width 80 height 19
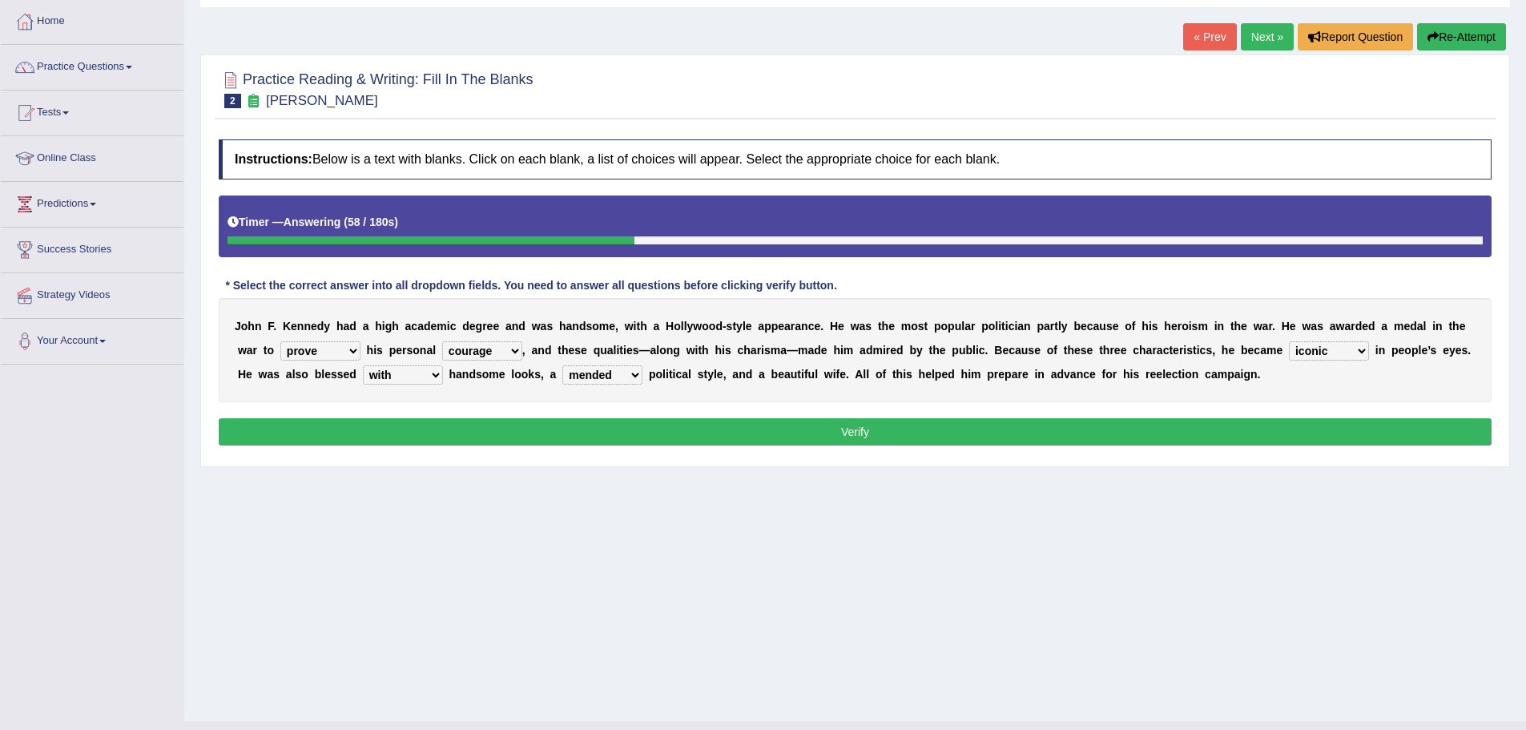
click at [830, 437] on button "Verify" at bounding box center [855, 431] width 1273 height 27
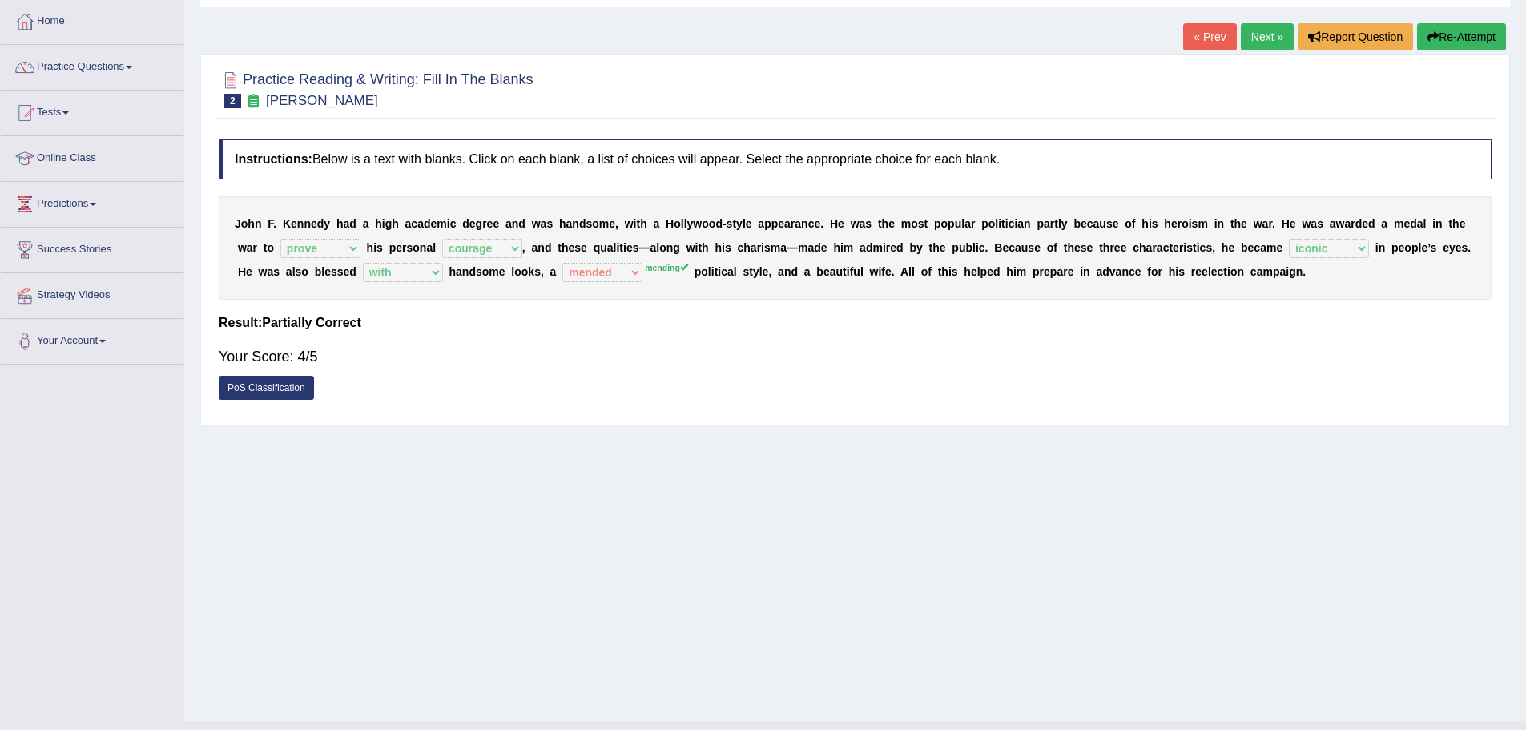
click at [1246, 28] on link "Next »" at bounding box center [1267, 36] width 53 height 27
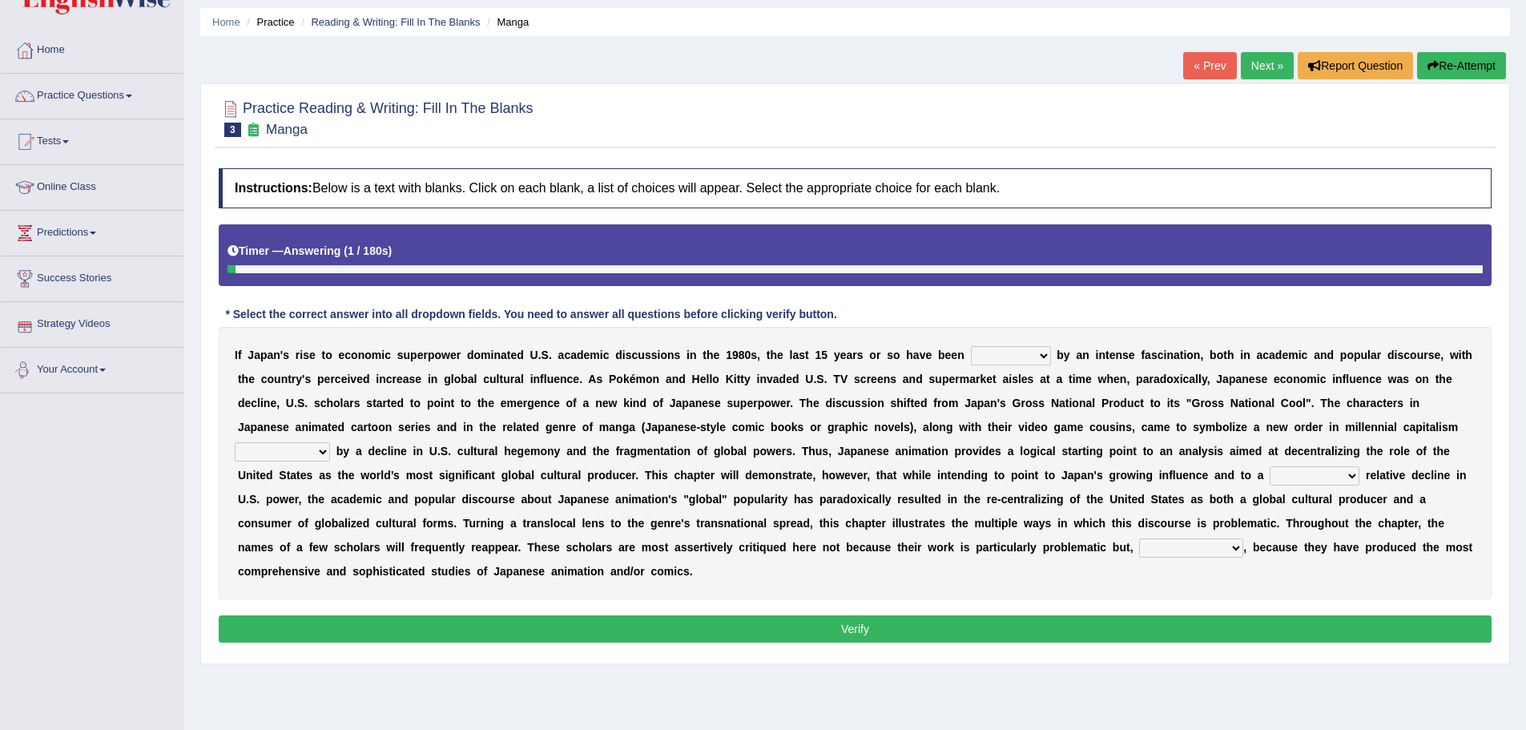
scroll to position [111, 0]
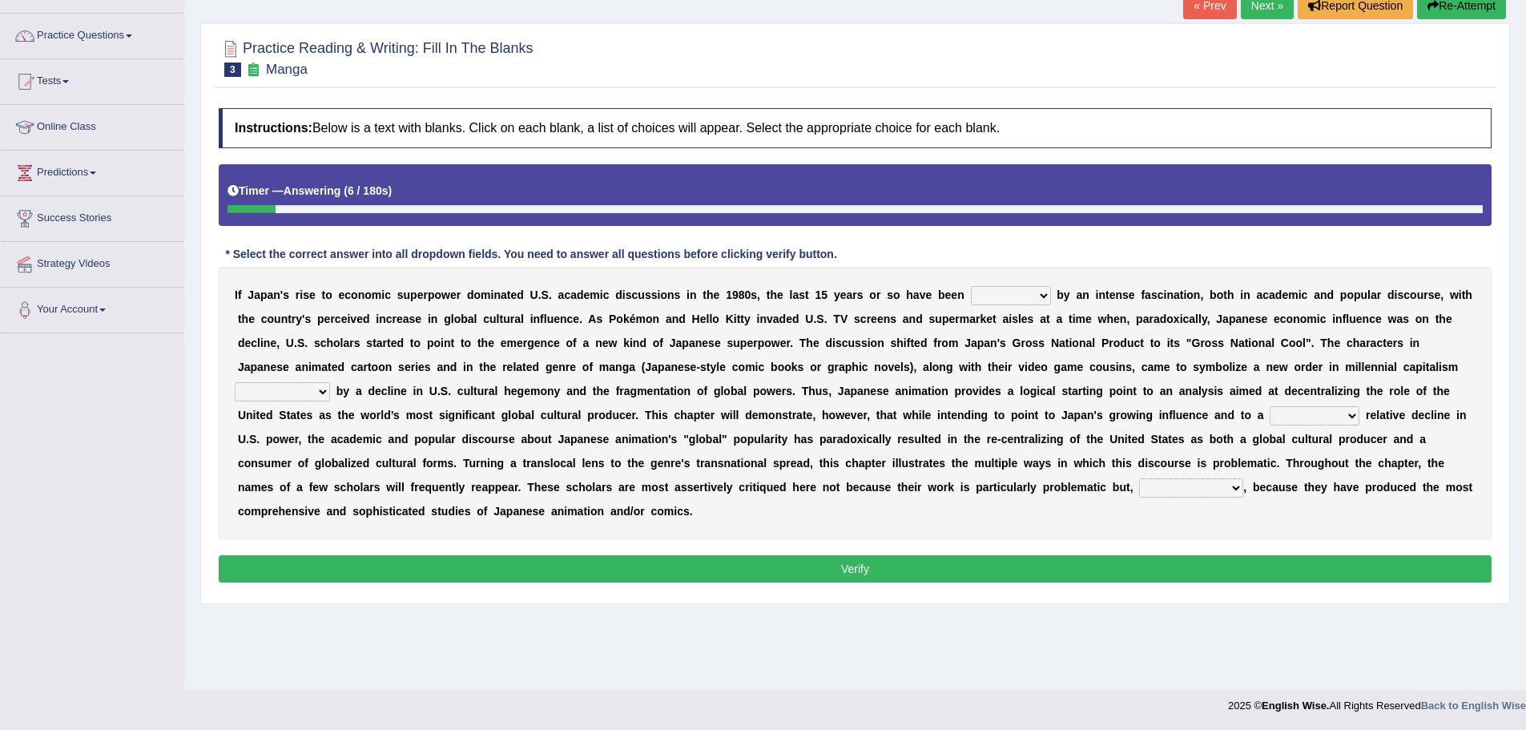
click at [1044, 298] on select "marked dedicated made inspired" at bounding box center [1011, 295] width 80 height 19
select select "inspired"
click at [971, 286] on select "marked dedicated made inspired" at bounding box center [1011, 295] width 80 height 19
click at [316, 389] on select "pocessed characterized opposed tangled" at bounding box center [282, 391] width 95 height 19
select select "tangled"
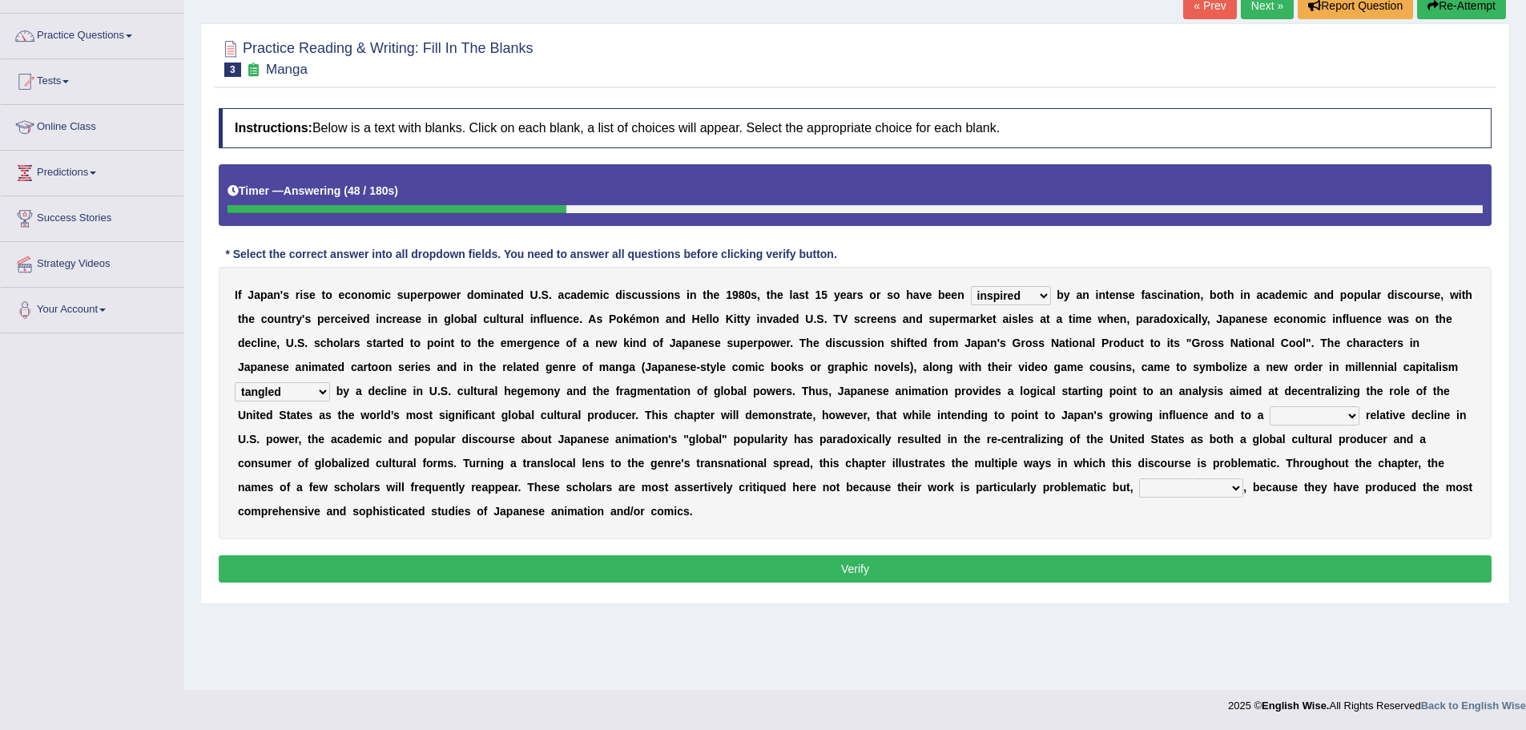
click at [235, 382] on select "pocessed characterized opposed tangled" at bounding box center [282, 391] width 95 height 19
click at [1354, 413] on select "concomitant discrete proportional legitimate" at bounding box center [1315, 415] width 90 height 19
select select "legitimate"
click at [1270, 406] on select "concomitant discrete proportional legitimate" at bounding box center [1315, 415] width 90 height 19
click at [1230, 486] on select "however on the contrary in addition on the whole" at bounding box center [1191, 487] width 104 height 19
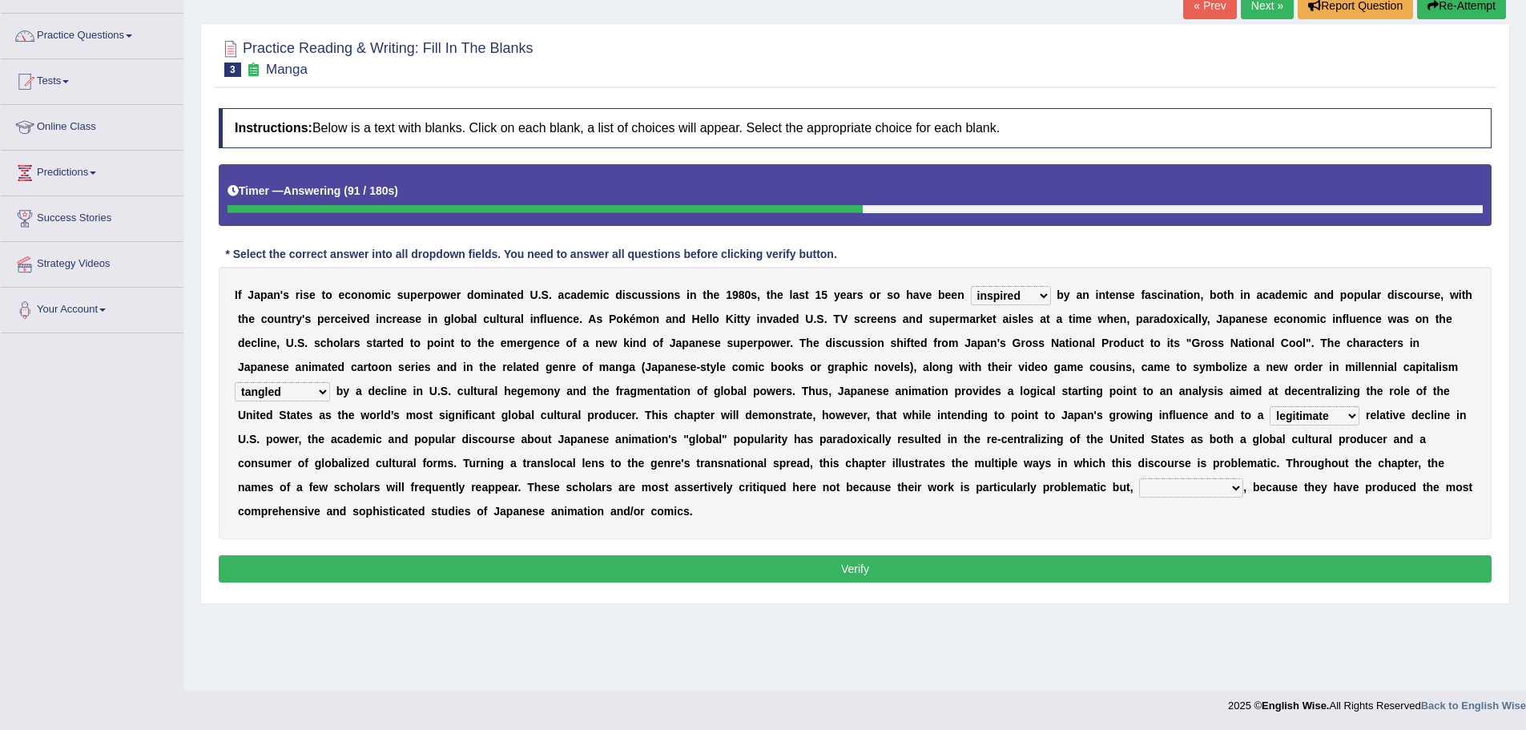
select select "on the contrary"
click at [1139, 478] on select "however on the contrary in addition on the whole" at bounding box center [1191, 487] width 104 height 19
click at [1000, 559] on button "Verify" at bounding box center [855, 568] width 1273 height 27
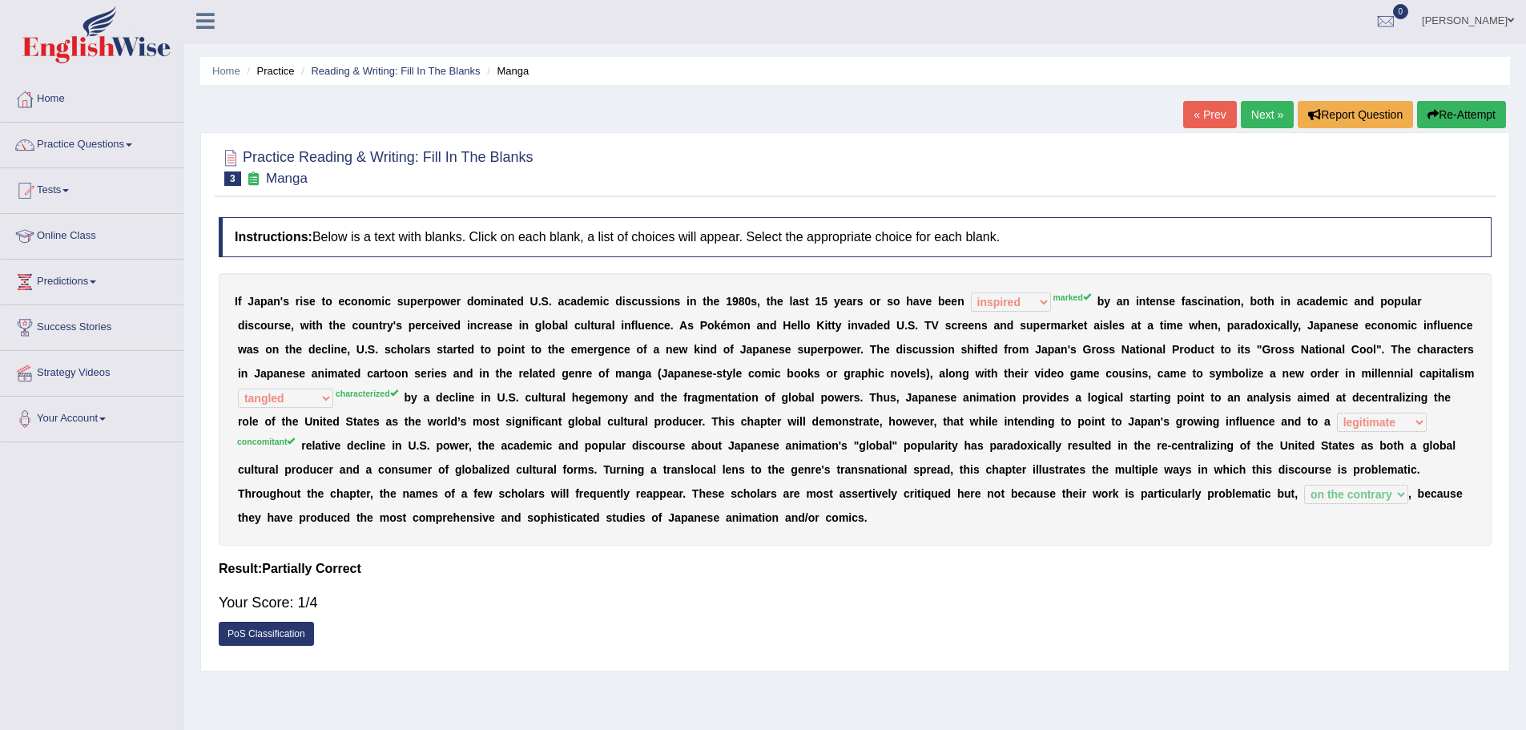
scroll to position [0, 0]
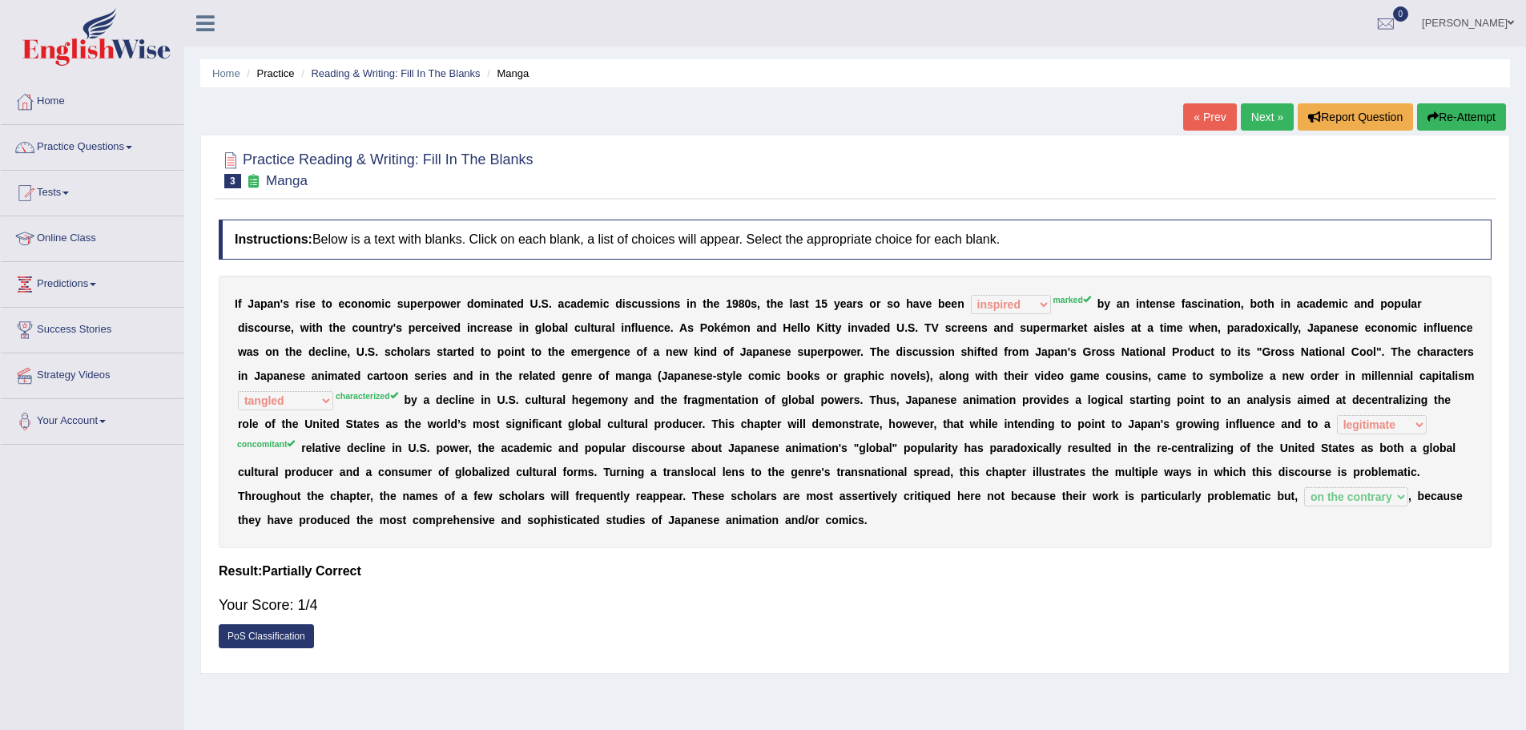
click at [1271, 121] on link "Next »" at bounding box center [1267, 116] width 53 height 27
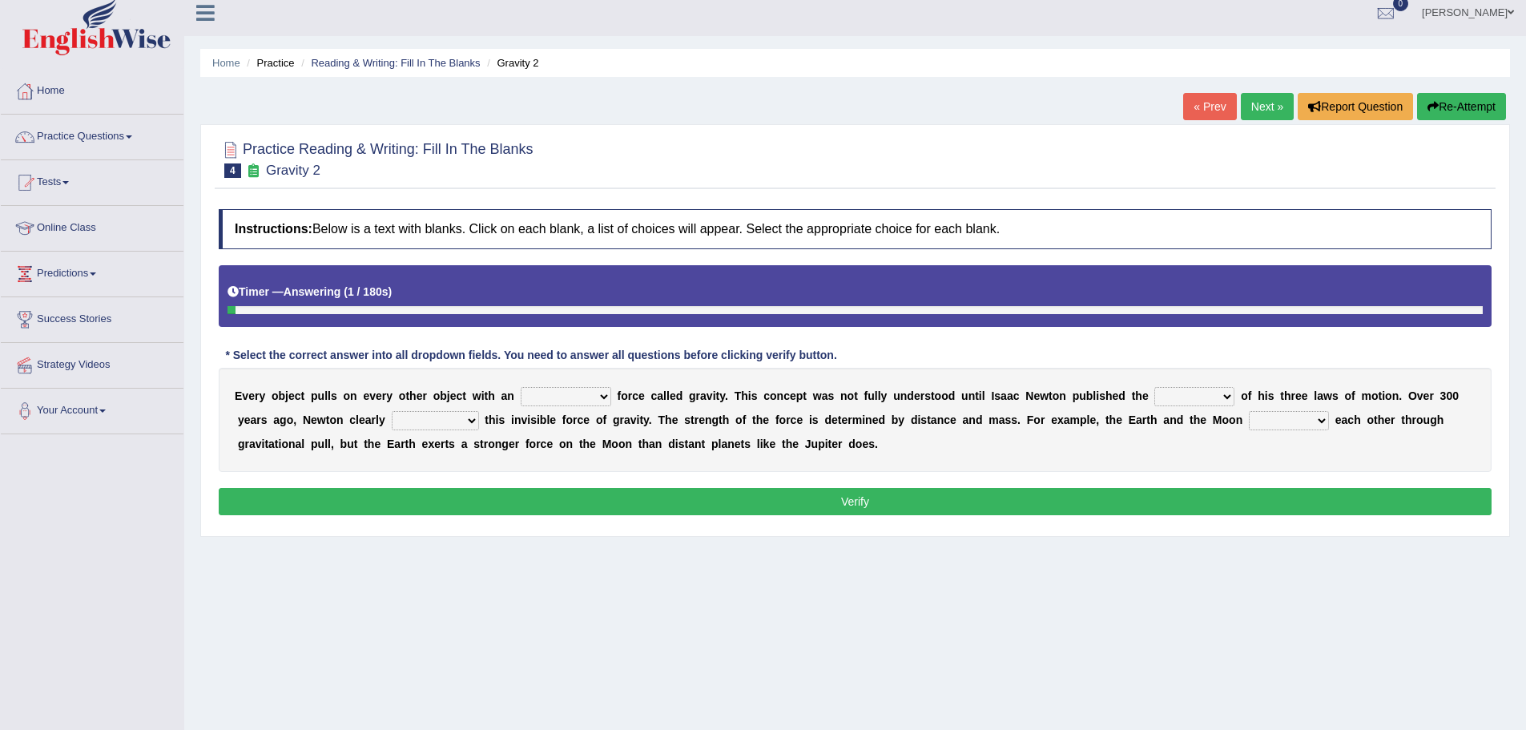
scroll to position [80, 0]
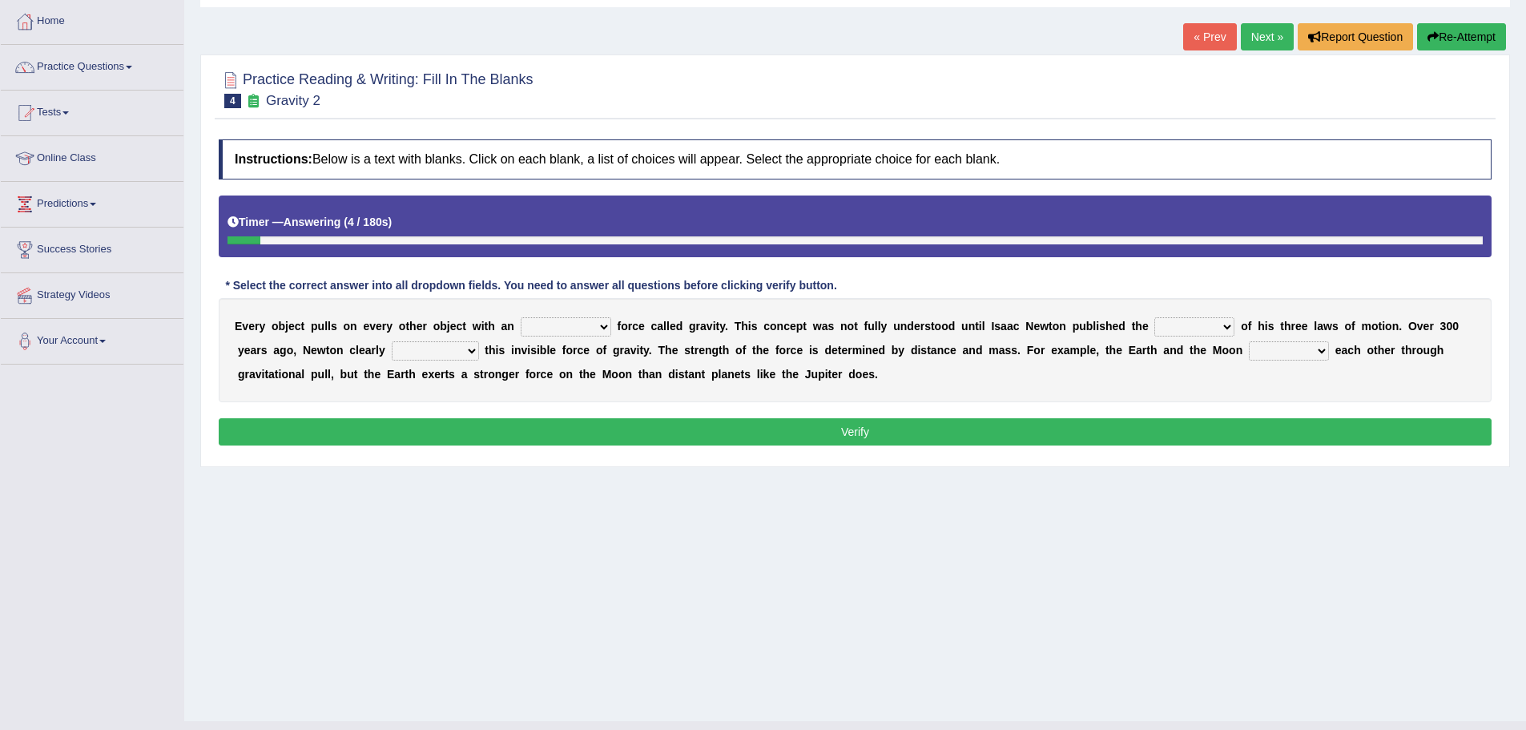
click at [604, 325] on select "invisible unknown unbelievable inconsistent" at bounding box center [566, 326] width 91 height 19
select select "invisible"
click at [521, 317] on select "invisible unknown unbelievable inconsistent" at bounding box center [566, 326] width 91 height 19
click at [1220, 325] on select "concept theory method argument" at bounding box center [1194, 326] width 80 height 19
select select "theory"
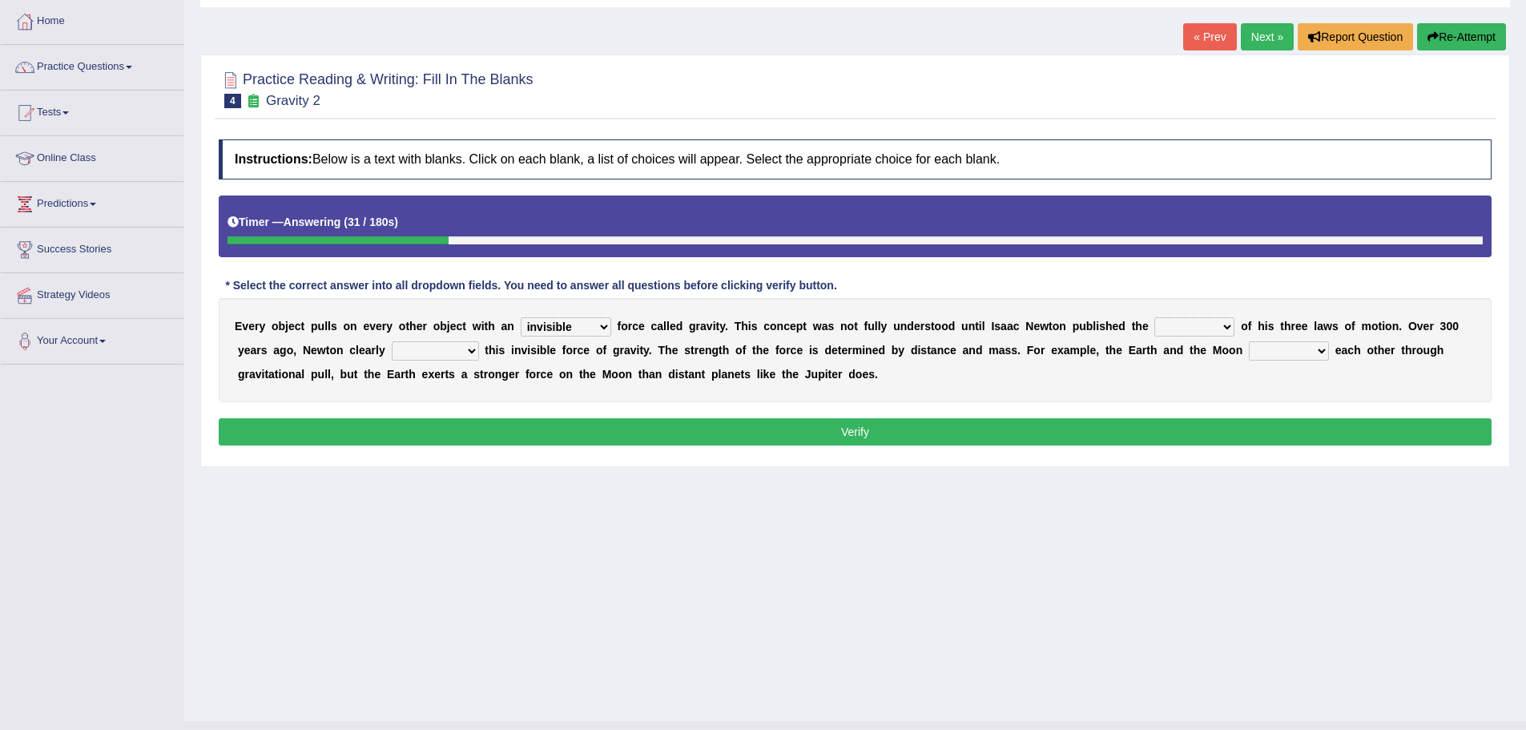
click at [1154, 317] on select "concept theory method argument" at bounding box center [1194, 326] width 80 height 19
click at [468, 349] on select "explained undermined overturned realized" at bounding box center [435, 350] width 87 height 19
select select "explained"
click at [392, 341] on select "explained undermined overturned realized" at bounding box center [435, 350] width 87 height 19
click at [1319, 357] on select "affect spin evade span" at bounding box center [1289, 350] width 80 height 19
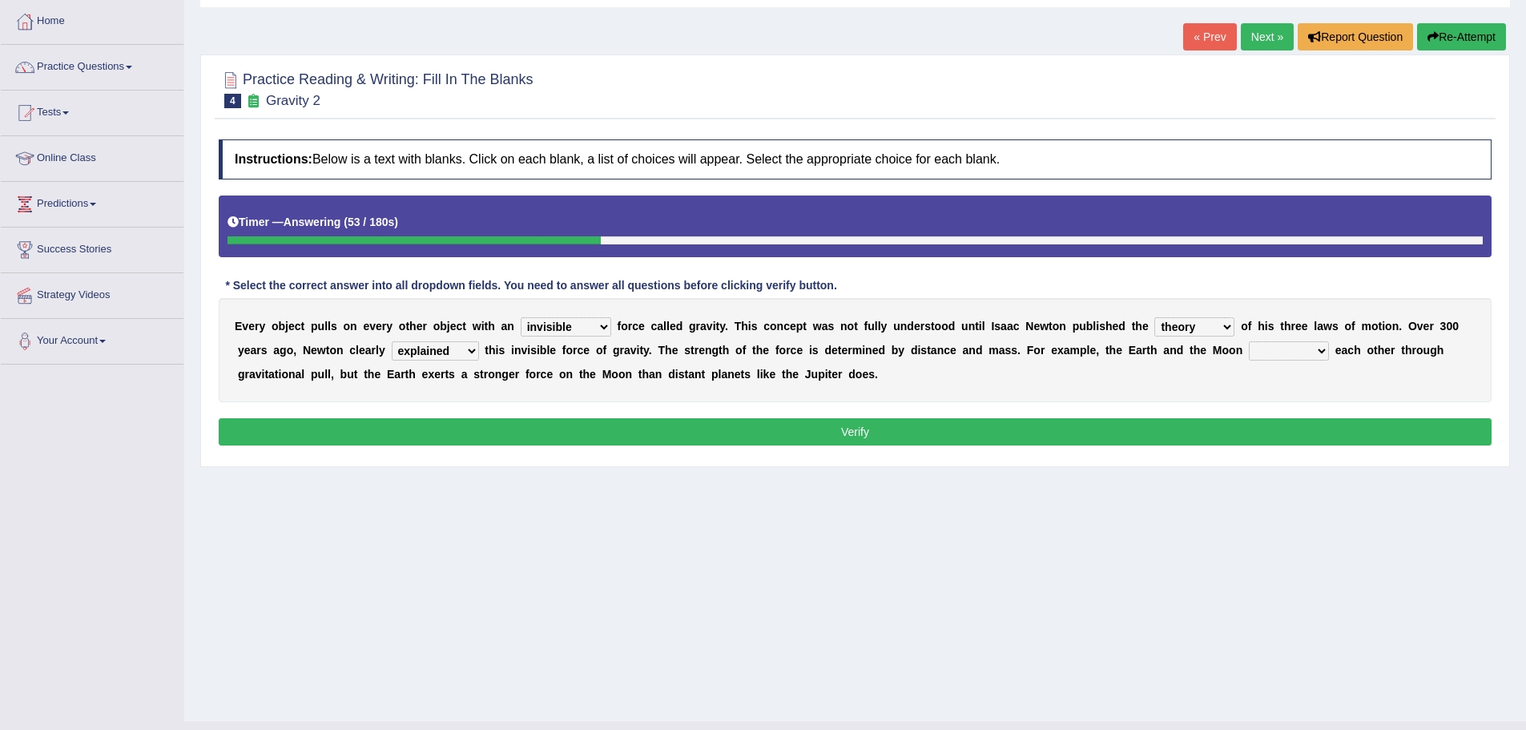
select select "evade"
click at [1249, 341] on select "affect spin evade span" at bounding box center [1289, 350] width 80 height 19
click at [1089, 425] on button "Verify" at bounding box center [855, 431] width 1273 height 27
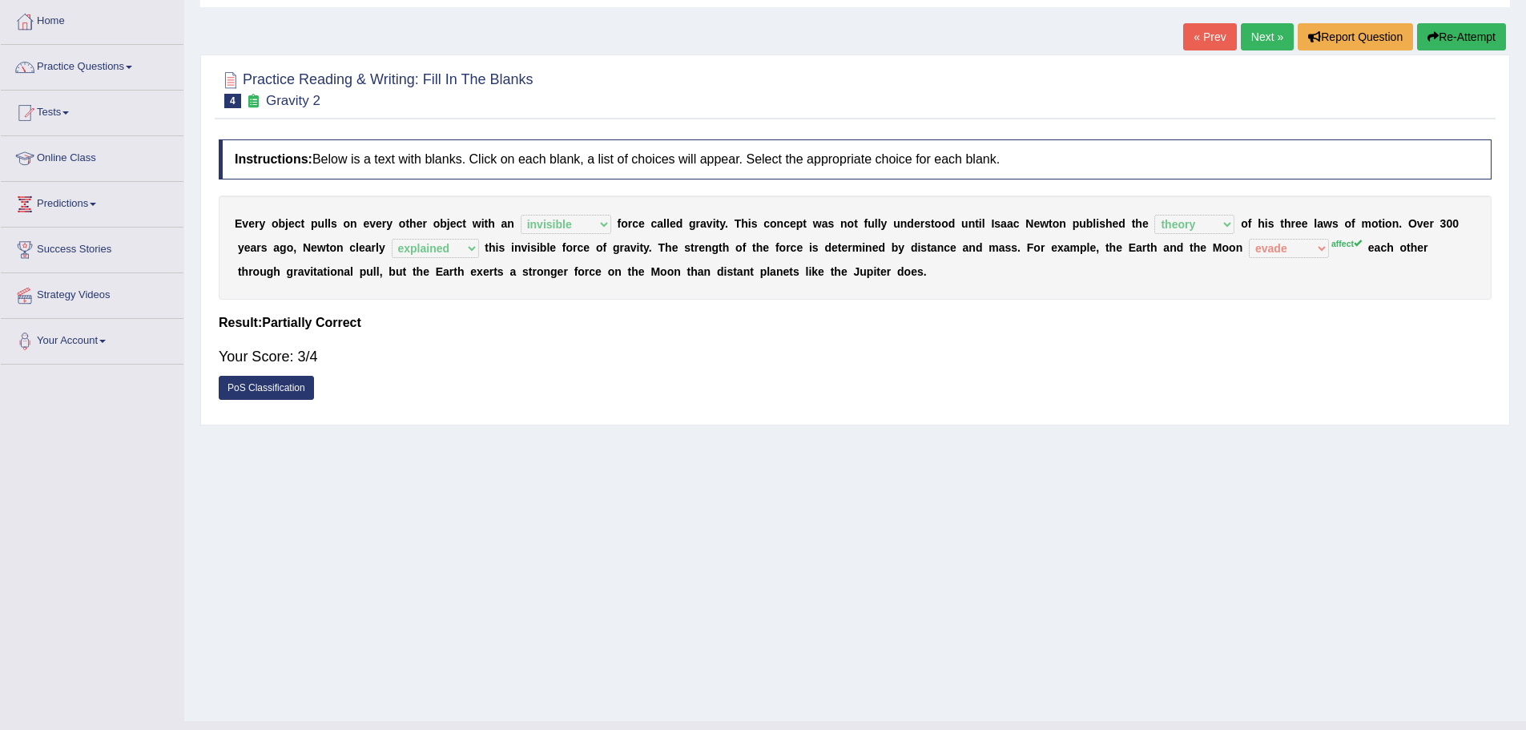
click at [1251, 36] on link "Next »" at bounding box center [1267, 36] width 53 height 27
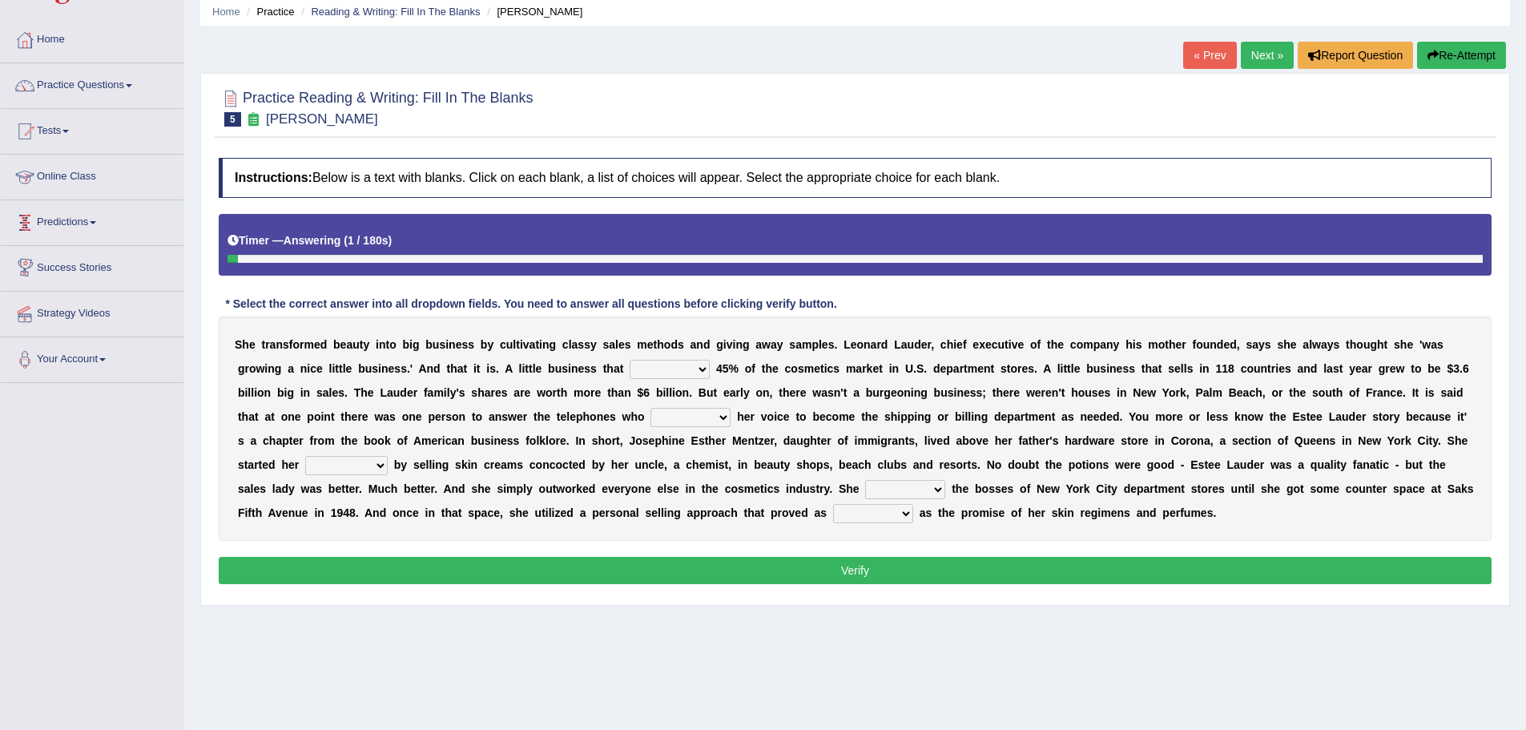
scroll to position [111, 0]
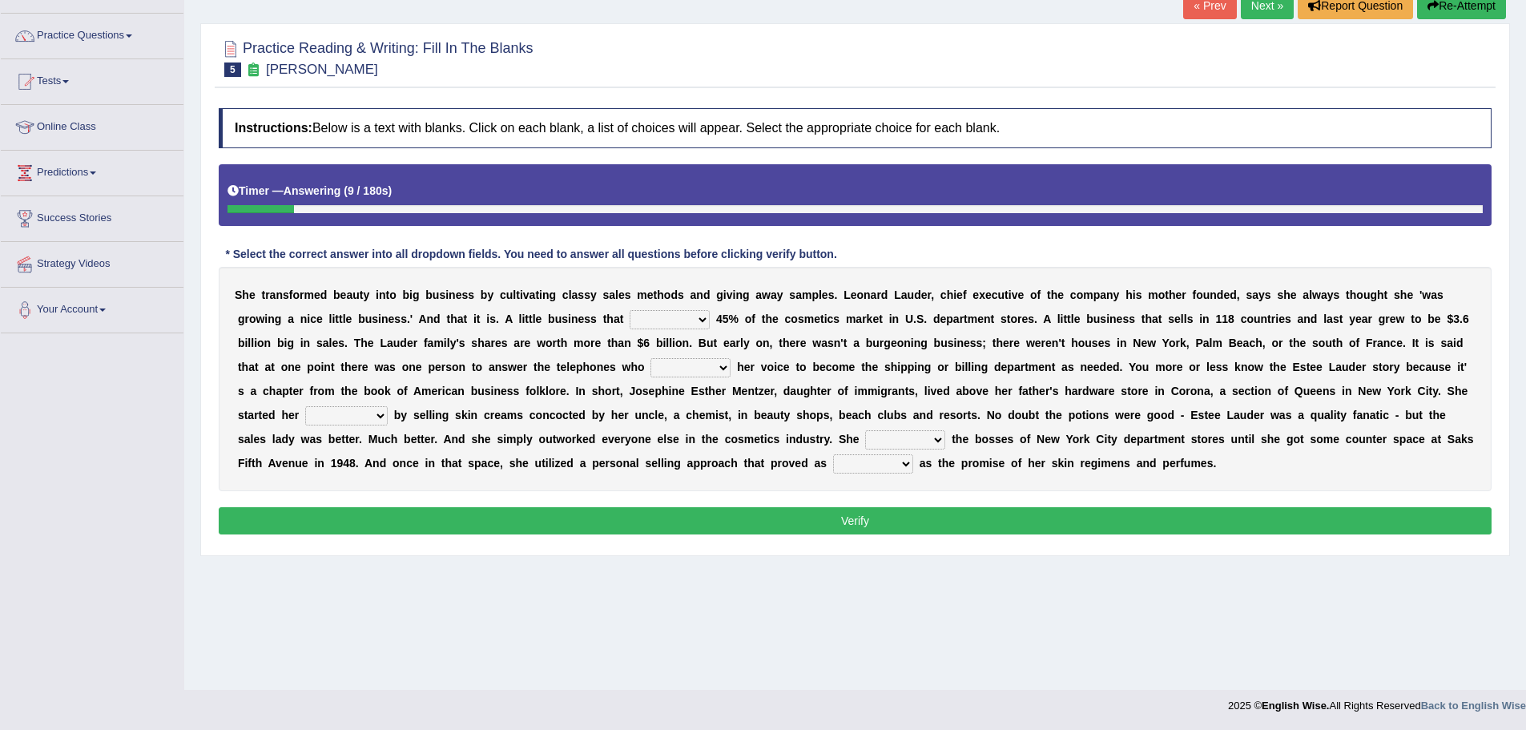
click at [698, 312] on select "has controls makes maintains" at bounding box center [670, 319] width 80 height 19
select select "makes"
click at [630, 310] on select "has controls makes maintains" at bounding box center [670, 319] width 80 height 19
click at [711, 368] on select "switched changed raised used" at bounding box center [690, 367] width 80 height 19
click at [650, 358] on select "switched changed raised used" at bounding box center [690, 367] width 80 height 19
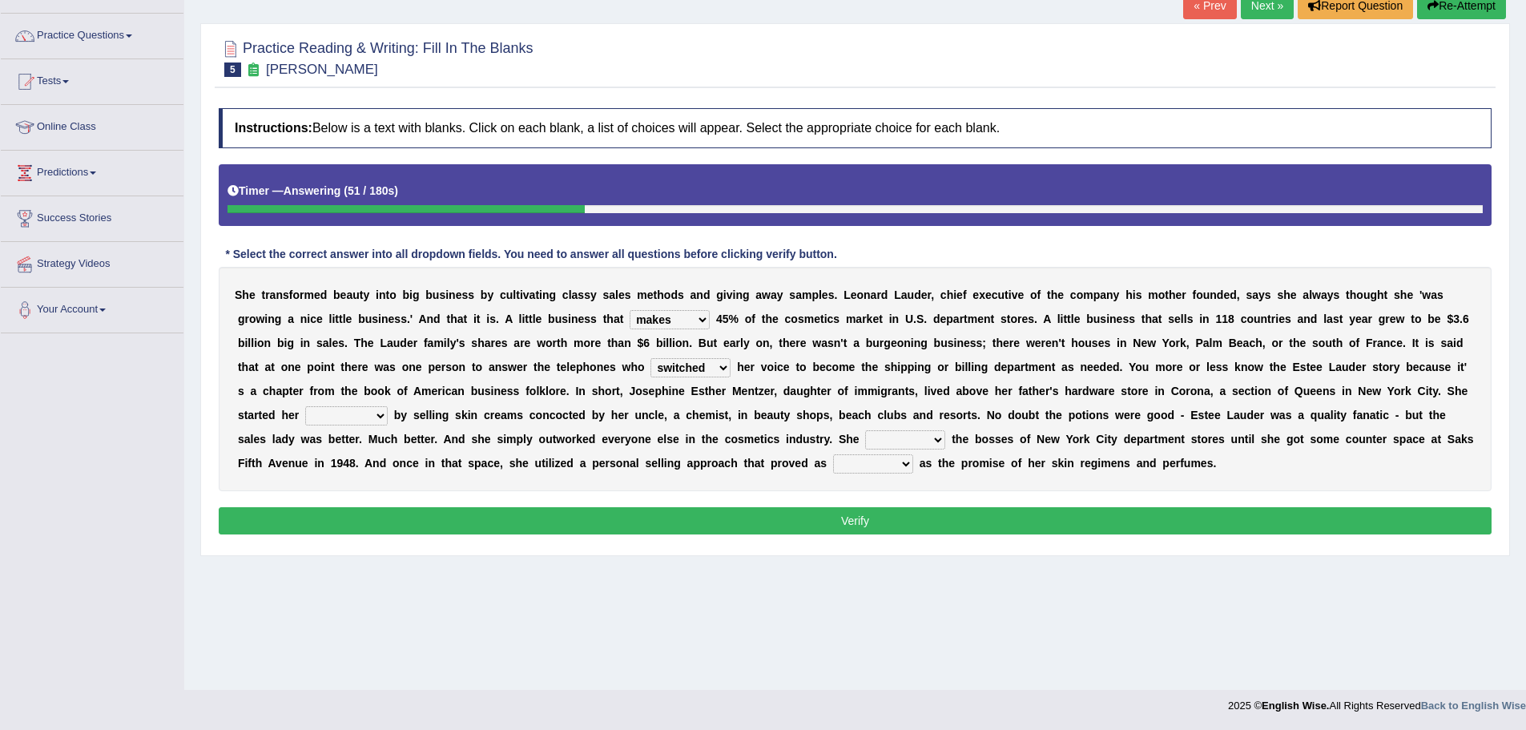
click at [723, 371] on select "switched changed raised used" at bounding box center [690, 367] width 80 height 19
select select "used"
click at [650, 358] on select "switched changed raised used" at bounding box center [690, 367] width 80 height 19
click at [365, 419] on select "job institute companion enterprise" at bounding box center [346, 415] width 83 height 19
select select "job"
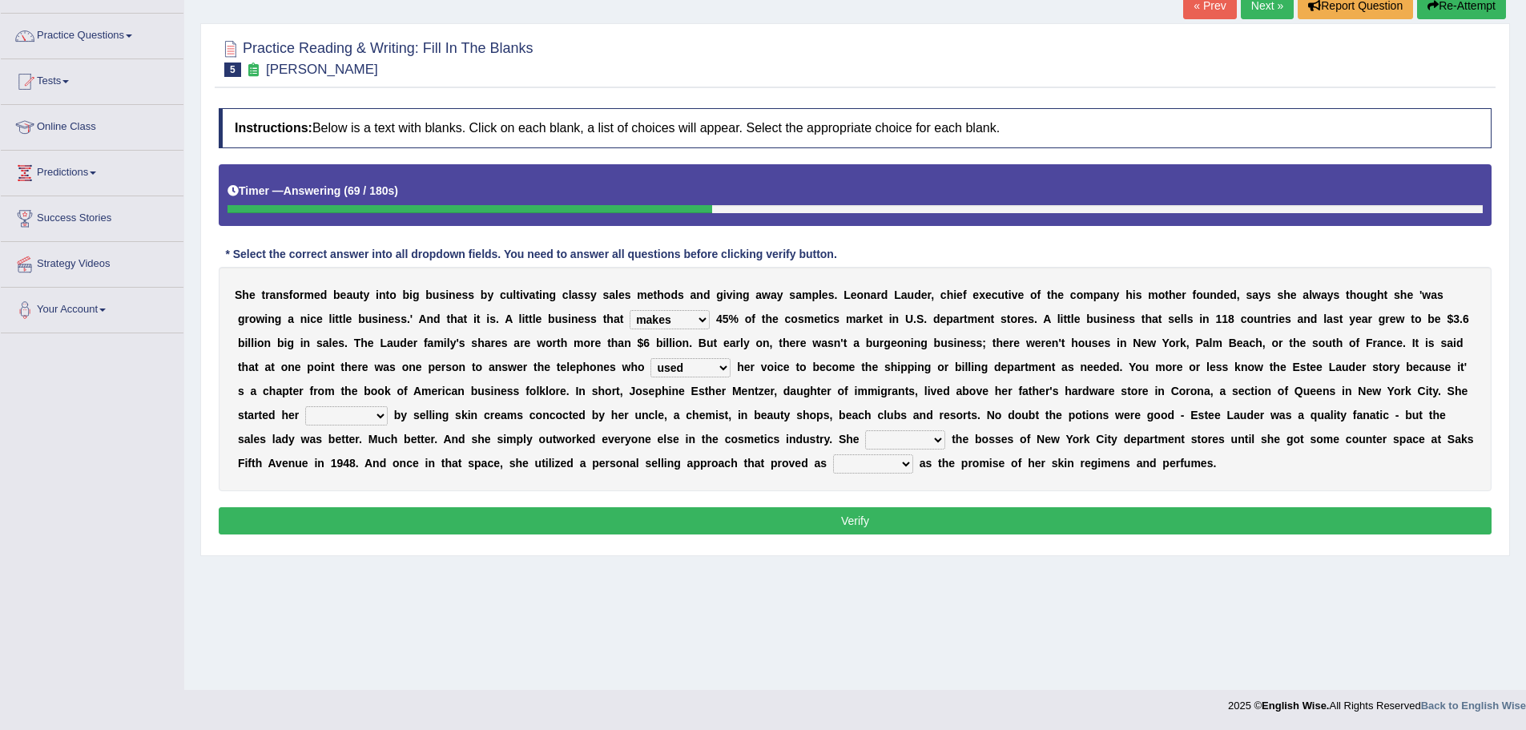
click at [305, 406] on select "job institute companion enterprise" at bounding box center [346, 415] width 83 height 19
click at [929, 435] on select "stated bridged stalked heaved" at bounding box center [905, 439] width 80 height 19
select select "stated"
click at [865, 430] on select "stated bridged stalked heaved" at bounding box center [905, 439] width 80 height 19
click at [900, 463] on select "potent ruthless potential expensive" at bounding box center [873, 463] width 80 height 19
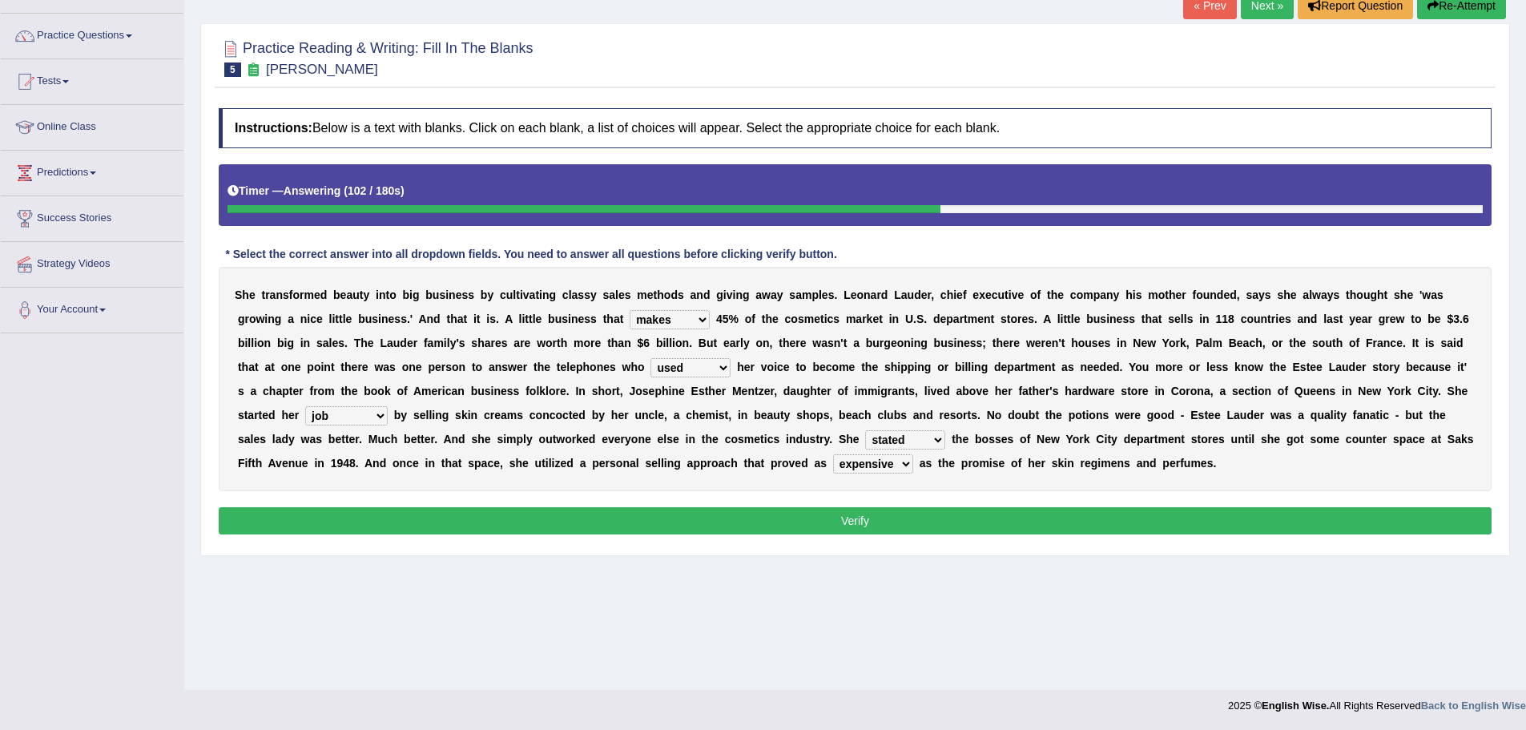
click at [833, 454] on select "potent ruthless potential expensive" at bounding box center [873, 463] width 80 height 19
click at [885, 469] on select "potent ruthless potential expensive" at bounding box center [873, 463] width 80 height 19
select select "potential"
click at [833, 454] on select "potent ruthless potential expensive" at bounding box center [873, 463] width 80 height 19
click at [887, 517] on button "Verify" at bounding box center [855, 520] width 1273 height 27
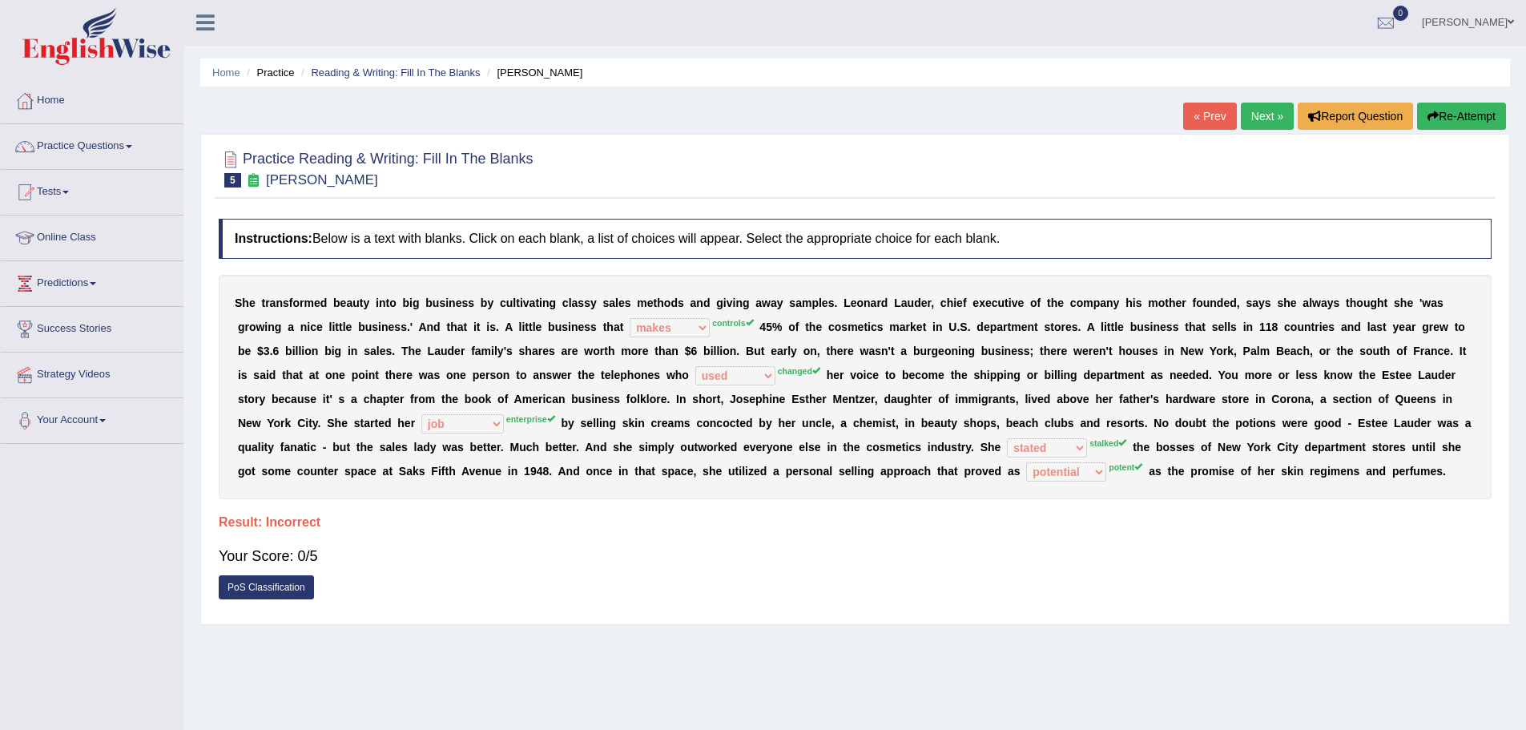
scroll to position [0, 0]
click at [1483, 23] on link "Saju Tamang" at bounding box center [1468, 21] width 116 height 42
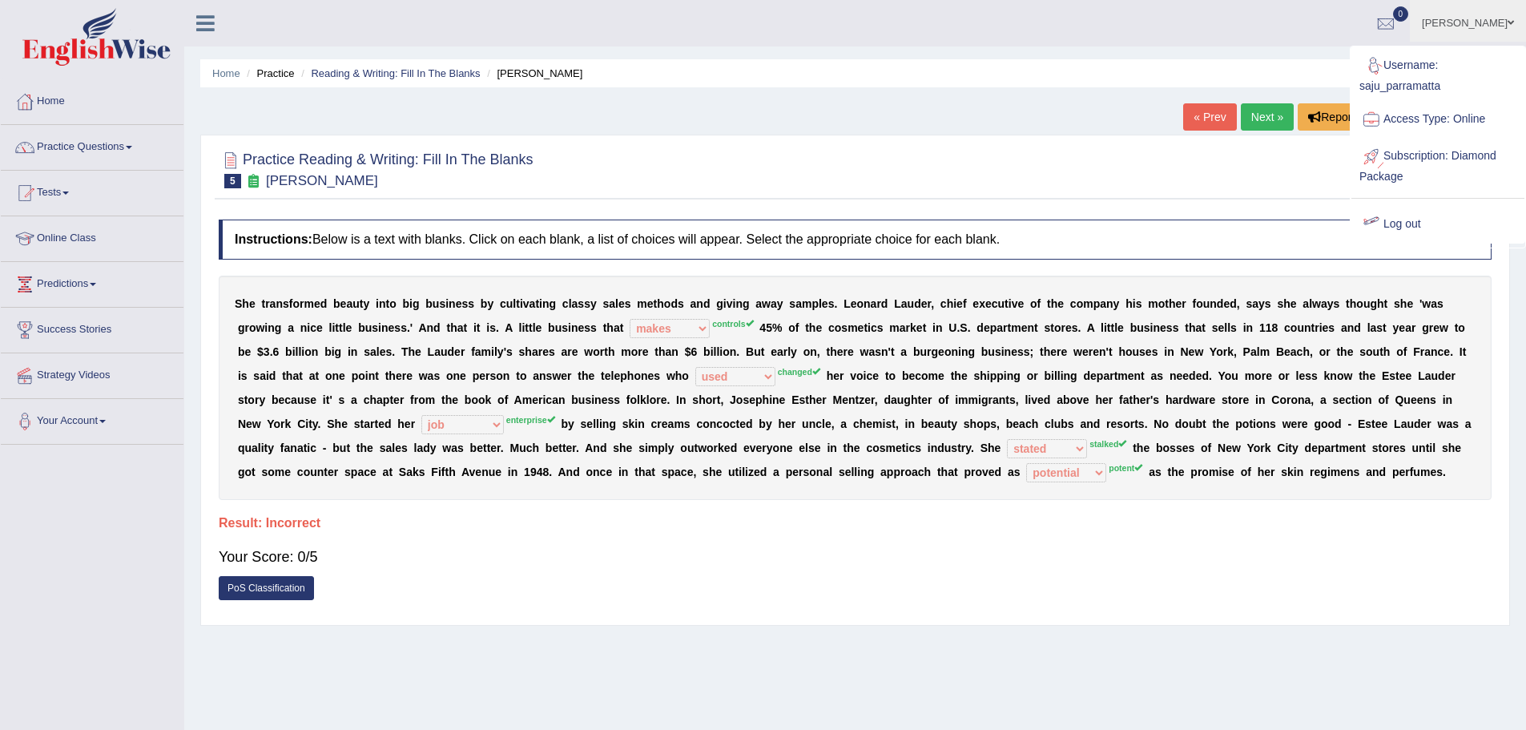
click at [1413, 221] on link "Log out" at bounding box center [1437, 224] width 173 height 37
